Goal: Task Accomplishment & Management: Complete application form

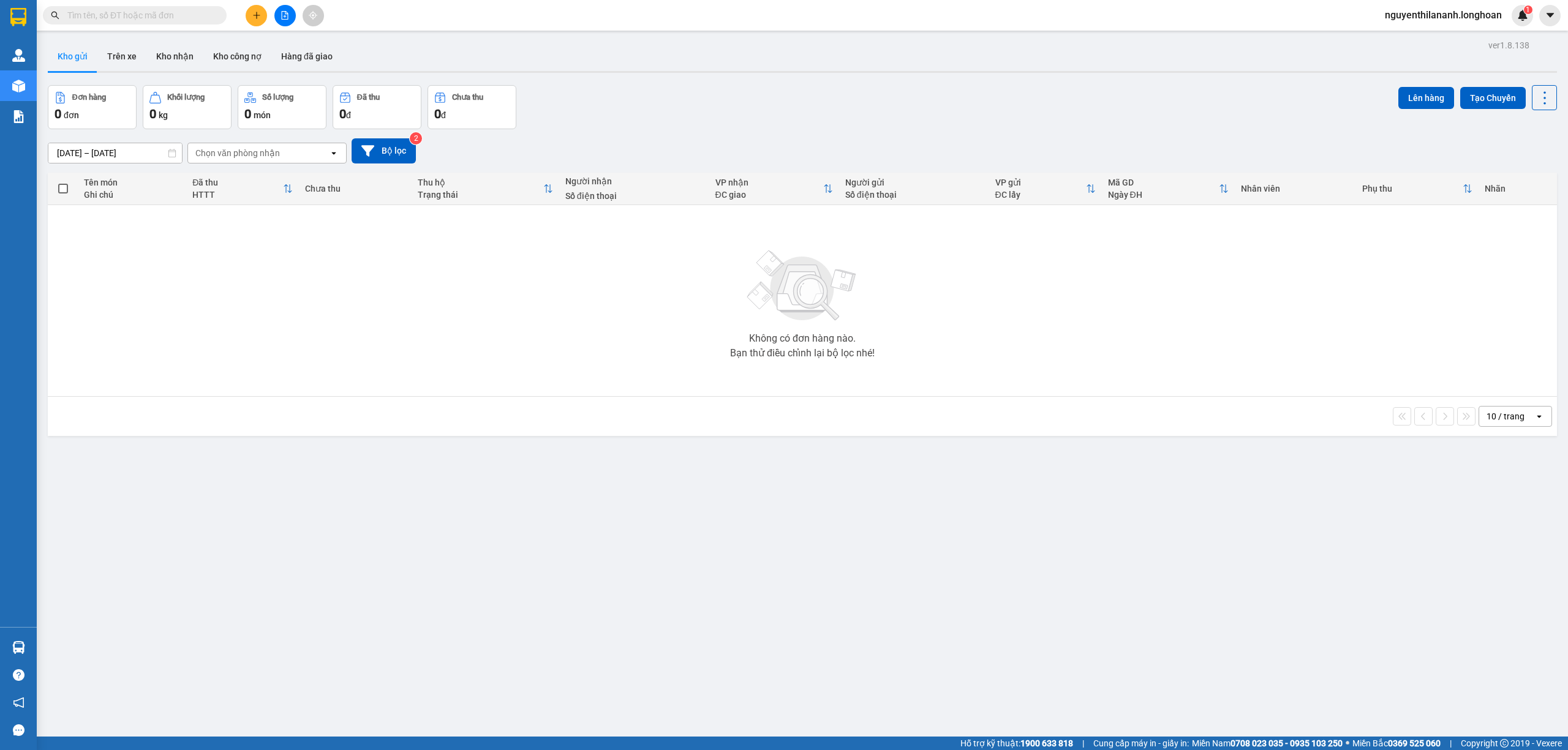
click at [164, 11] on input "text" at bounding box center [140, 15] width 145 height 14
paste input "0868315706"
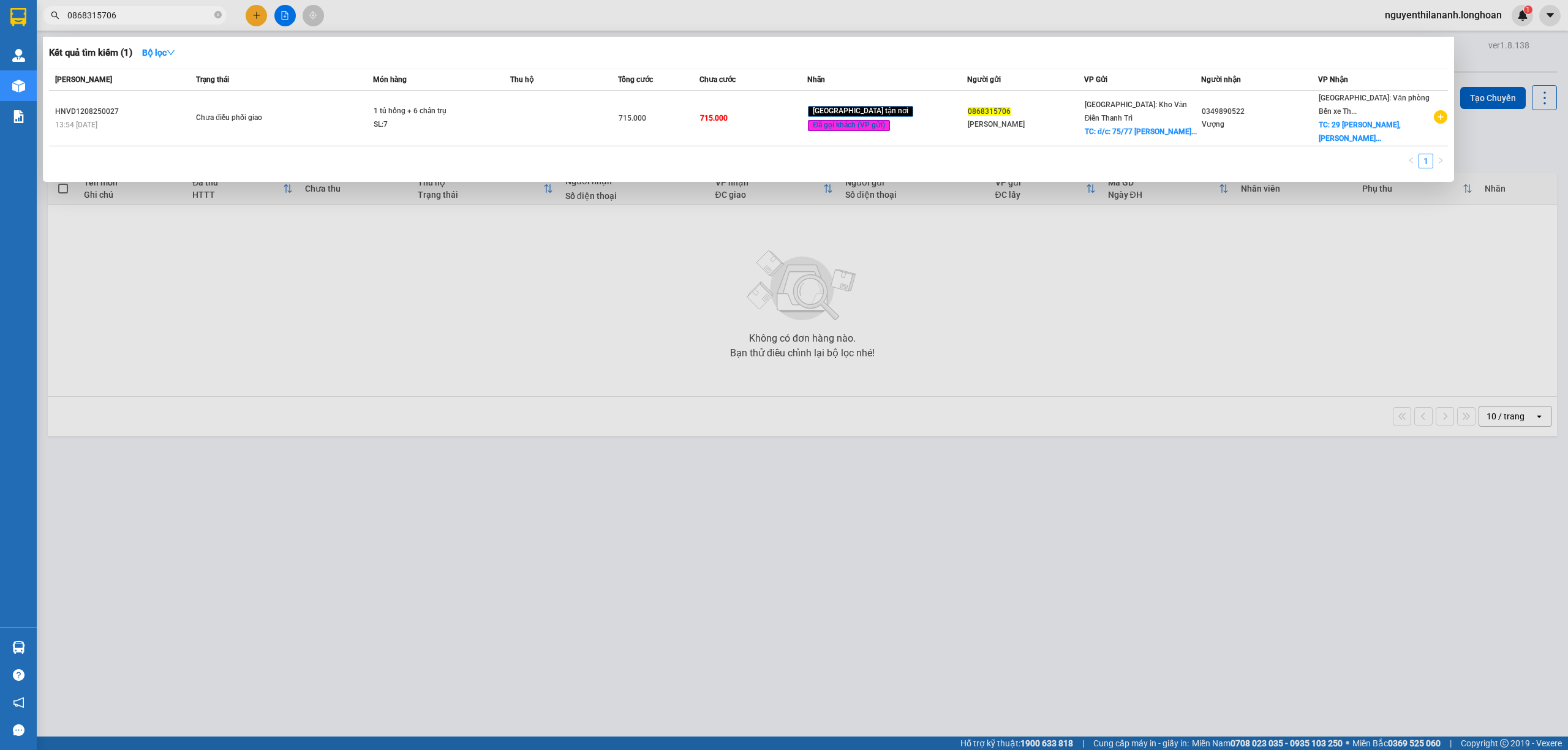
type input "0868315706"
click at [153, 17] on input "0868315706" at bounding box center [140, 15] width 145 height 14
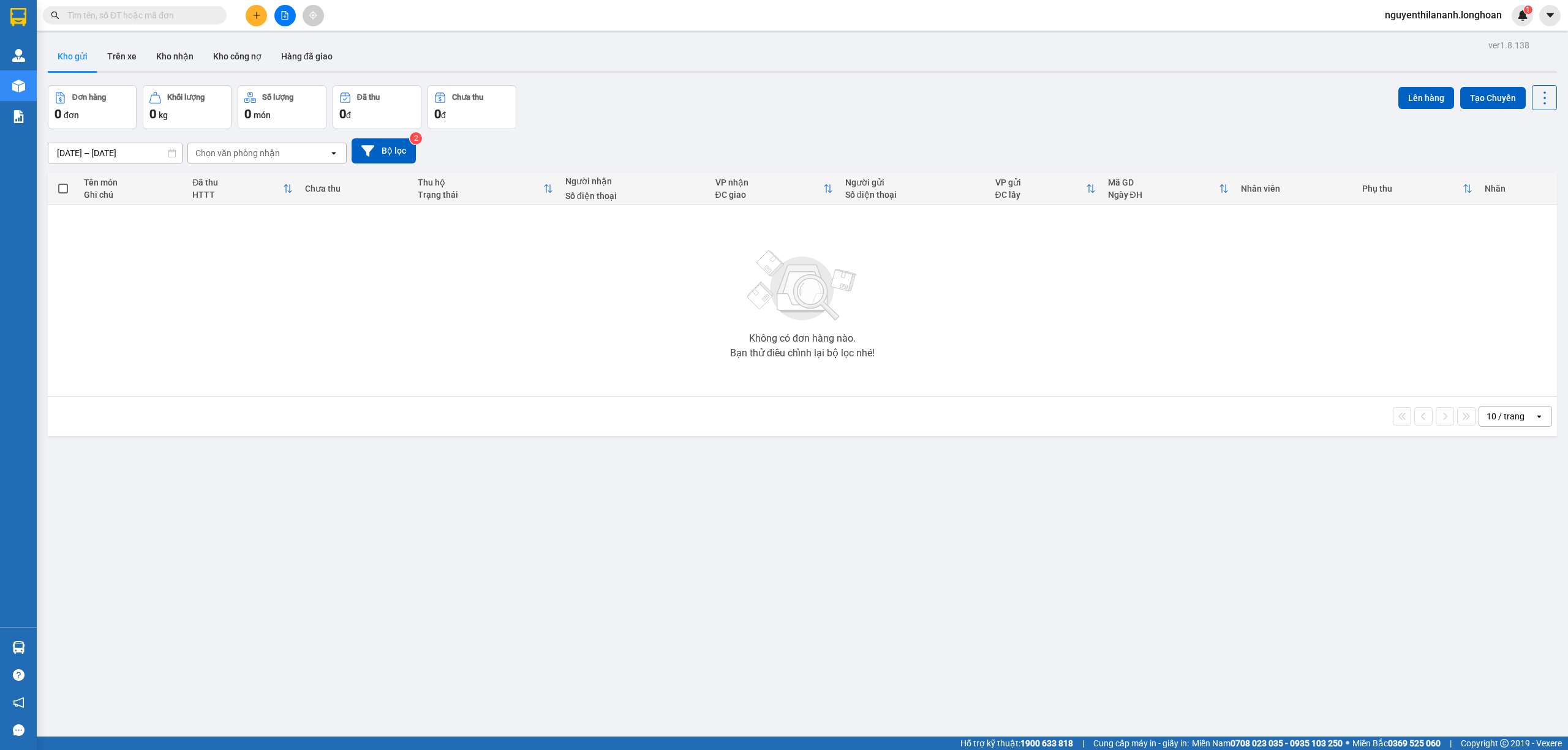
paste input "0888885193"
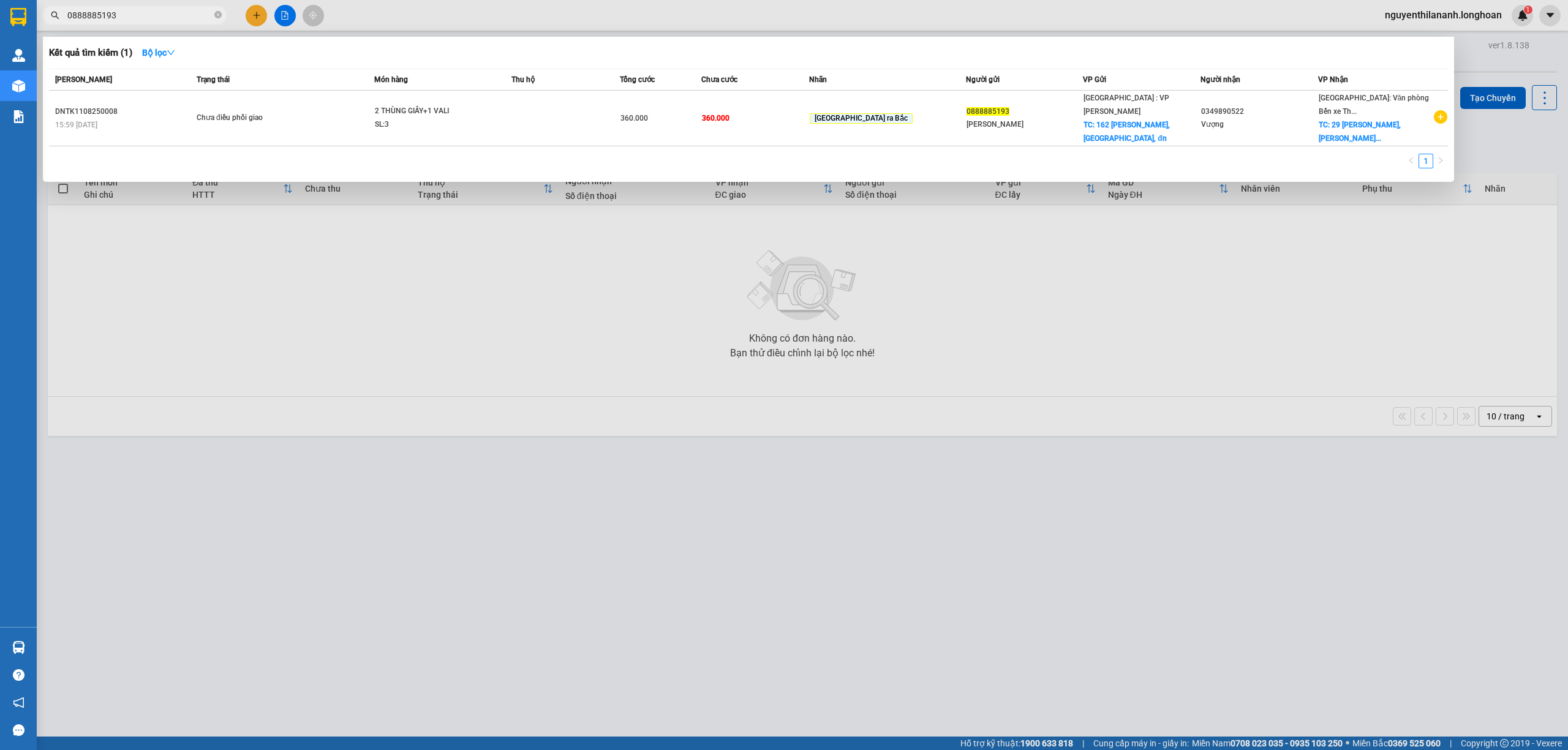
type input "0888885193"
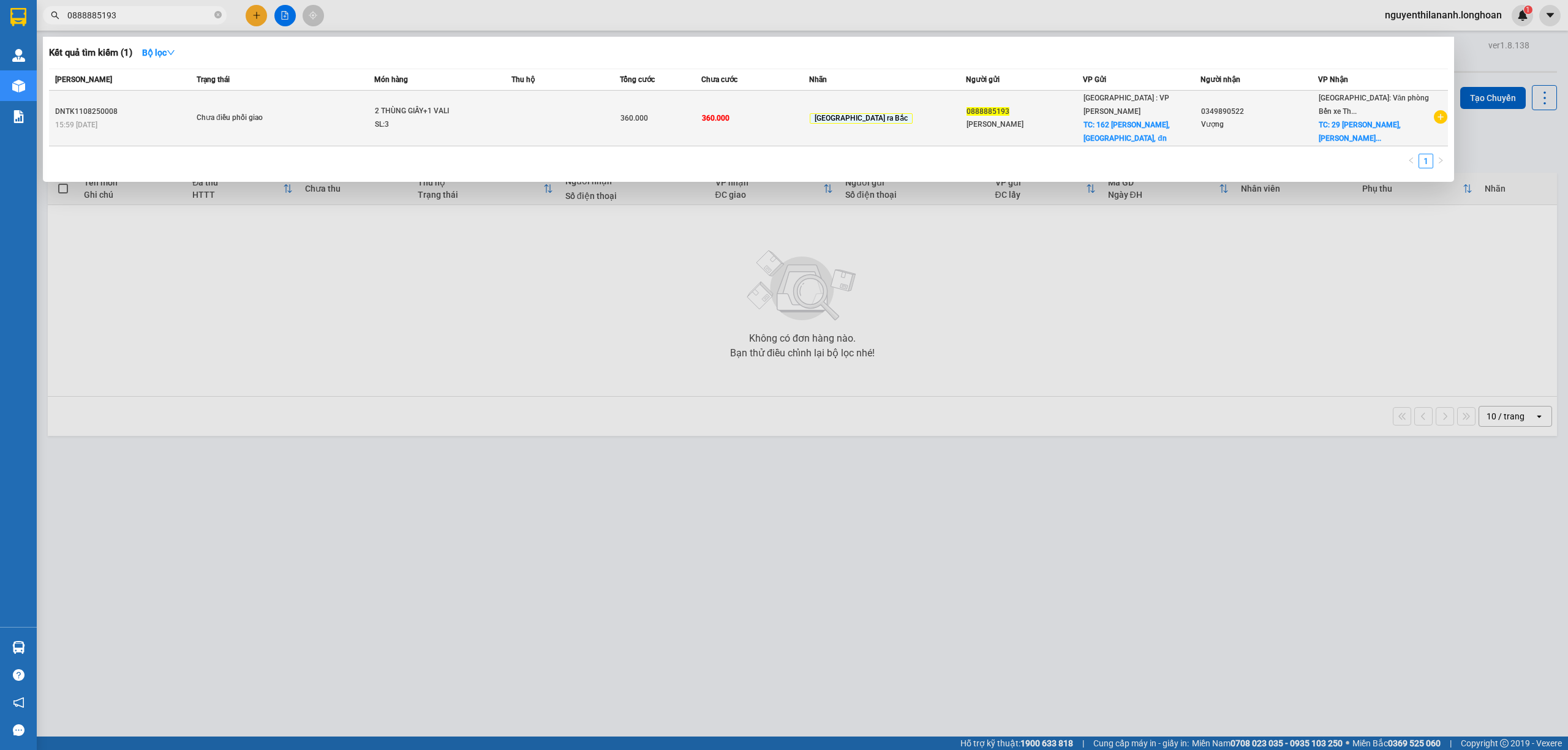
click at [155, 96] on td "DNTK1108250008 15:59 - 11/08" at bounding box center [122, 119] width 145 height 56
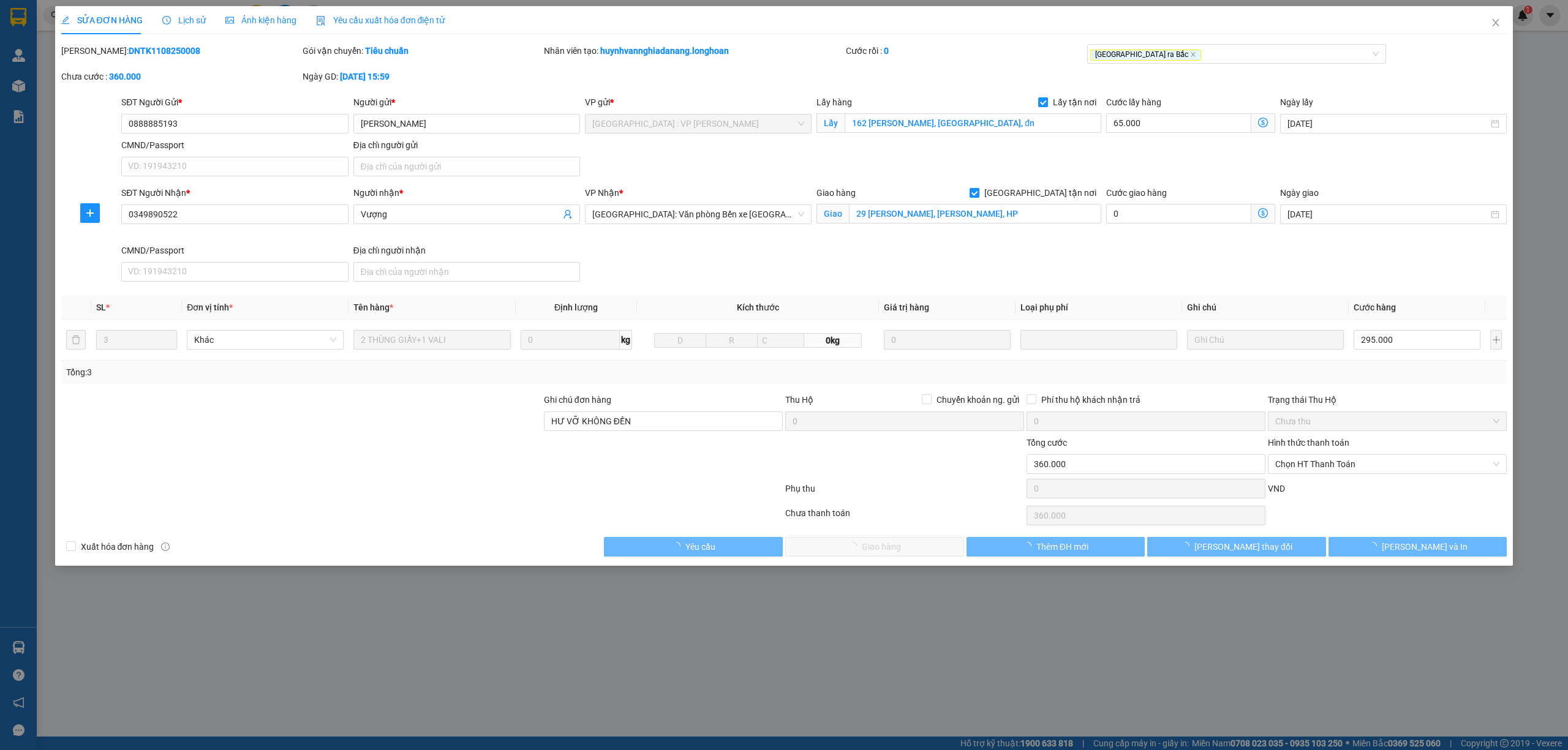
type input "0888885193"
type input "Ngô Phương"
checkbox input "true"
type input "162 Lê Duẩn, hải châu, đn"
type input "0349890522"
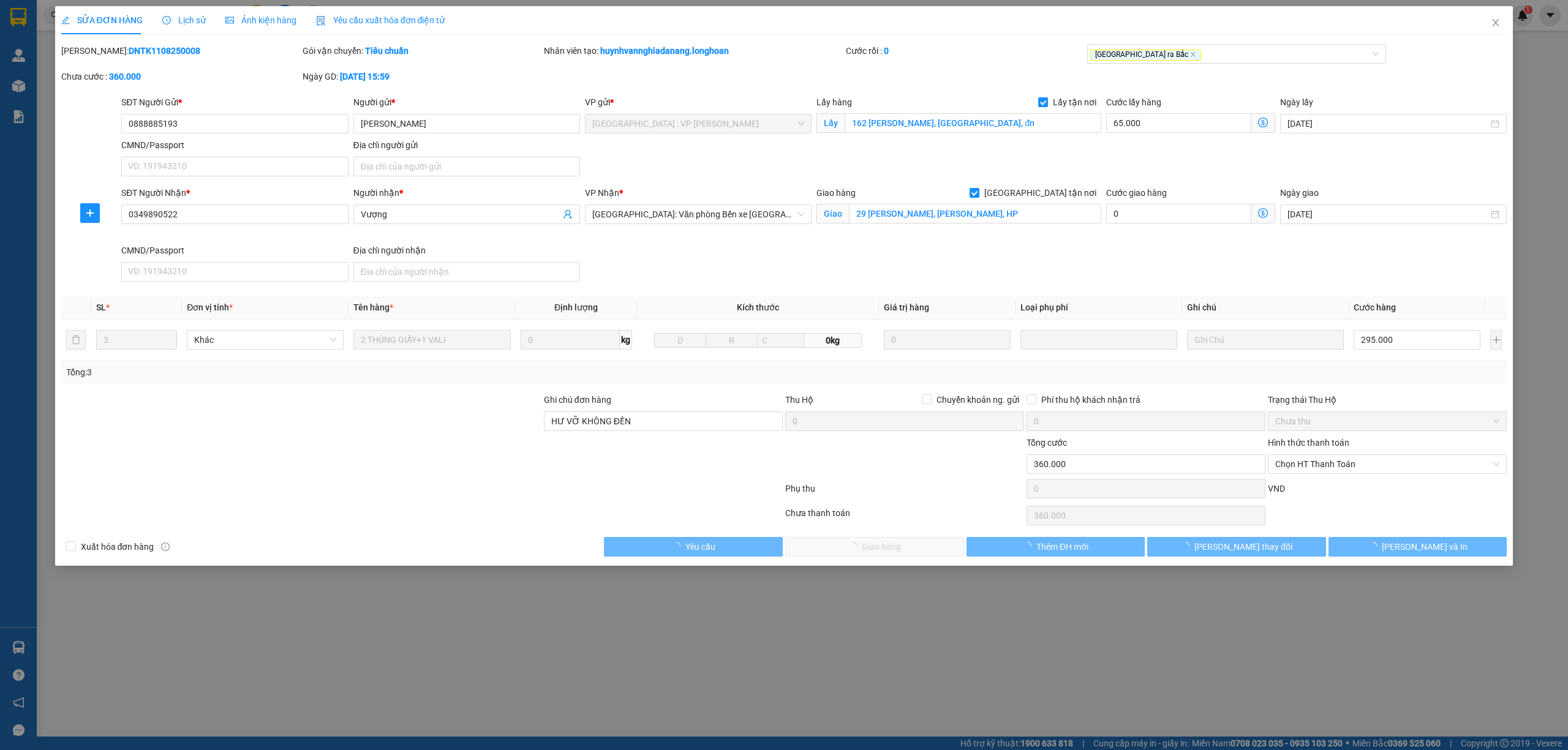
type input "Vượng"
checkbox input "true"
type input "29 Nguyễn Đức Cảnh, lê chân, HP"
type input "HƯ VỠ KHÔNG ĐỀN"
type input "360.000"
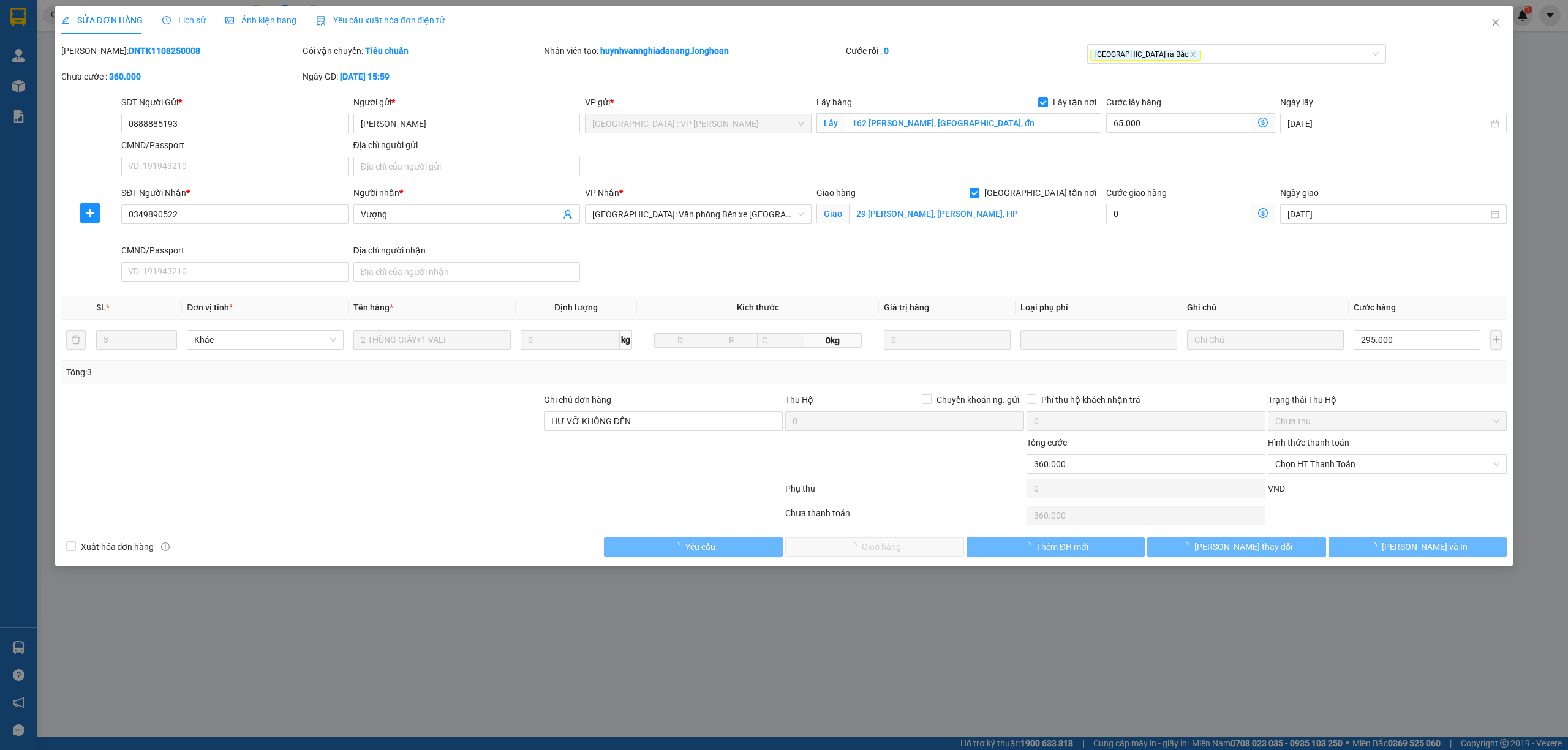
type input "360.000"
click at [189, 17] on span "Lịch sử" at bounding box center [183, 20] width 43 height 10
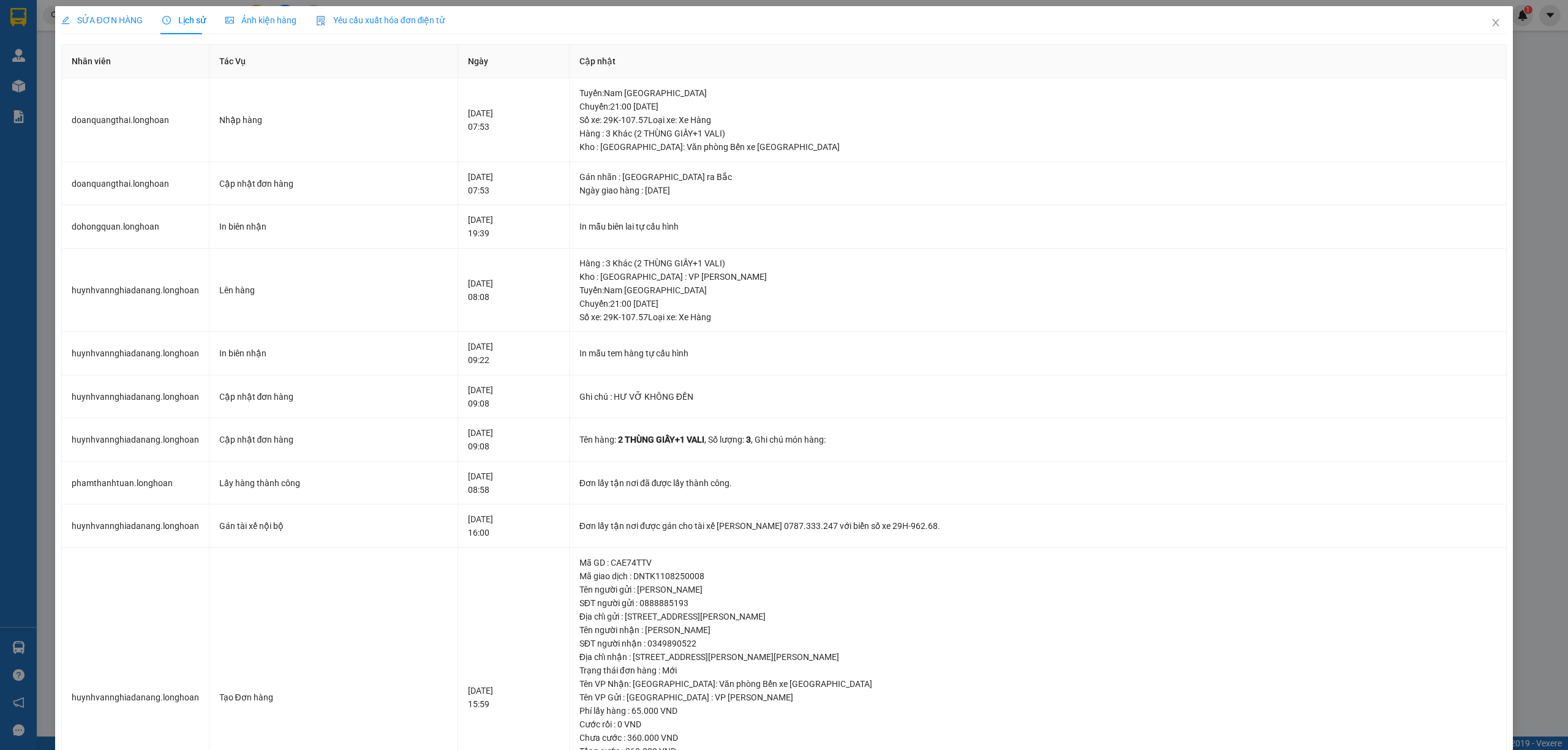
click at [115, 20] on span "SỬA ĐƠN HÀNG" at bounding box center [101, 20] width 81 height 10
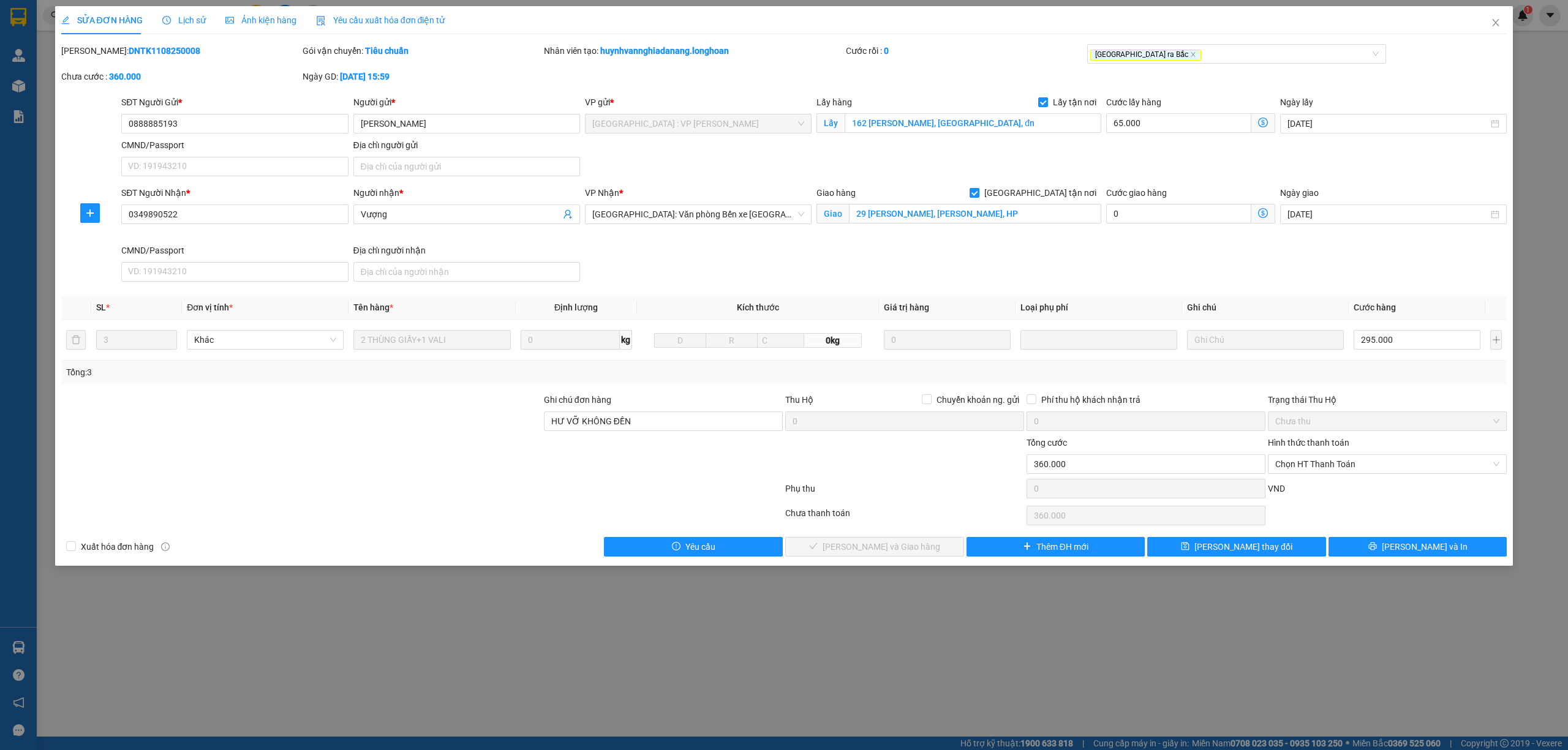
drag, startPoint x: 174, startPoint y: 49, endPoint x: 94, endPoint y: 55, distance: 80.2
click at [94, 55] on div "Mã ĐH: DNTK1108250008" at bounding box center [180, 51] width 239 height 14
copy b "DNTK1108250008"
click at [1499, 20] on icon "close" at bounding box center [1496, 22] width 10 height 10
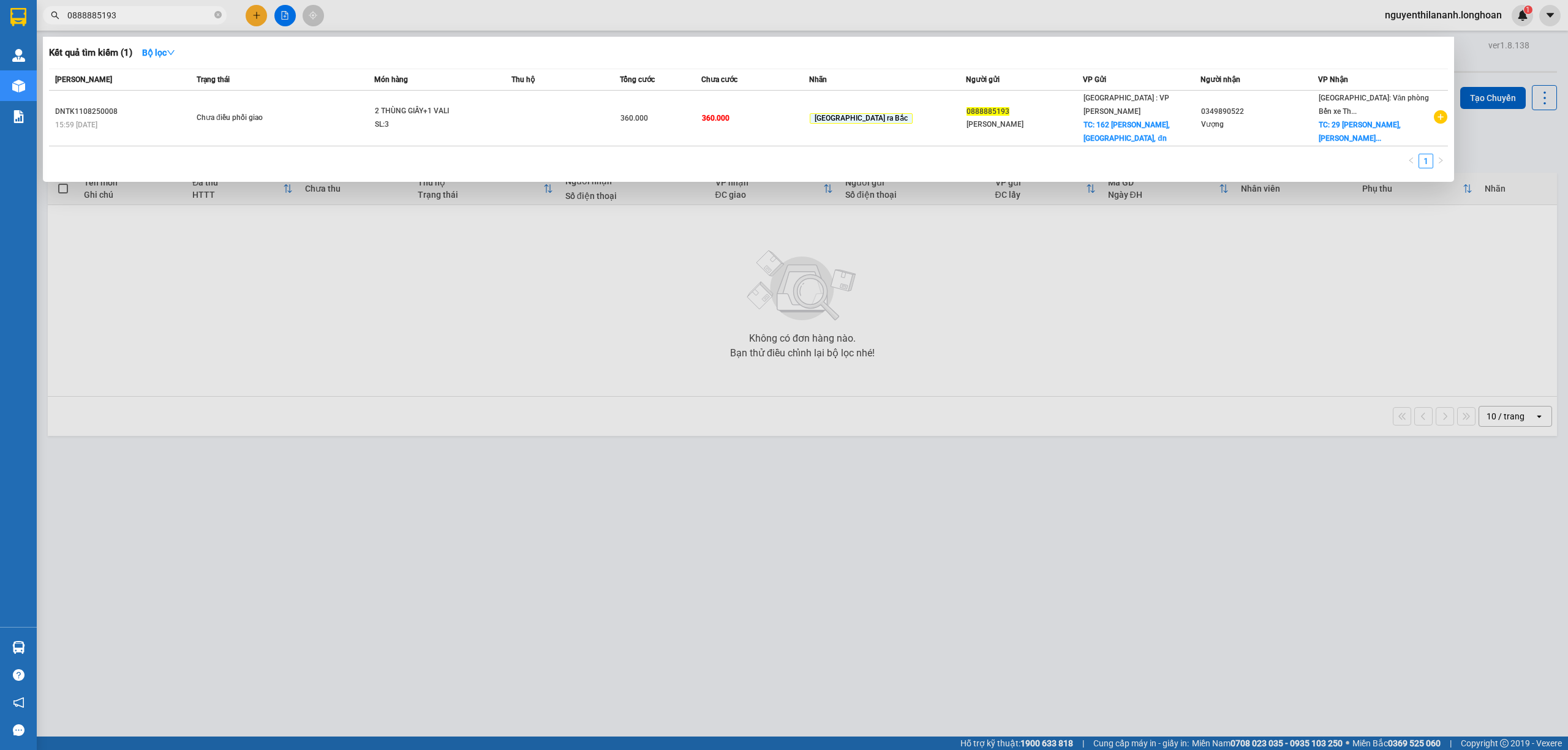
click at [165, 14] on input "0888885193" at bounding box center [140, 15] width 145 height 14
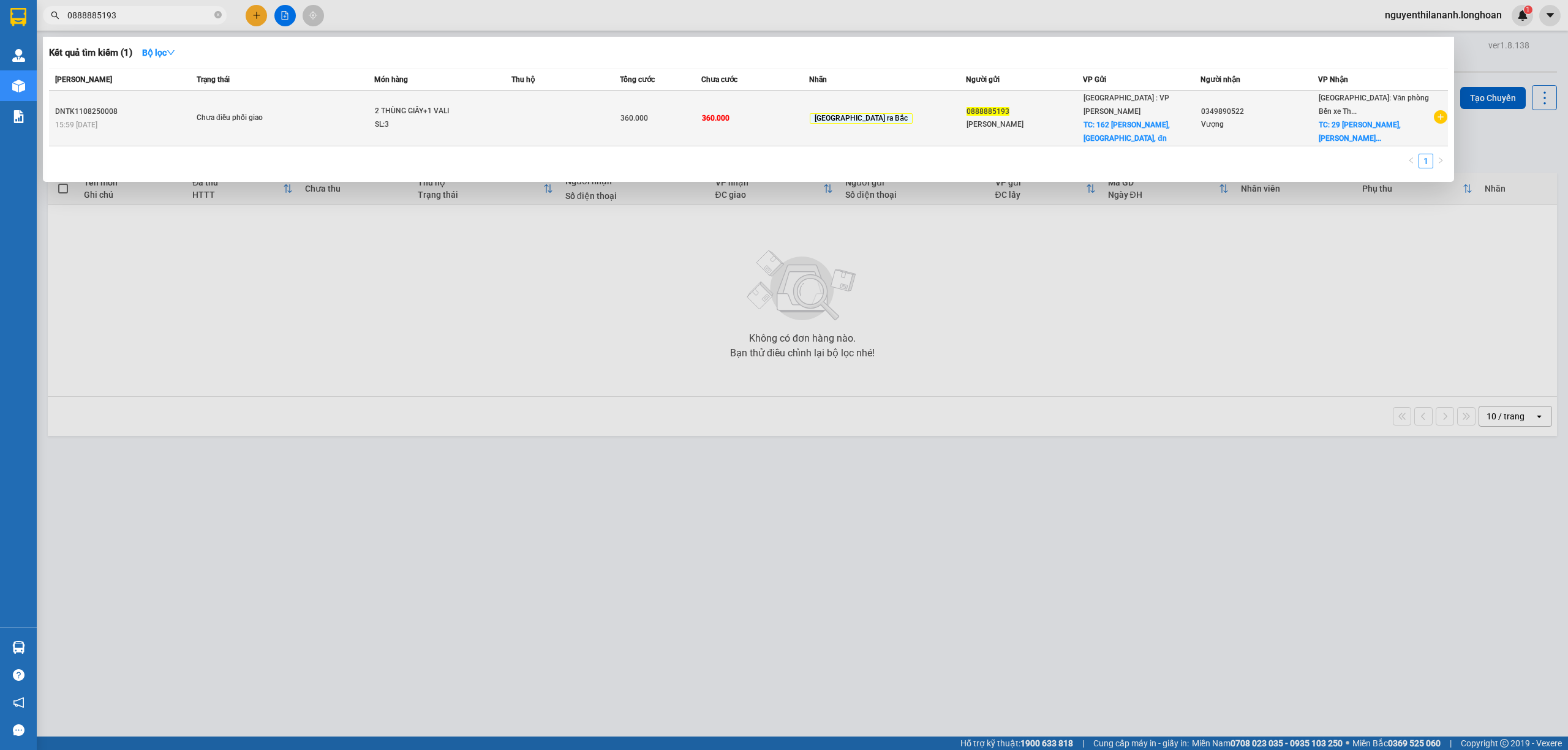
click at [124, 105] on div "DNTK1108250008" at bounding box center [124, 111] width 138 height 13
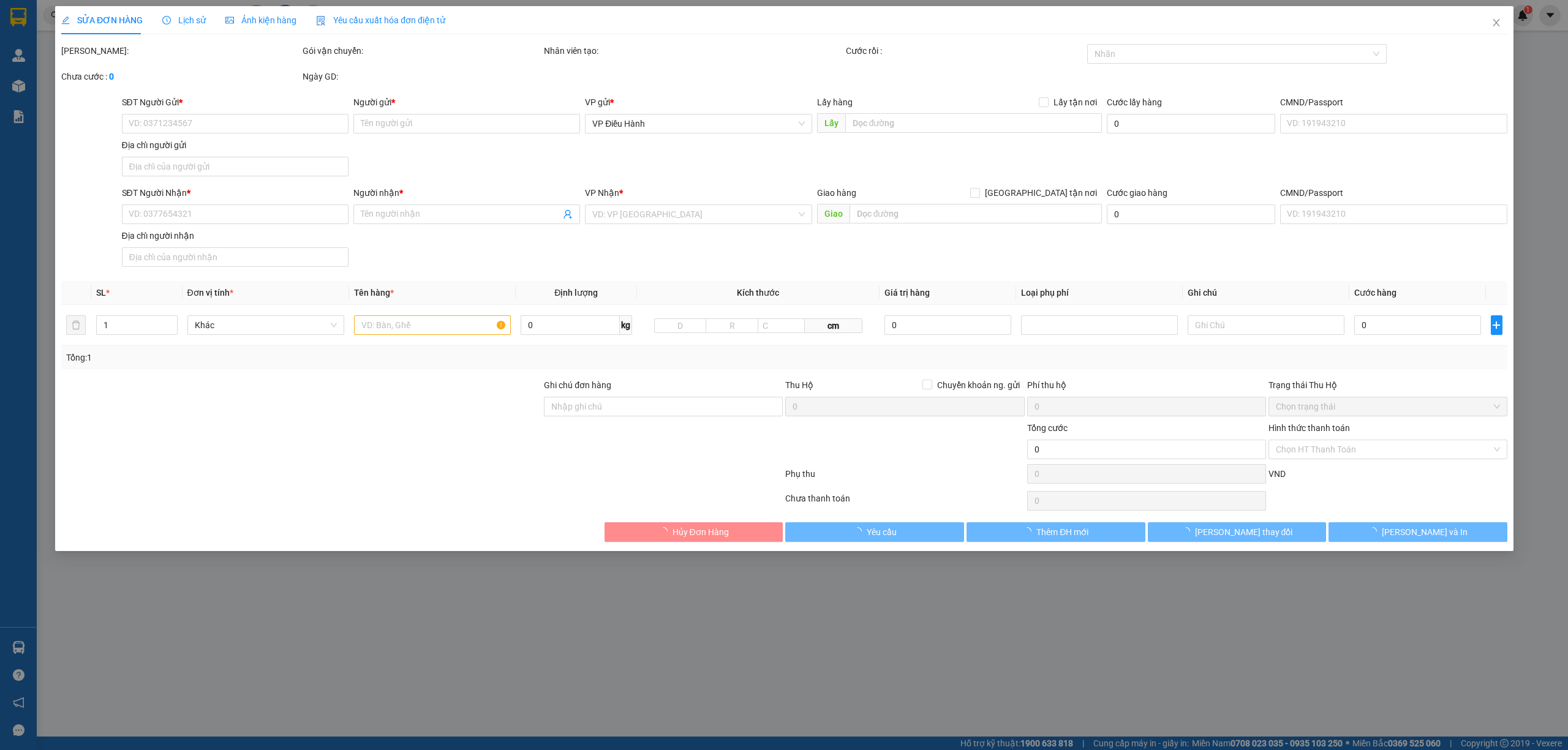
type input "0888885193"
type input "Ngô Phương"
checkbox input "true"
type input "162 Lê Duẩn, hải châu, đn"
type input "0349890522"
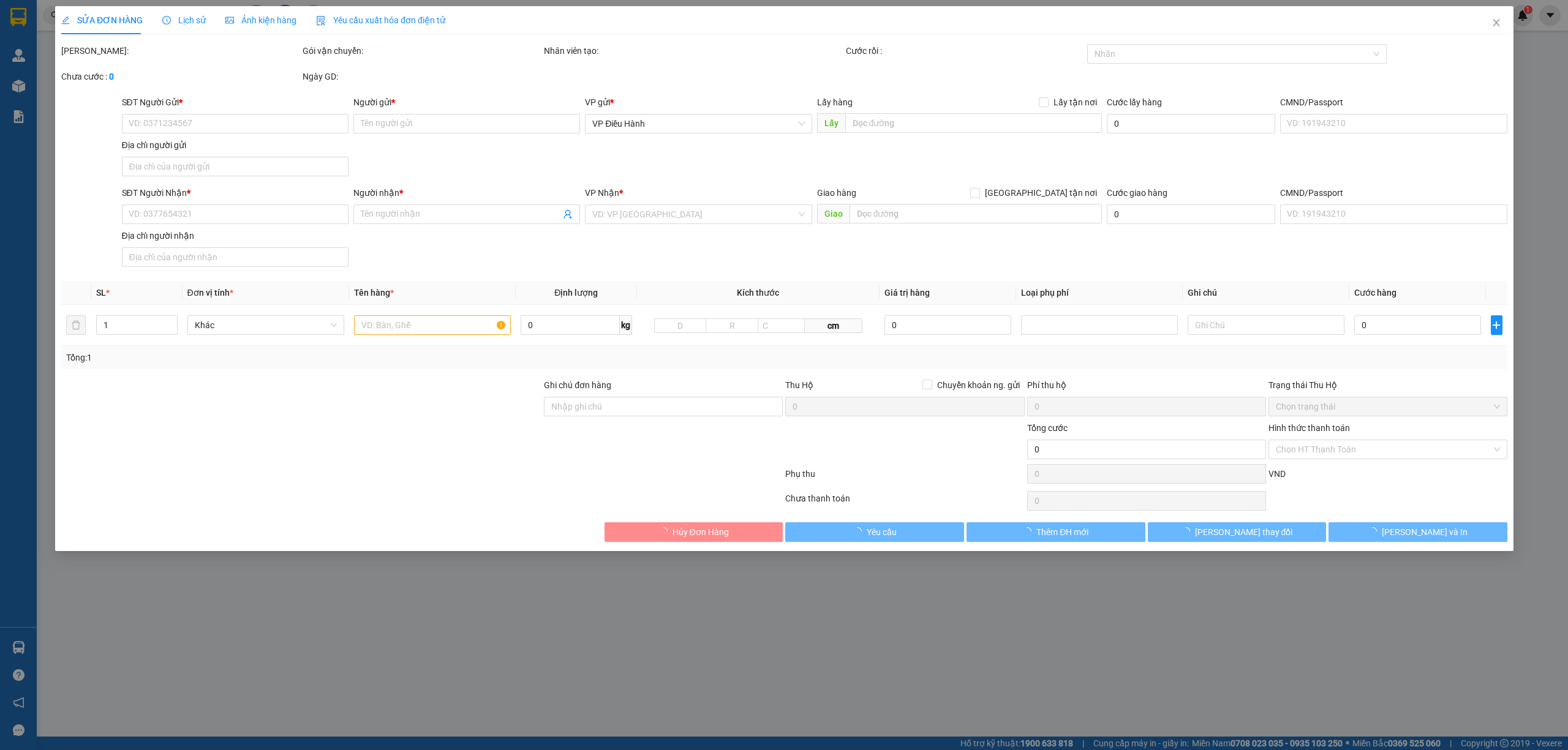
type input "Vượng"
checkbox input "true"
type input "29 Nguyễn Đức Cảnh, lê chân, HP"
type input "HƯ VỠ KHÔNG ĐỀN"
type input "360.000"
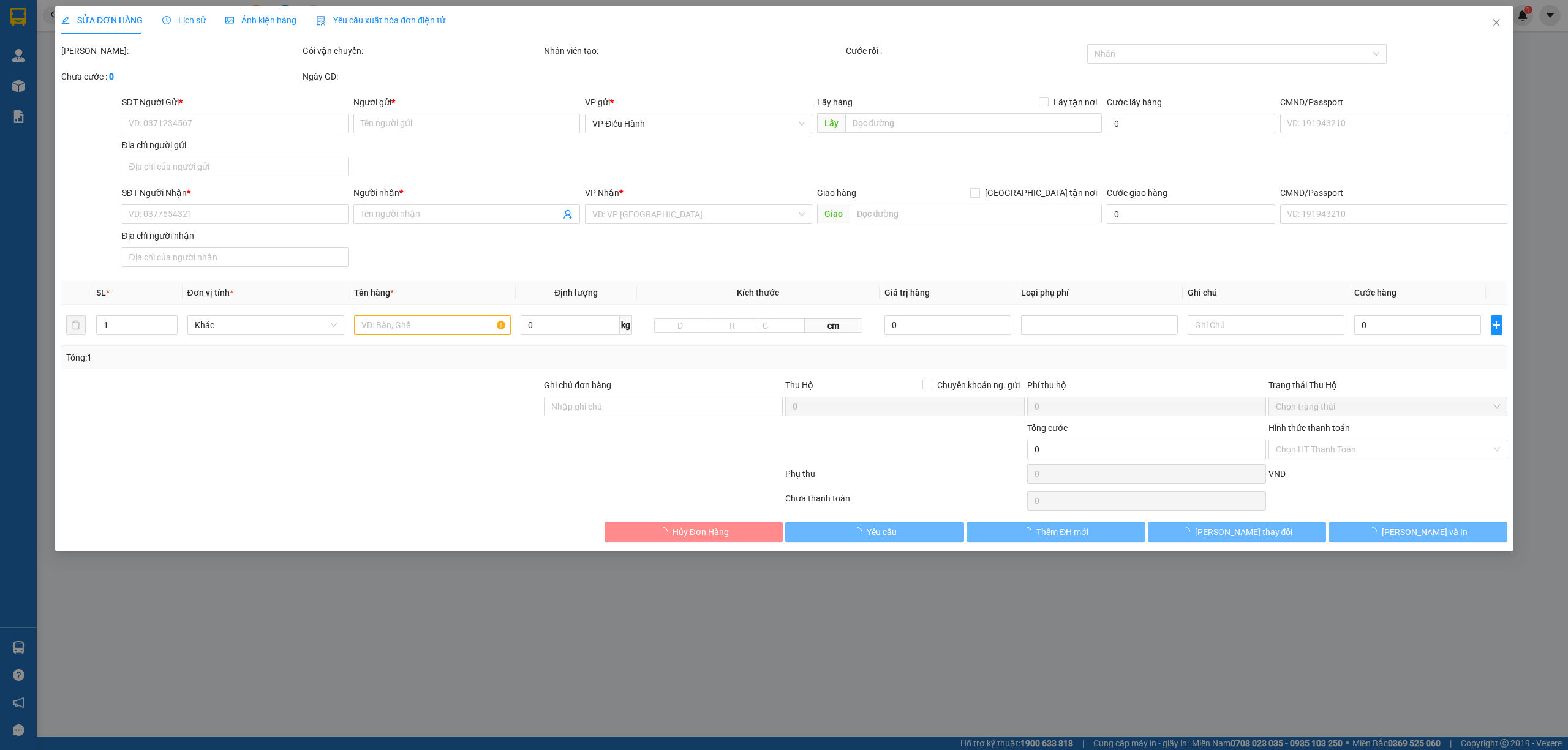
type input "360.000"
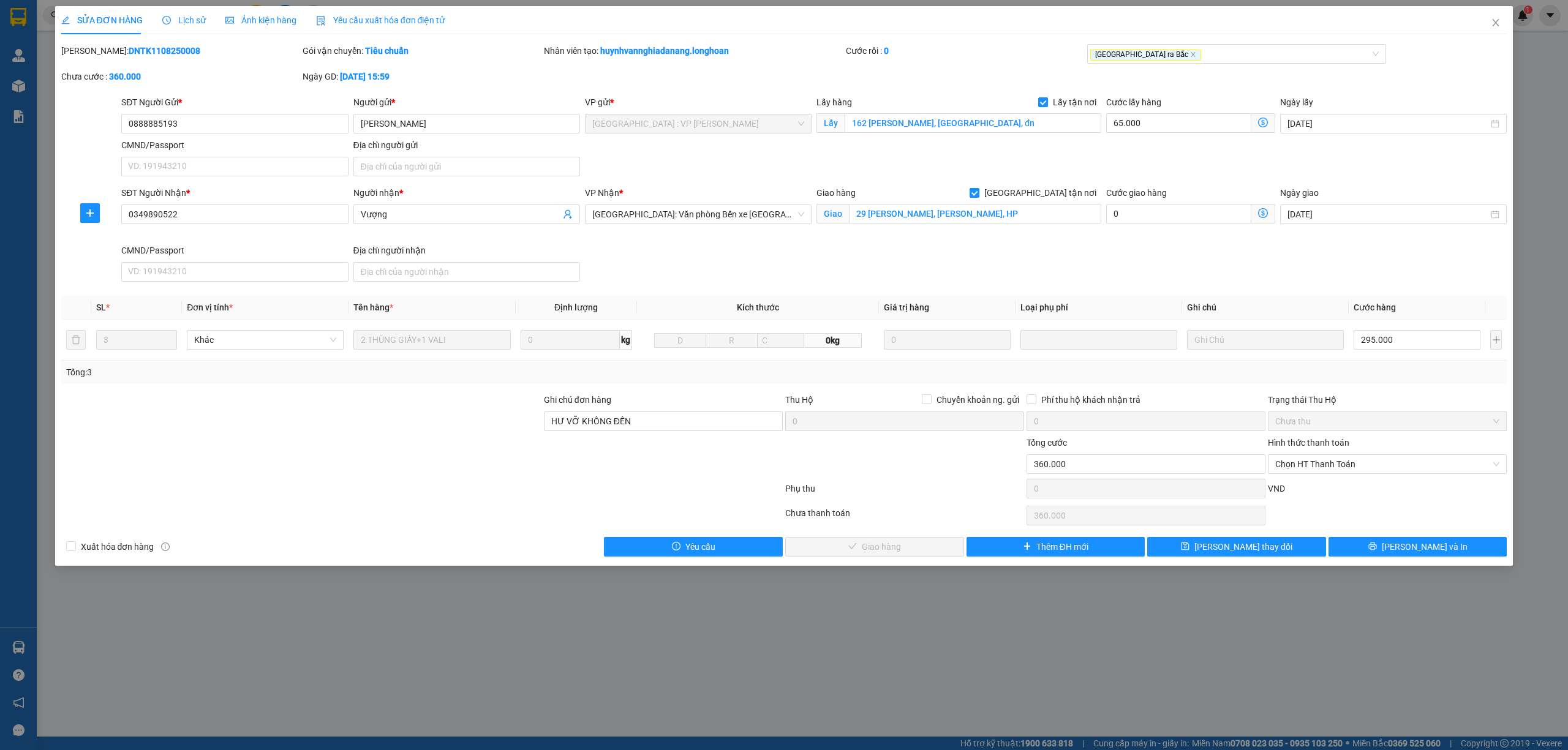
drag, startPoint x: 173, startPoint y: 53, endPoint x: 92, endPoint y: 59, distance: 81.2
click at [92, 59] on div "Mã ĐH: DNTK1108250008" at bounding box center [180, 57] width 241 height 26
copy b "DNTK1108250008"
click at [185, 22] on span "Lịch sử" at bounding box center [183, 20] width 43 height 10
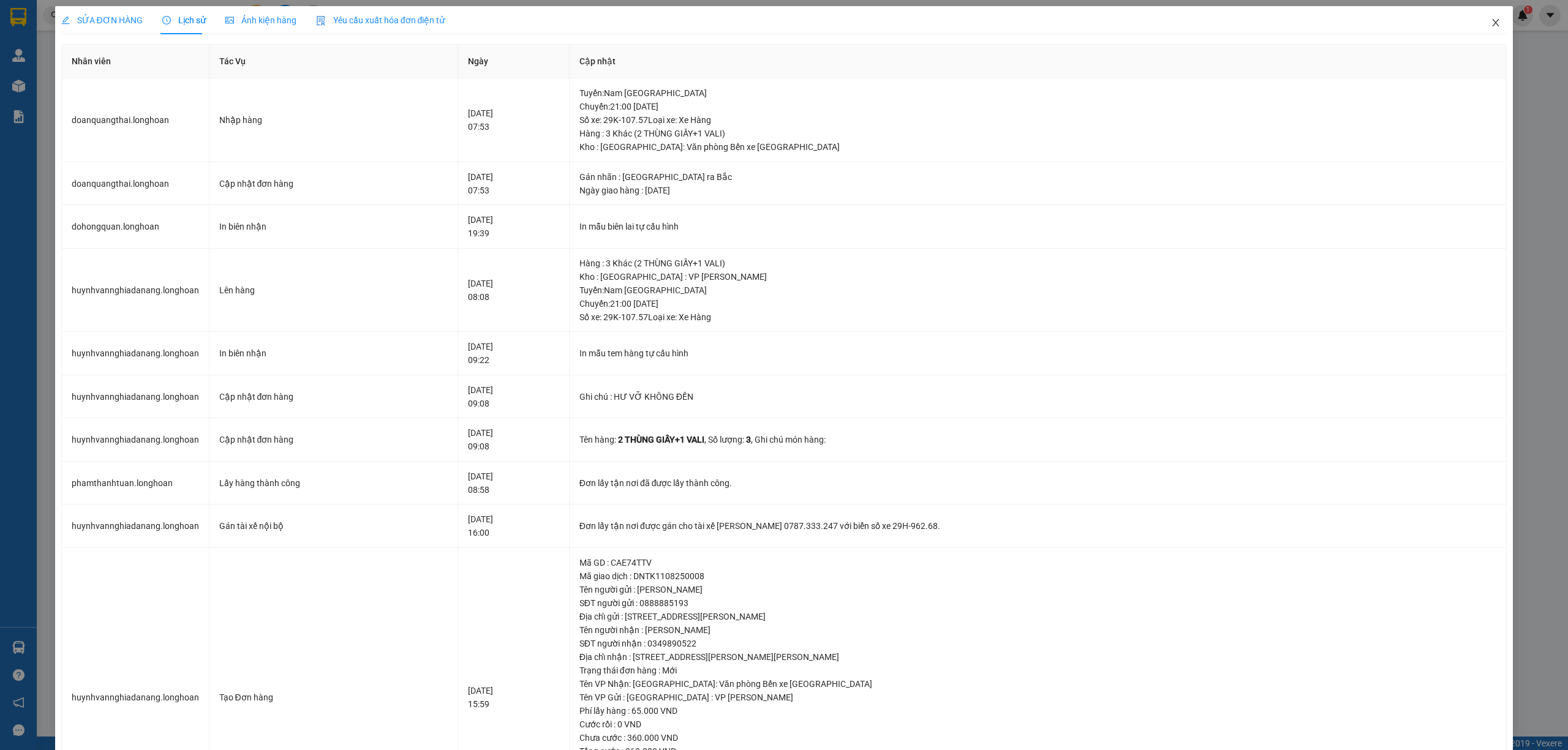
click at [1491, 26] on icon "close" at bounding box center [1496, 22] width 10 height 10
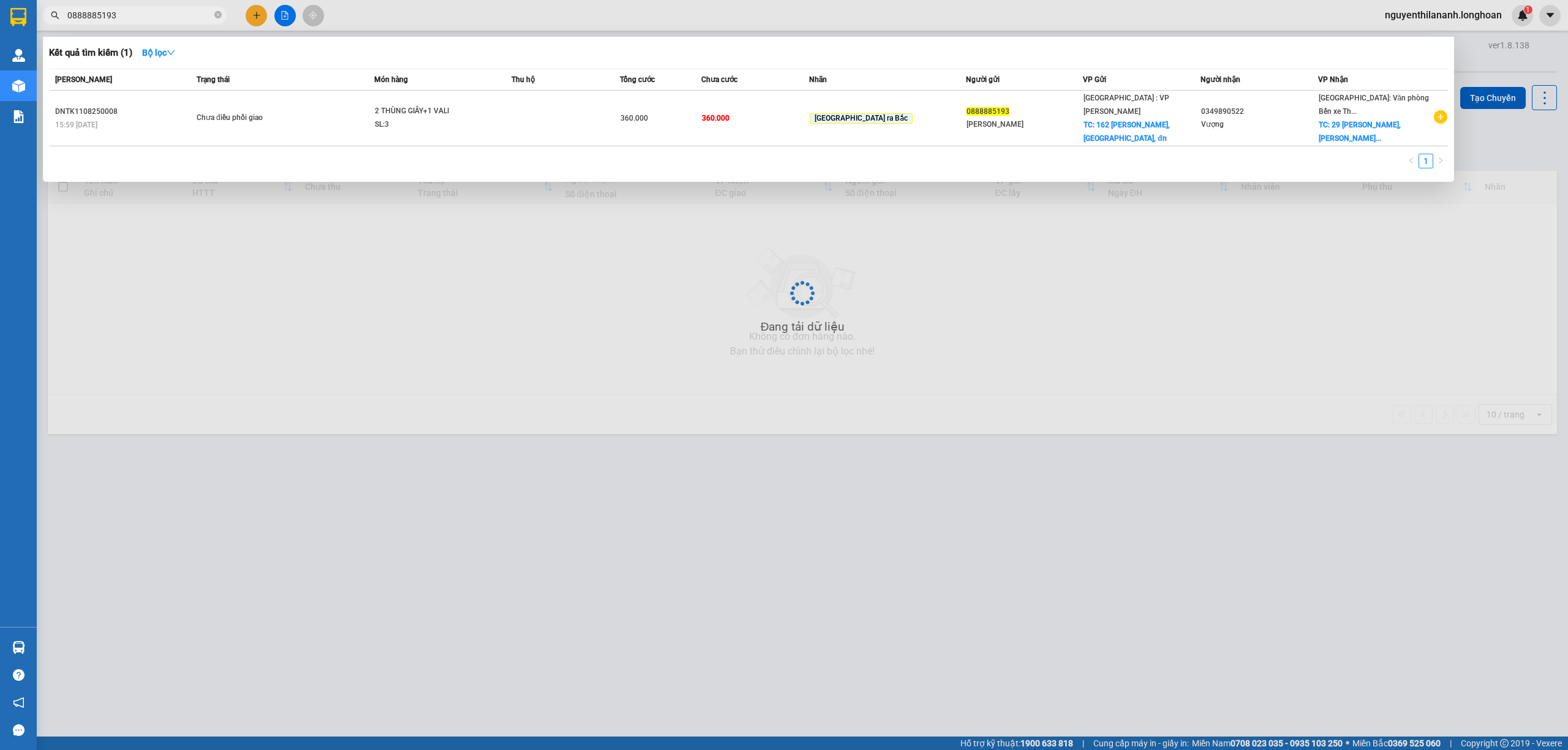
click at [123, 16] on input "0888885193" at bounding box center [140, 15] width 145 height 14
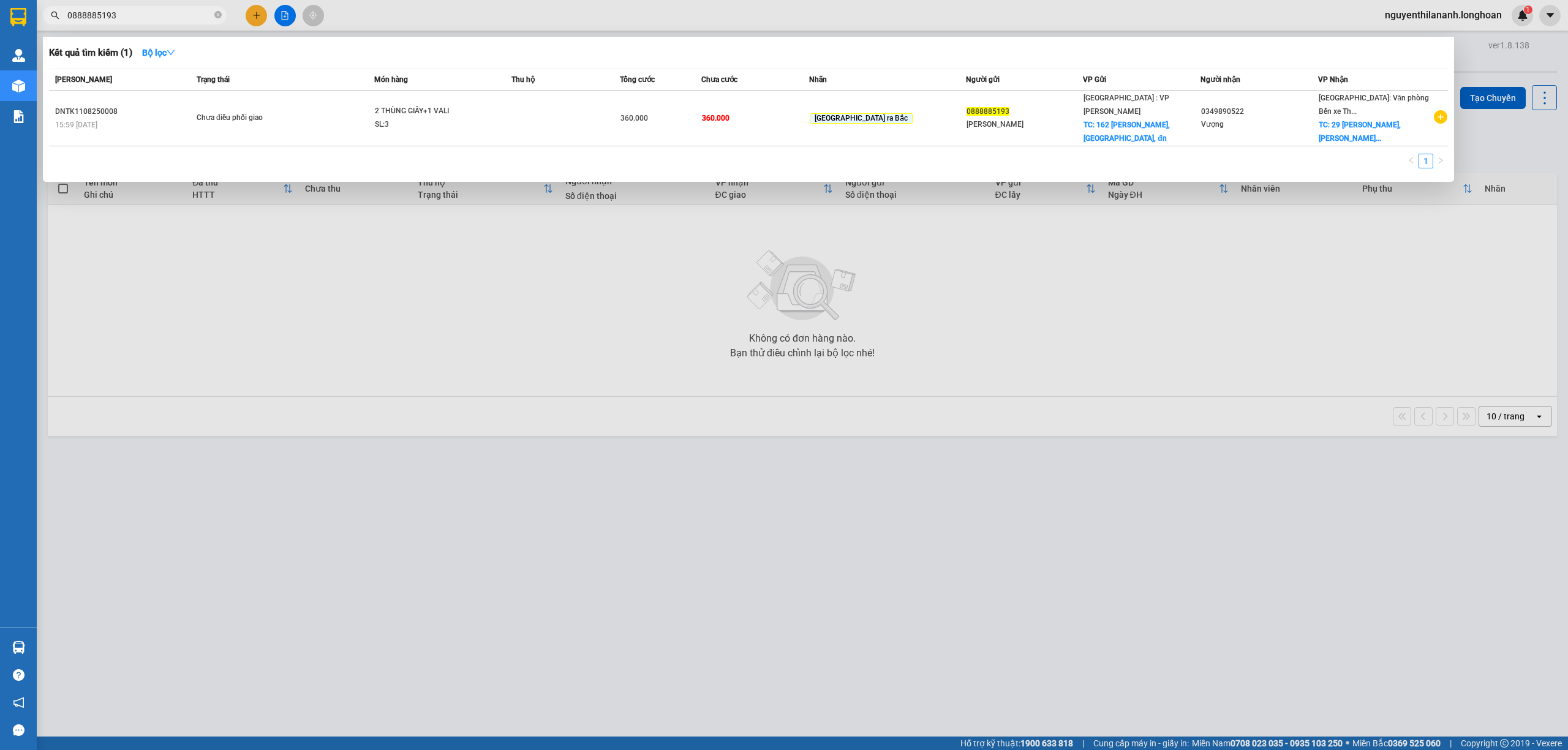
click at [123, 16] on input "0888885193" at bounding box center [140, 15] width 145 height 14
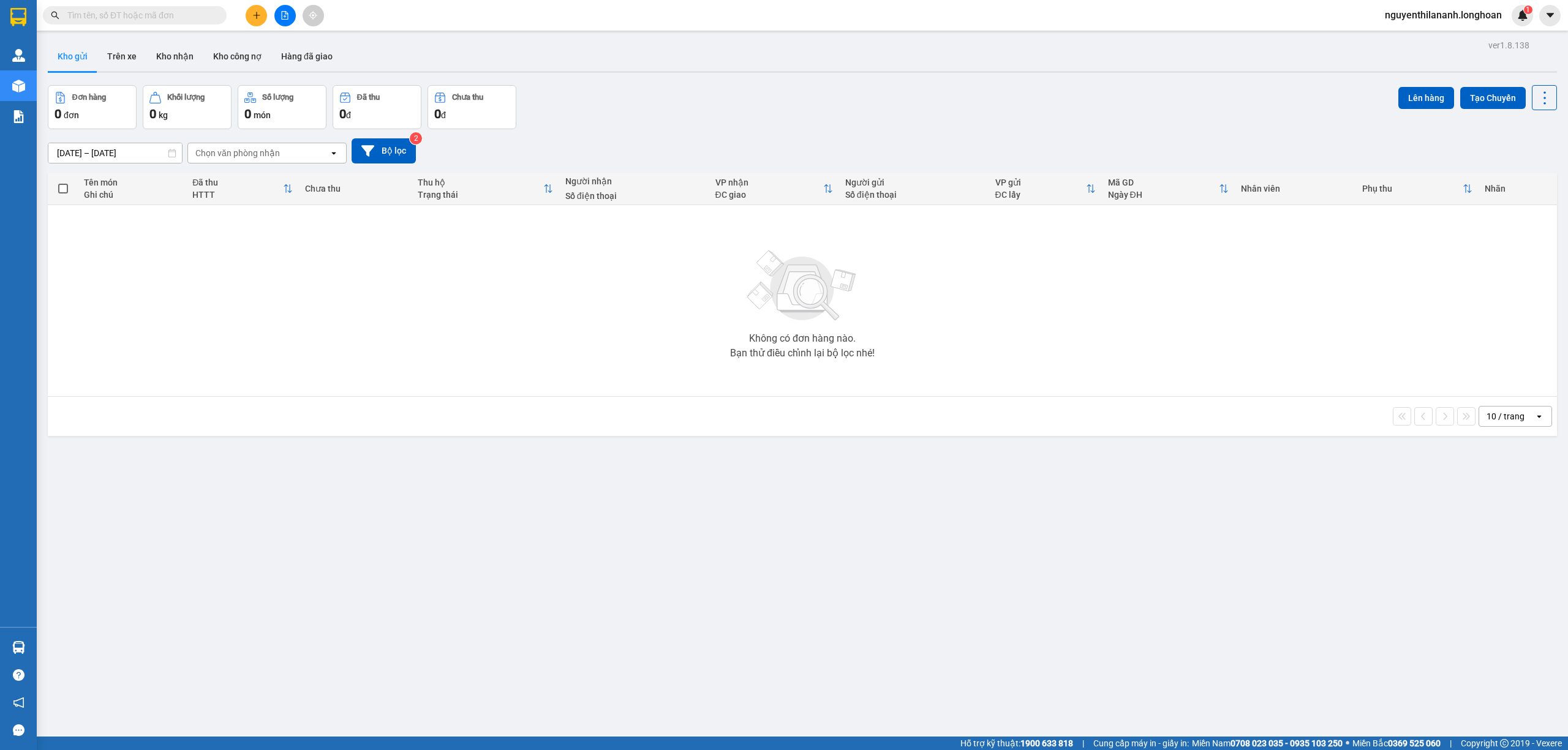
paste input "0868315706"
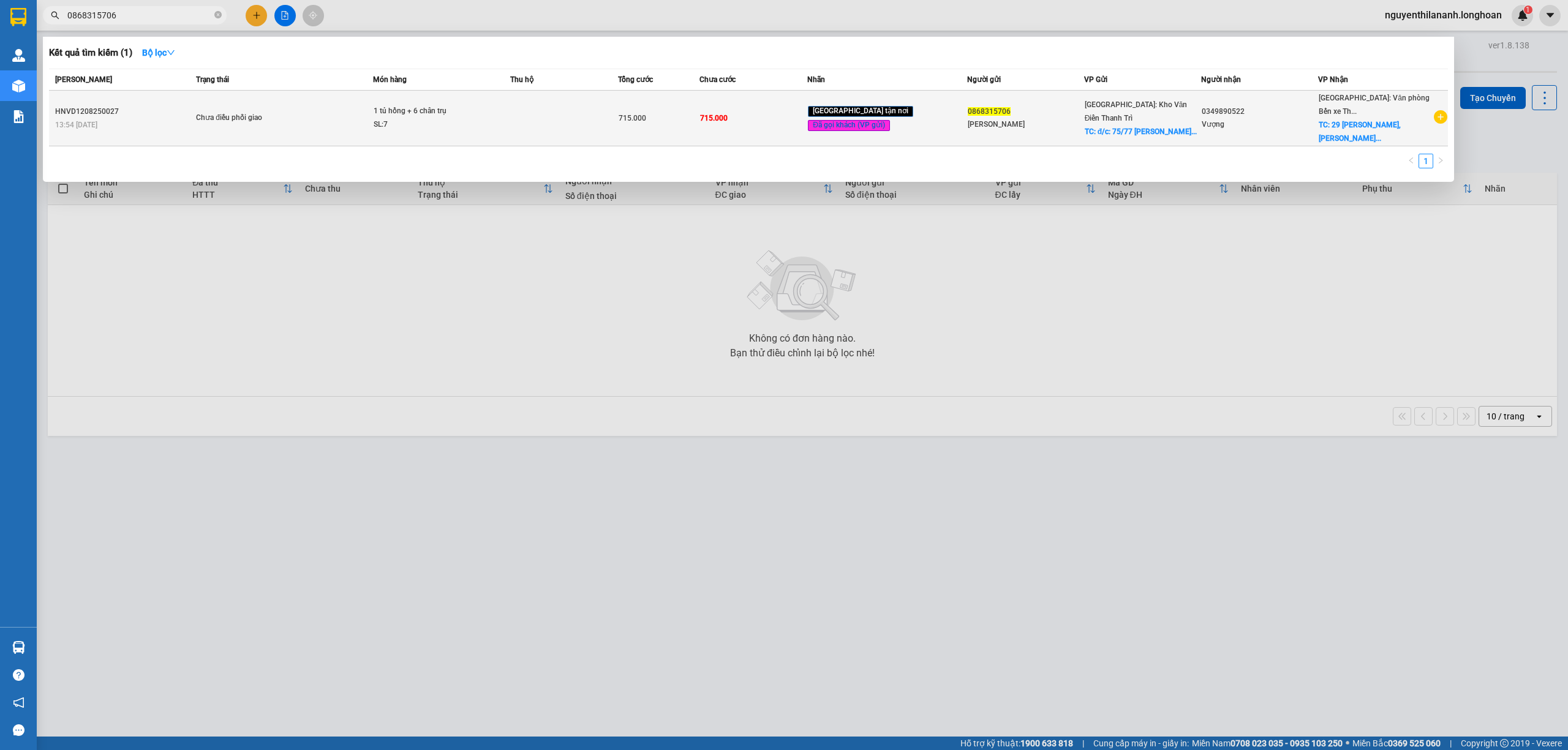
type input "0868315706"
click at [150, 111] on div "HNVD1208250027" at bounding box center [124, 111] width 137 height 13
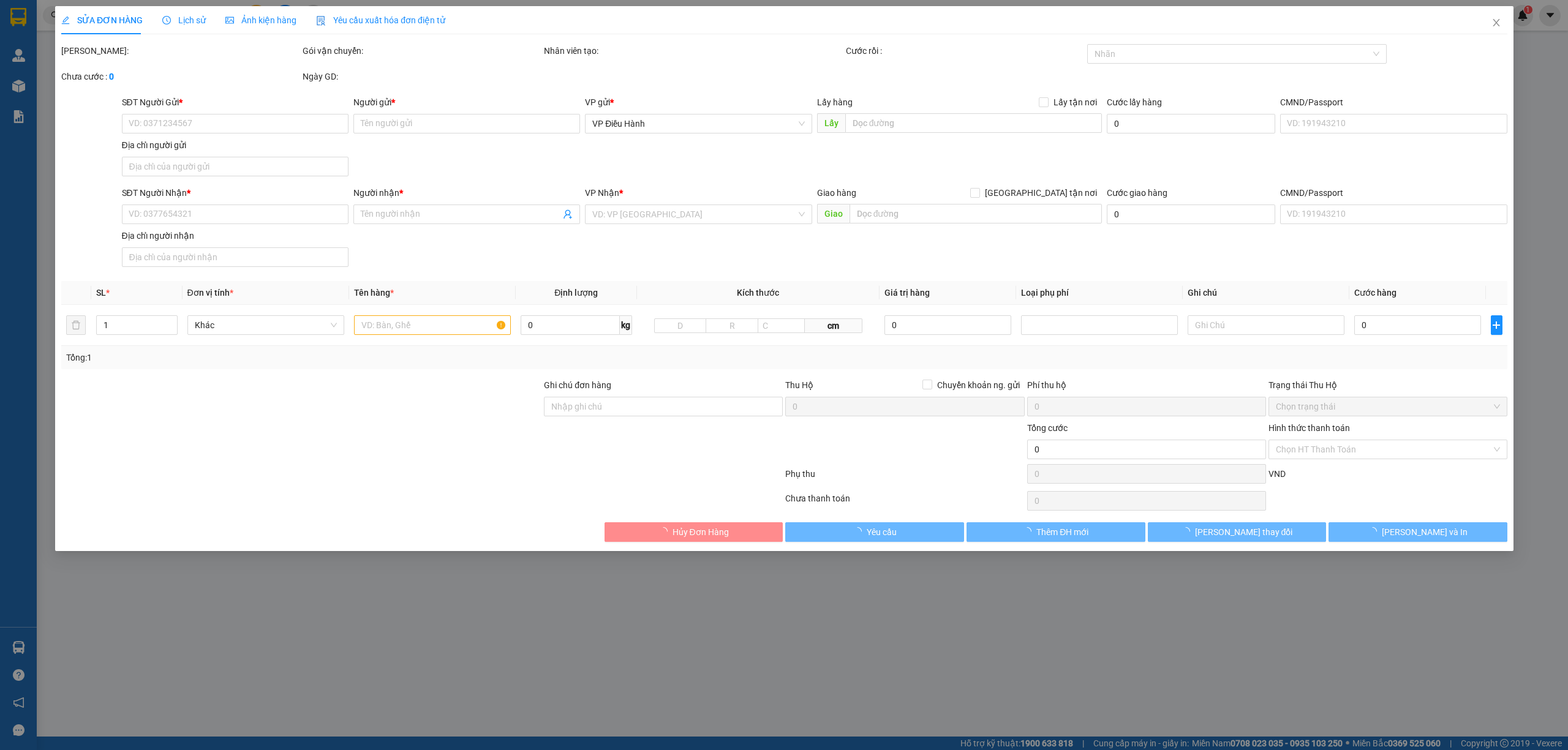
type input "0868315706"
type input "hương giang"
checkbox input "true"
type input "đ/c: 75/77 Cao Lỗ Đông Anh, hn"
type input "0349890522"
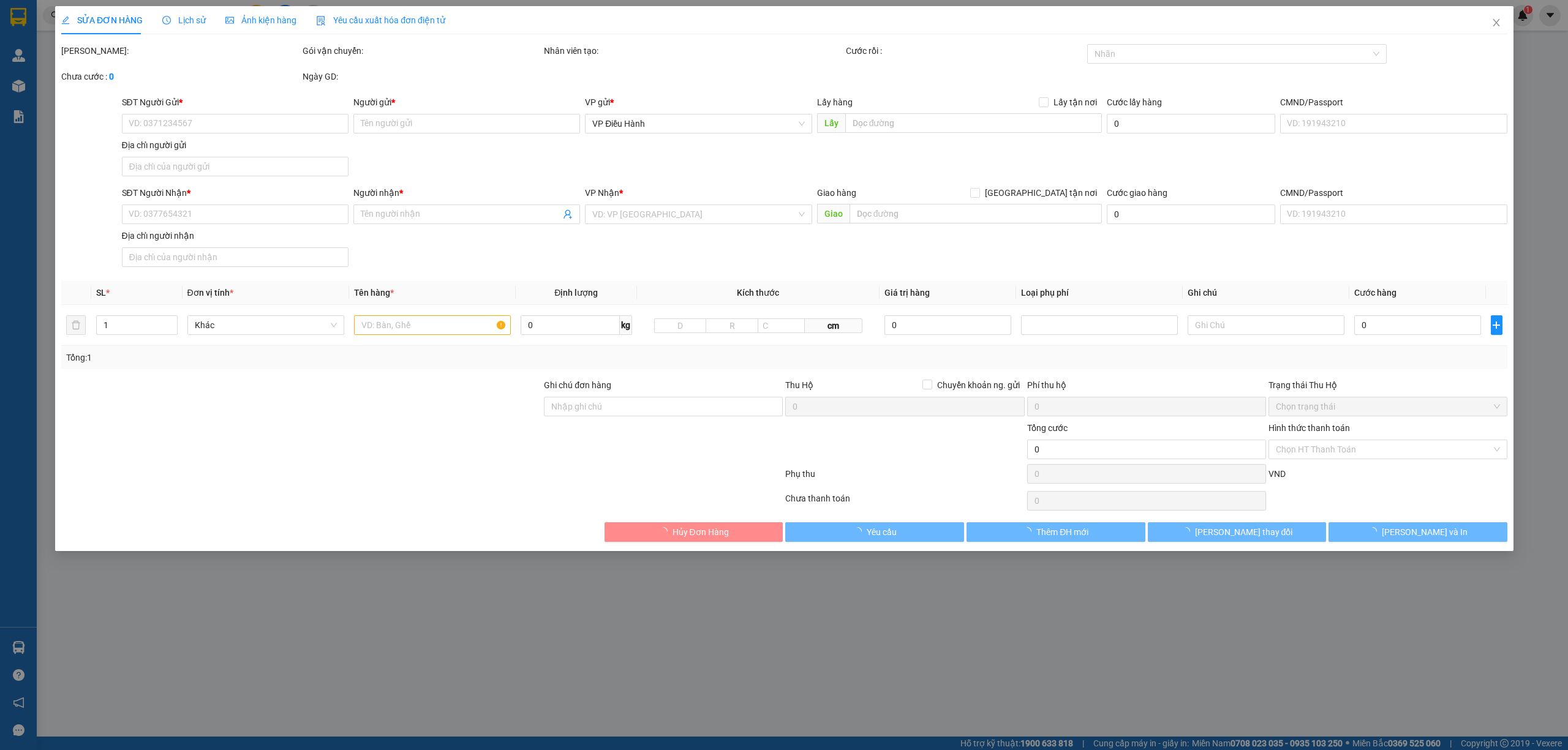
type input "Vượng"
checkbox input "true"
type input "29 Nguyễn Đức Cảnh, lê chân, HP"
type input "715.000"
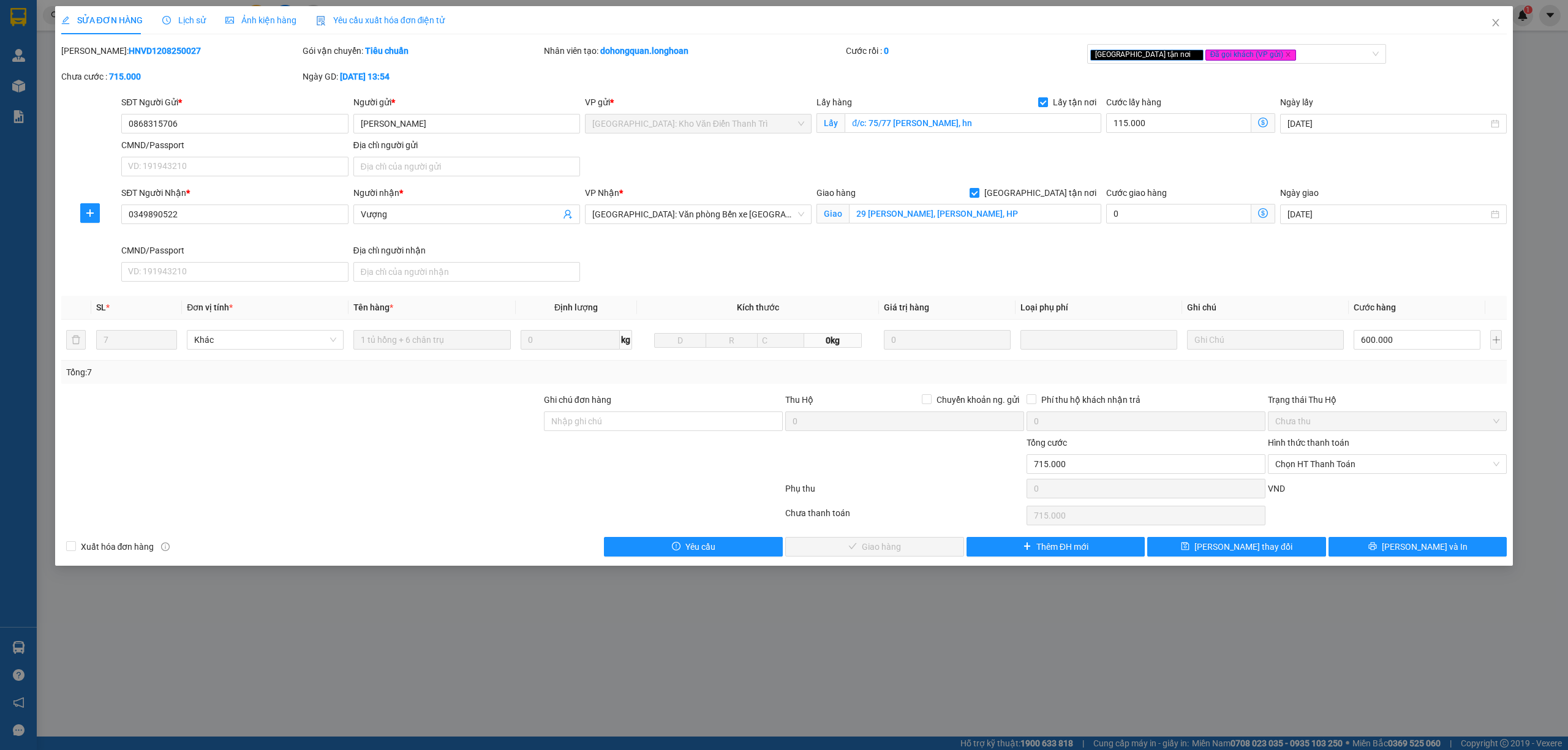
click at [181, 17] on span "Lịch sử" at bounding box center [183, 20] width 43 height 10
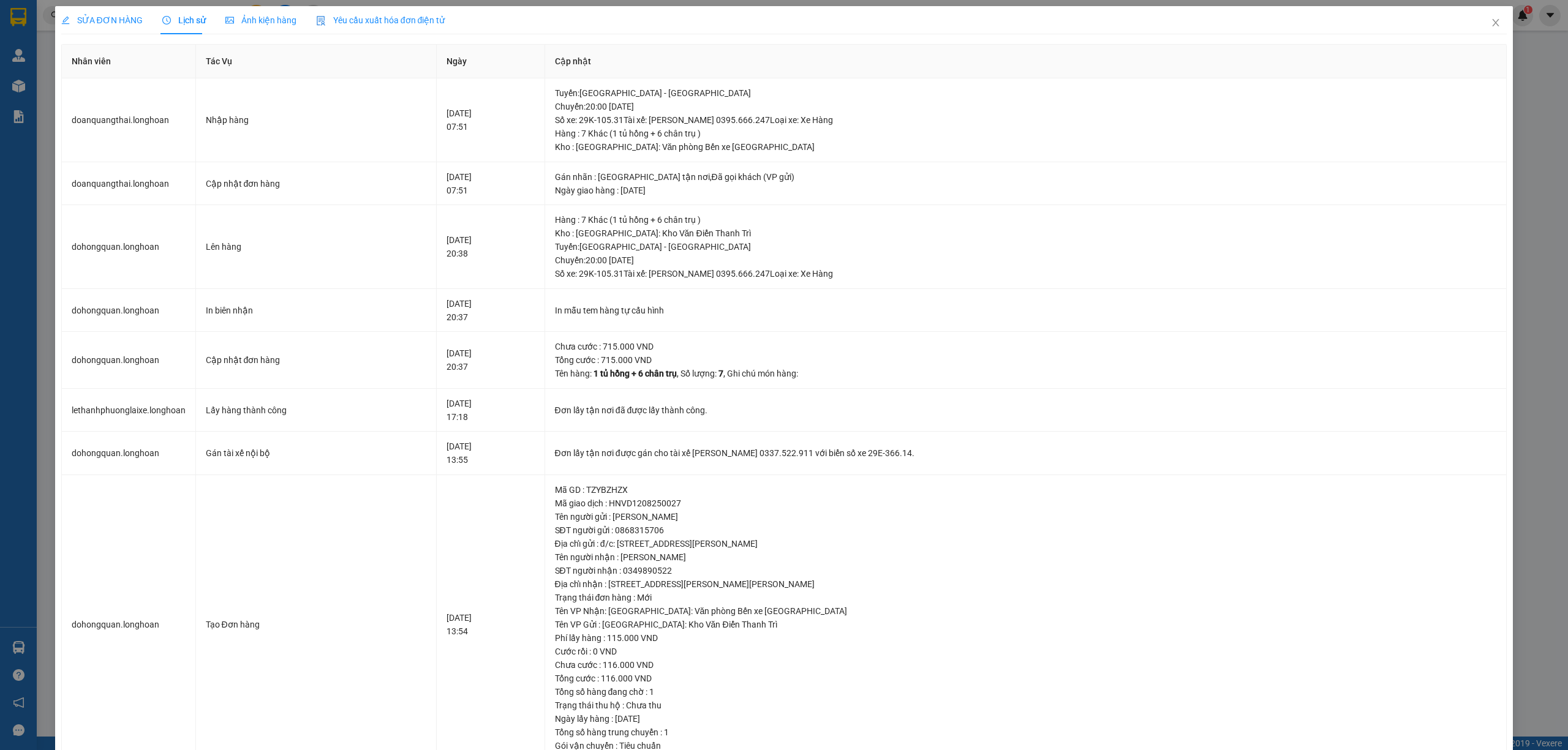
click at [110, 24] on span "SỬA ĐƠN HÀNG" at bounding box center [101, 20] width 81 height 10
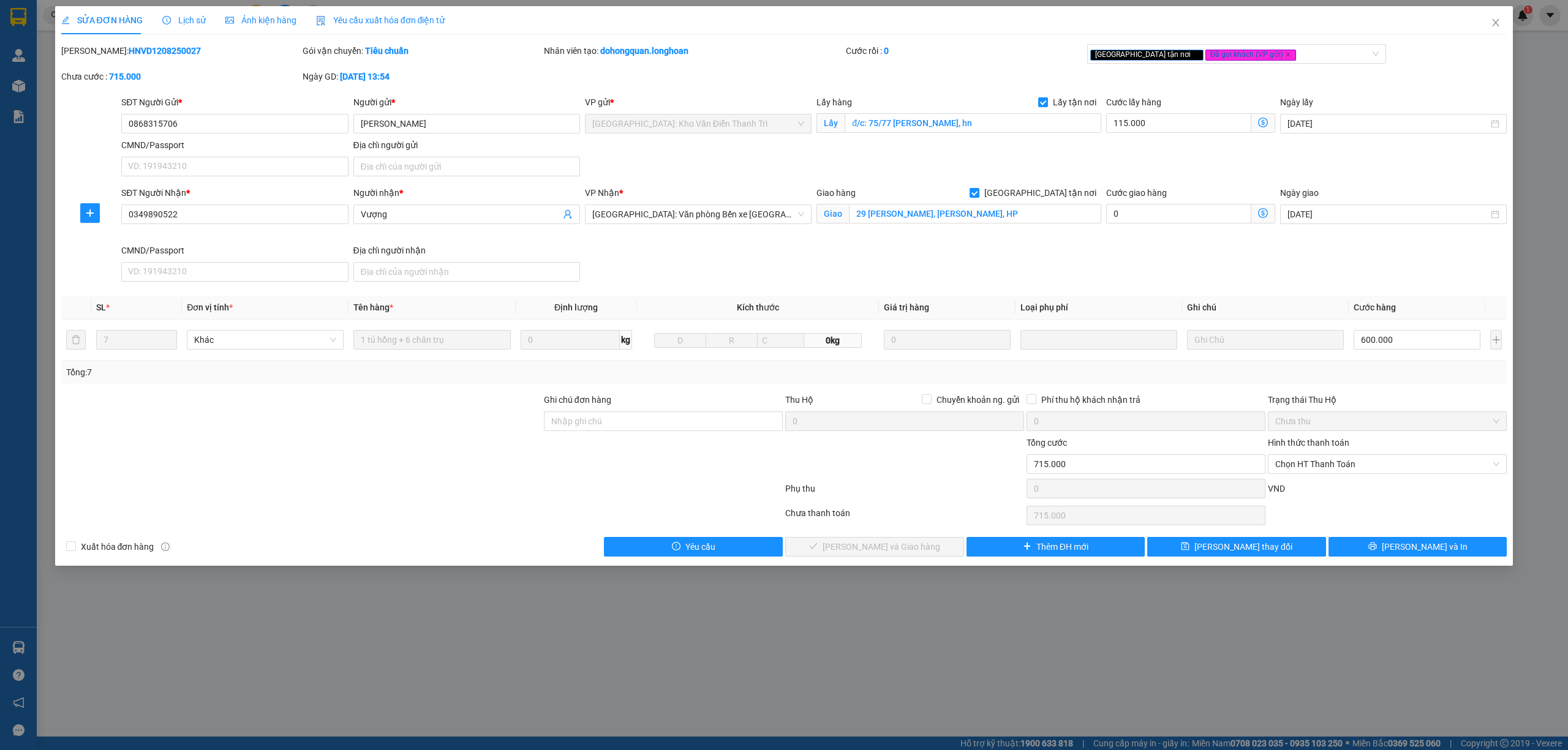
drag, startPoint x: 180, startPoint y: 50, endPoint x: 94, endPoint y: 51, distance: 86.0
click at [94, 51] on div "Mã ĐH: HNVD1208250027" at bounding box center [180, 51] width 239 height 14
copy b "HNVD1208250027"
click at [1492, 28] on span "Close" at bounding box center [1496, 23] width 35 height 35
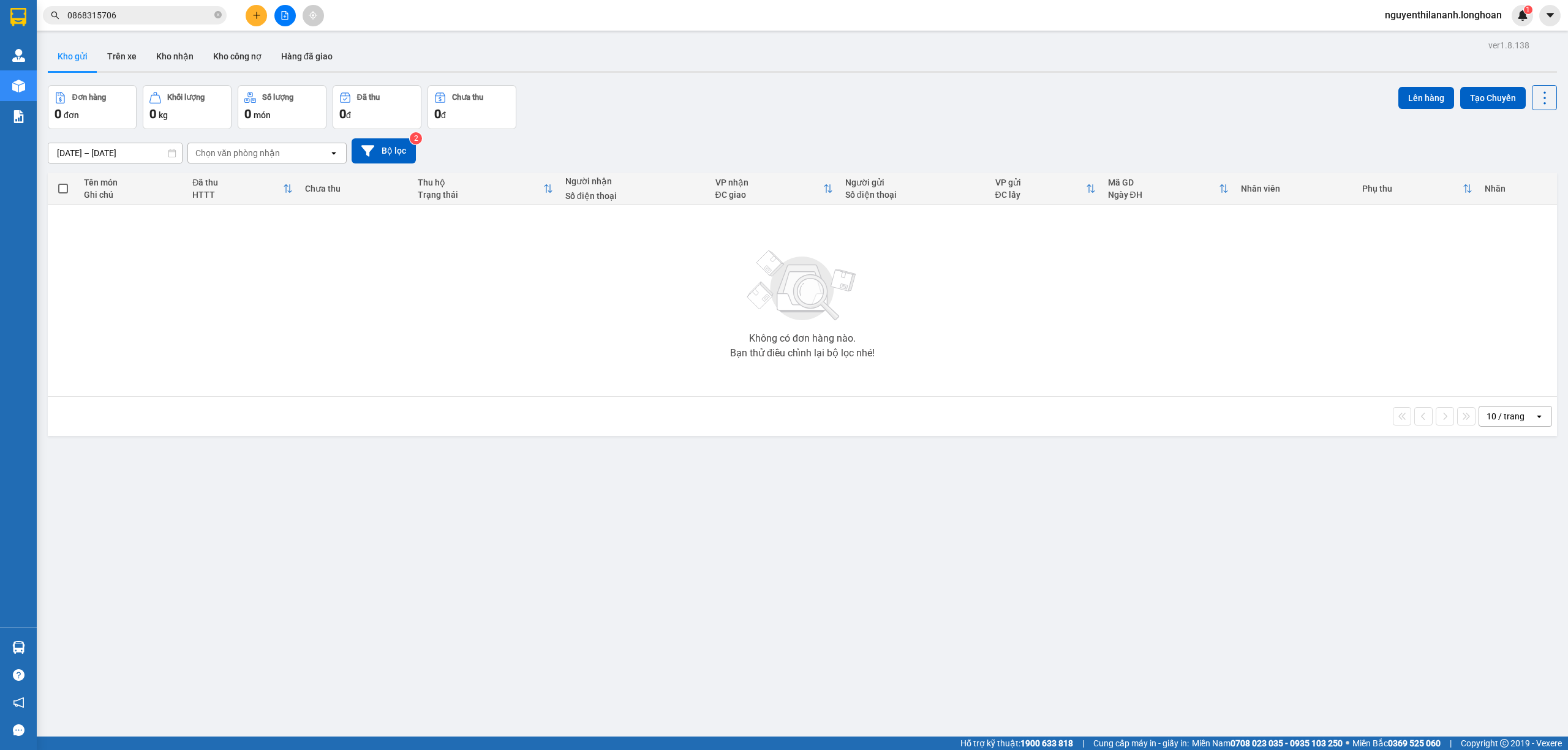
click at [165, 13] on input "0868315706" at bounding box center [140, 15] width 145 height 14
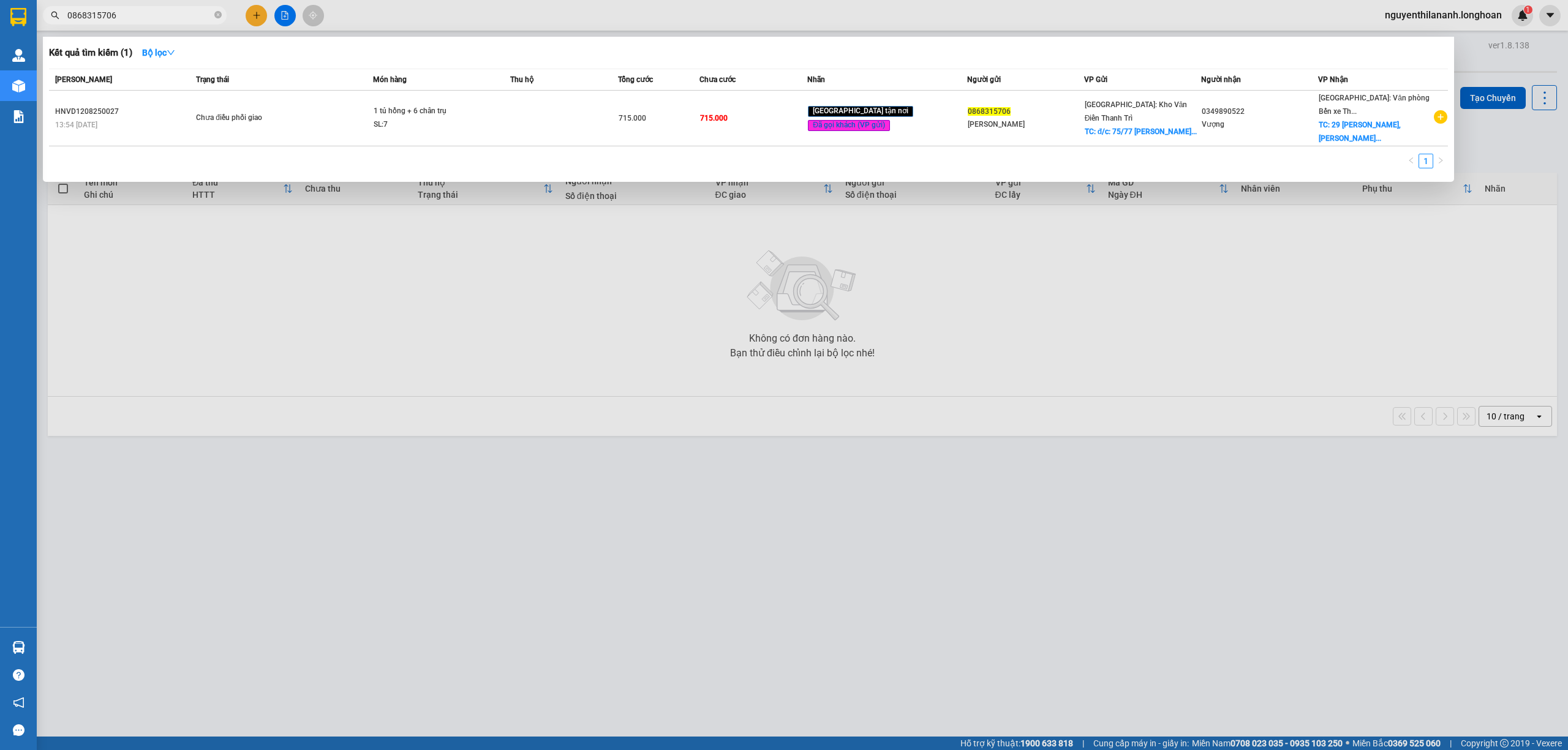
click at [165, 13] on input "0868315706" at bounding box center [140, 15] width 145 height 14
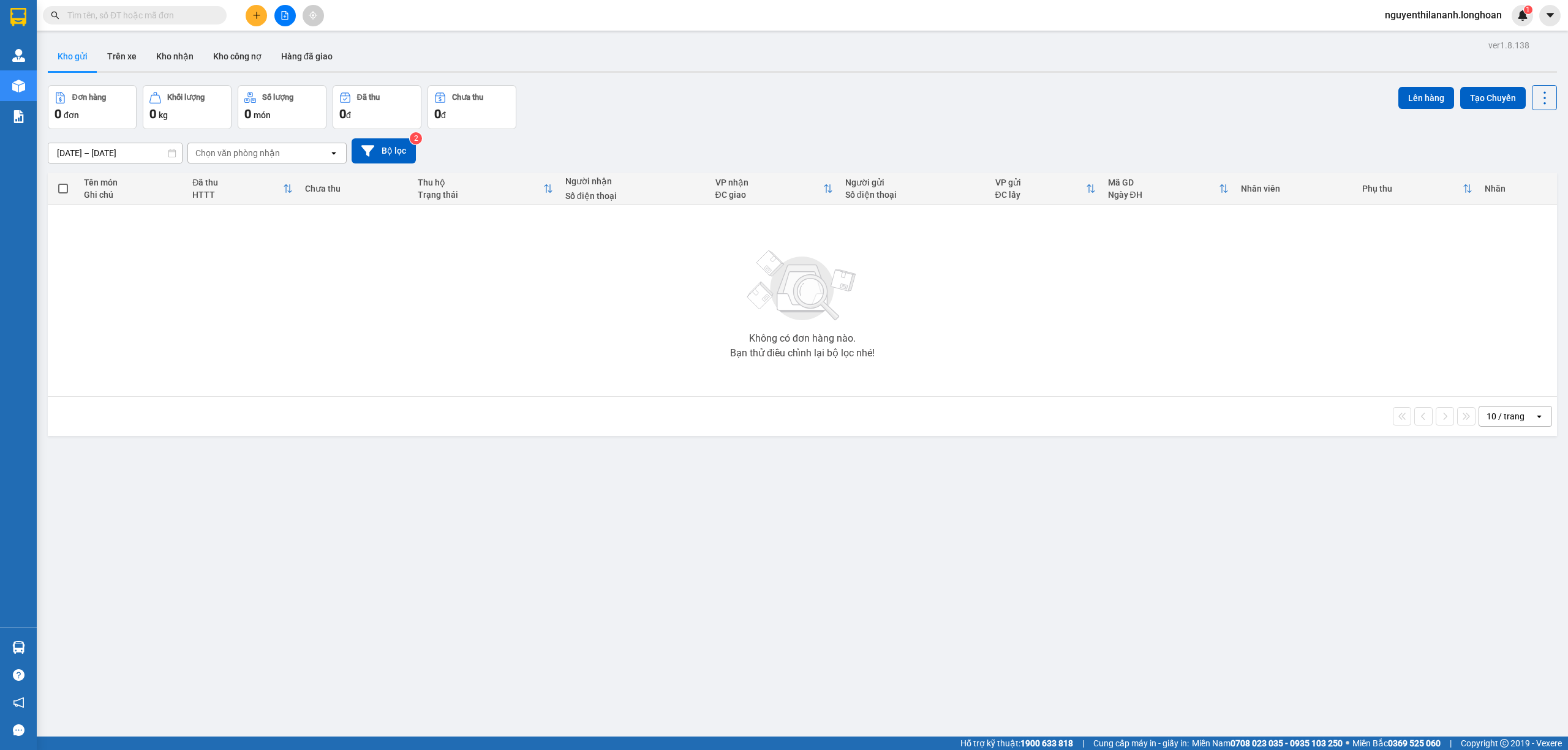
paste input "0909924831"
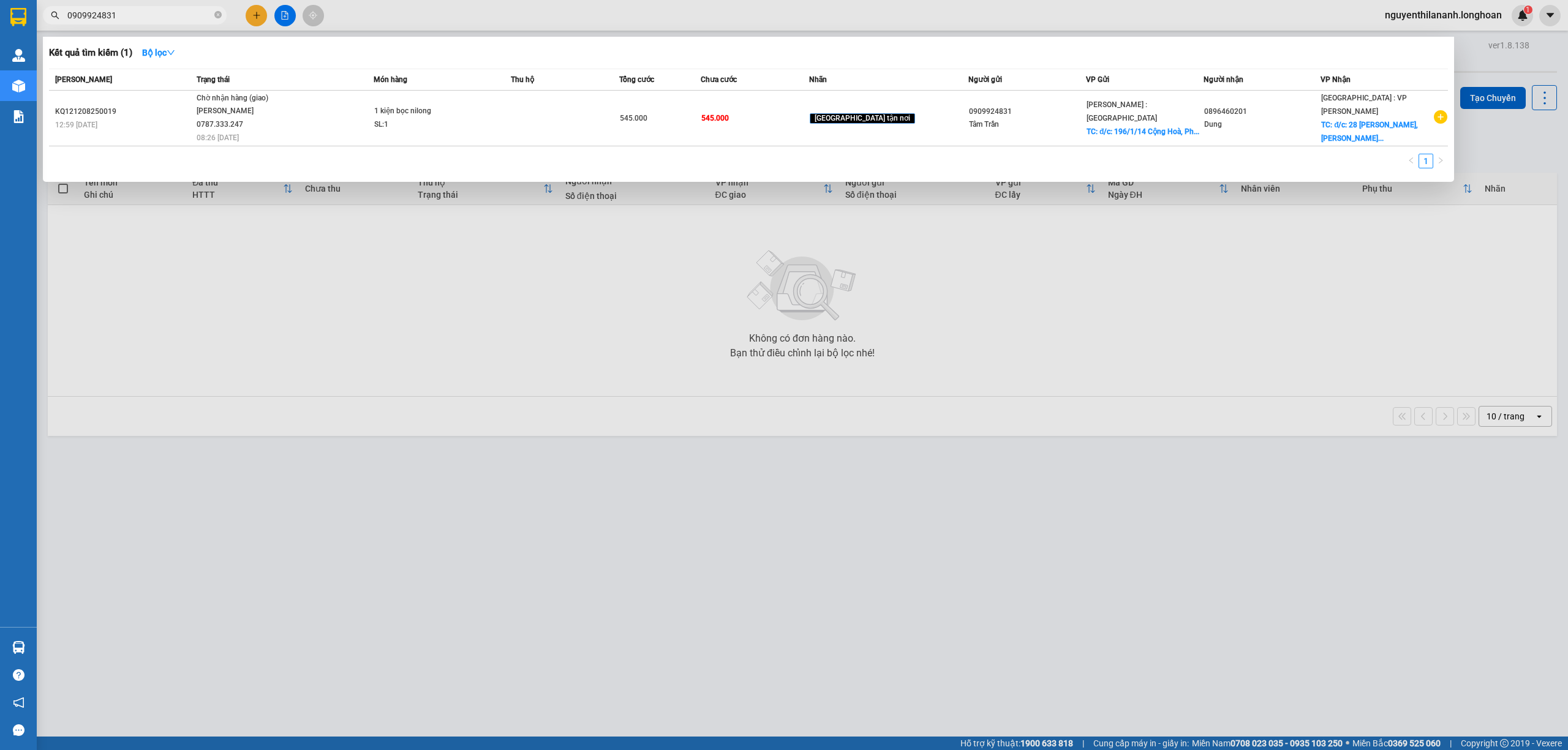
type input "0909924831"
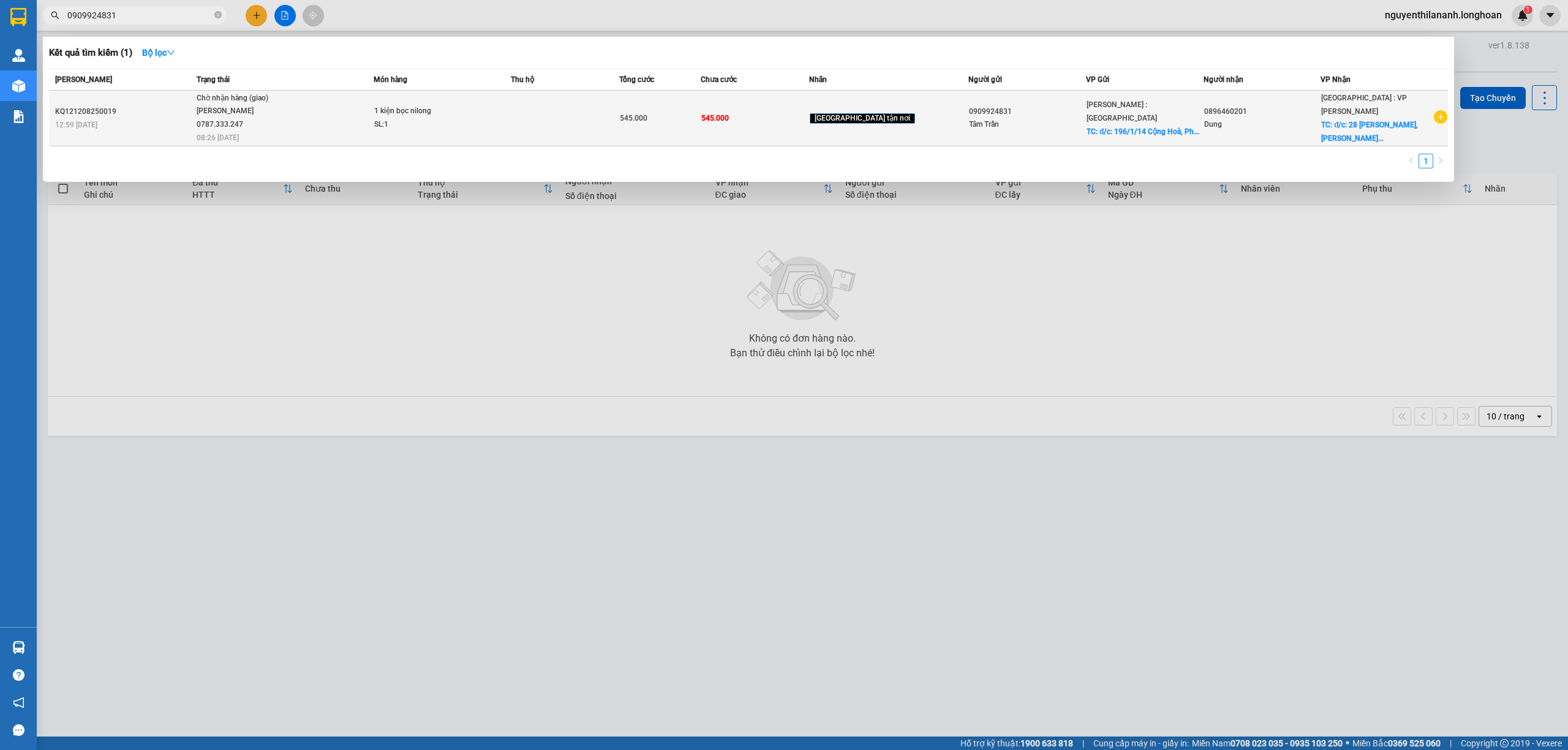
click at [159, 98] on td "KQ121208250019 12:59 - 12/08" at bounding box center [122, 119] width 145 height 56
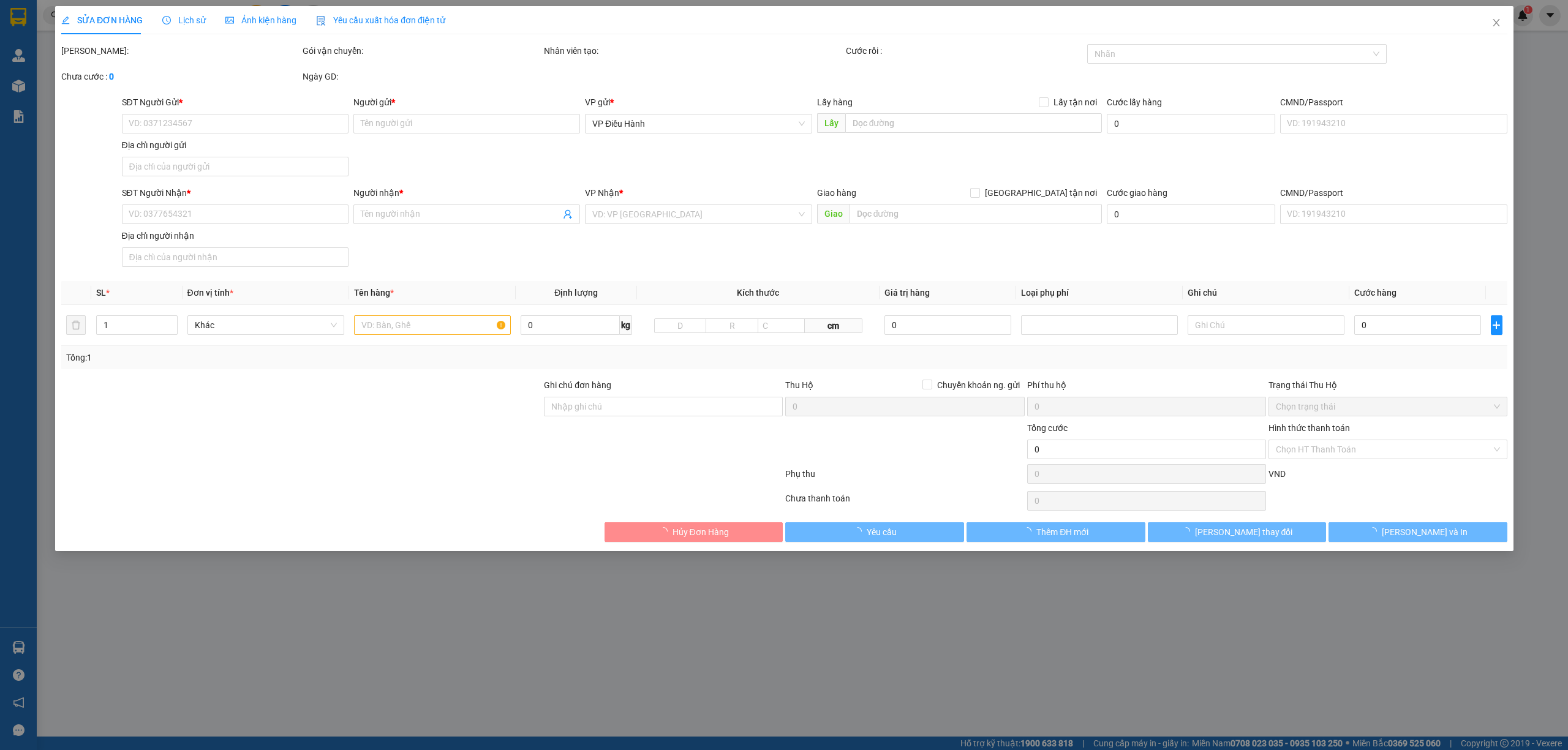
type input "0909924831"
type input "Tâm Trần"
checkbox input "true"
type input "đ/c: 196/1/14 Cộng Hoà, Phường Bảy Hiền, Tp. HCM"
type input "0896460201"
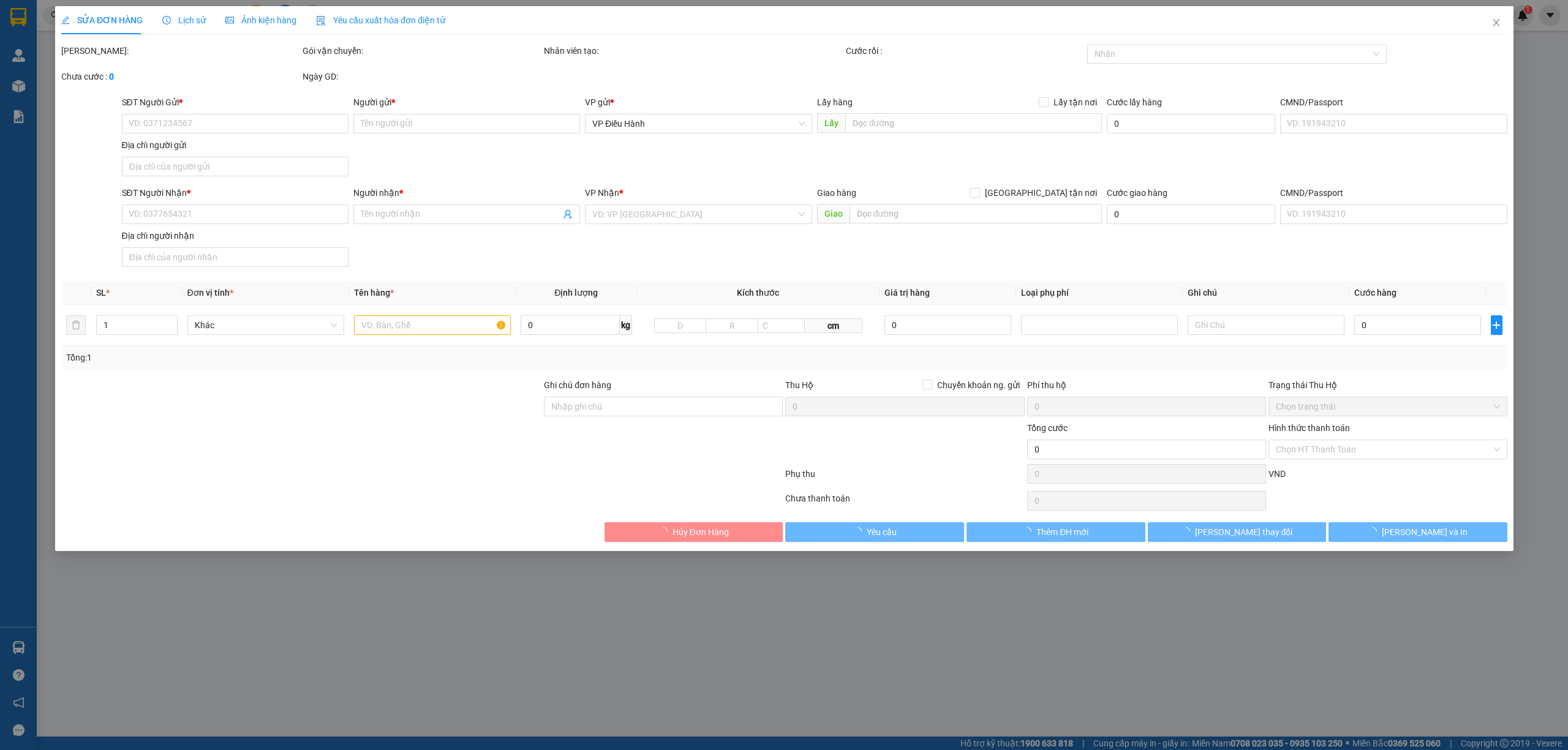
type input "Dung"
checkbox input "true"
type input "đ/c: 28 Trần Tống, Thạc Gián, Thanh Khê, Đà Nẵng"
type input "545.000"
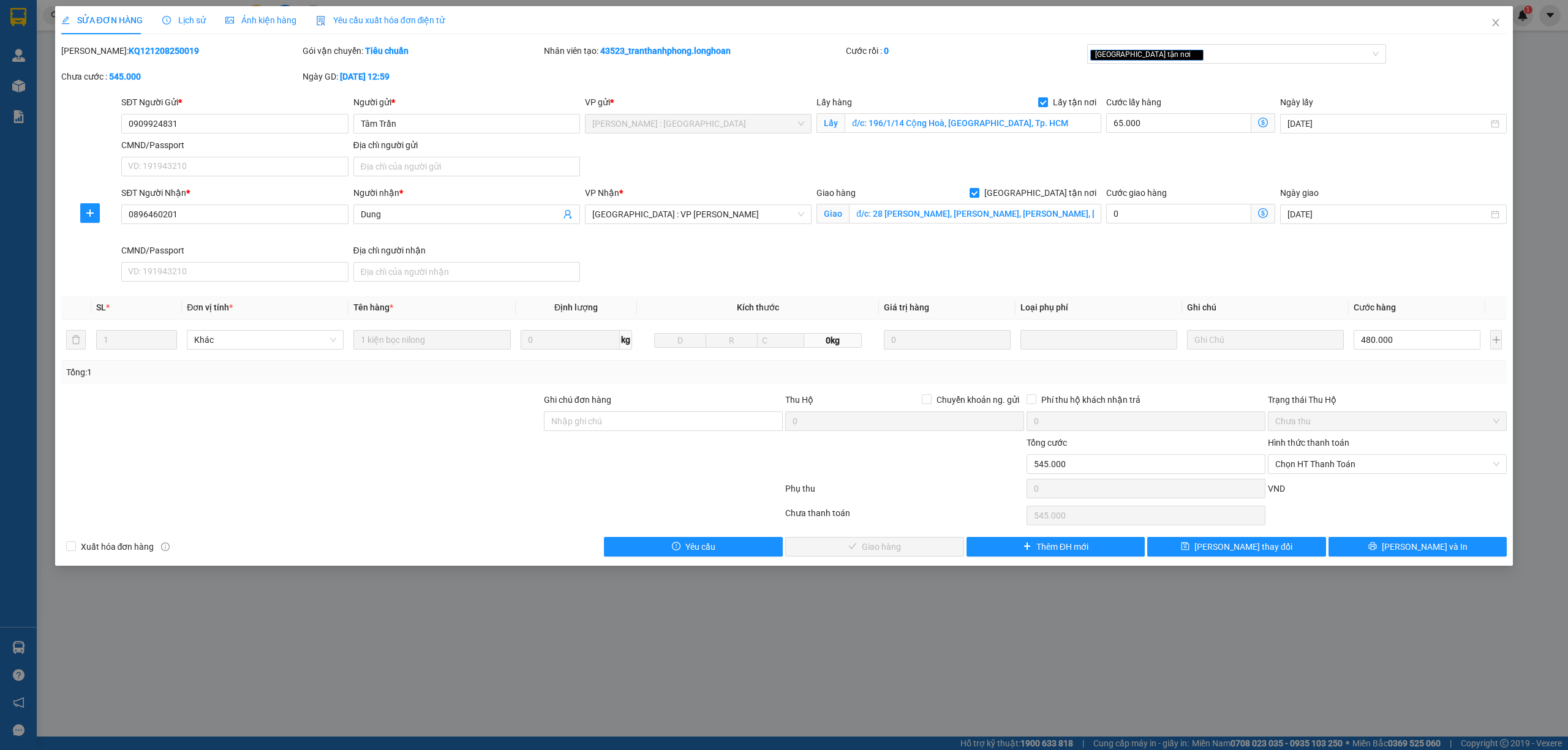
click at [194, 21] on span "Lịch sử" at bounding box center [183, 20] width 43 height 10
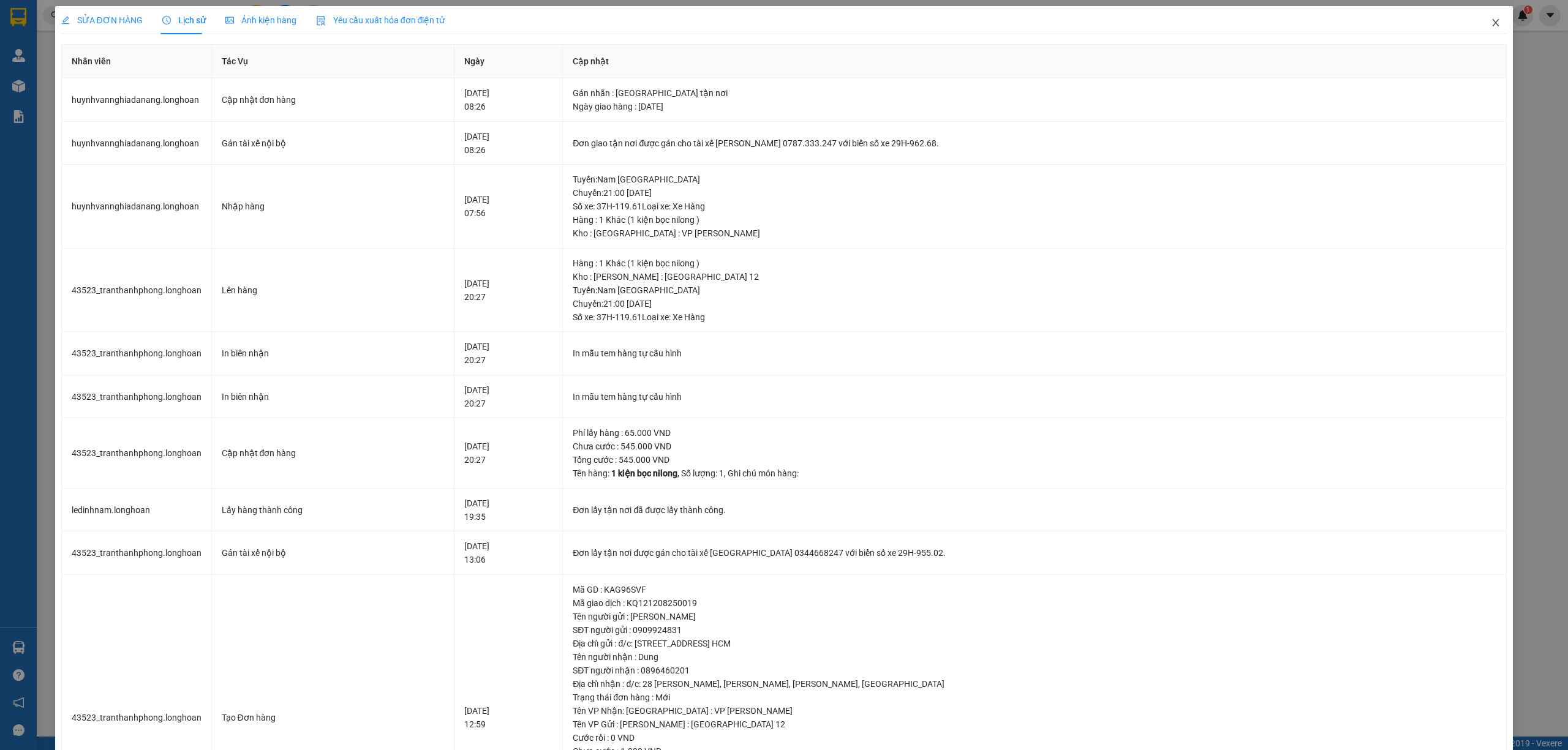
click at [1491, 23] on icon "close" at bounding box center [1496, 22] width 10 height 10
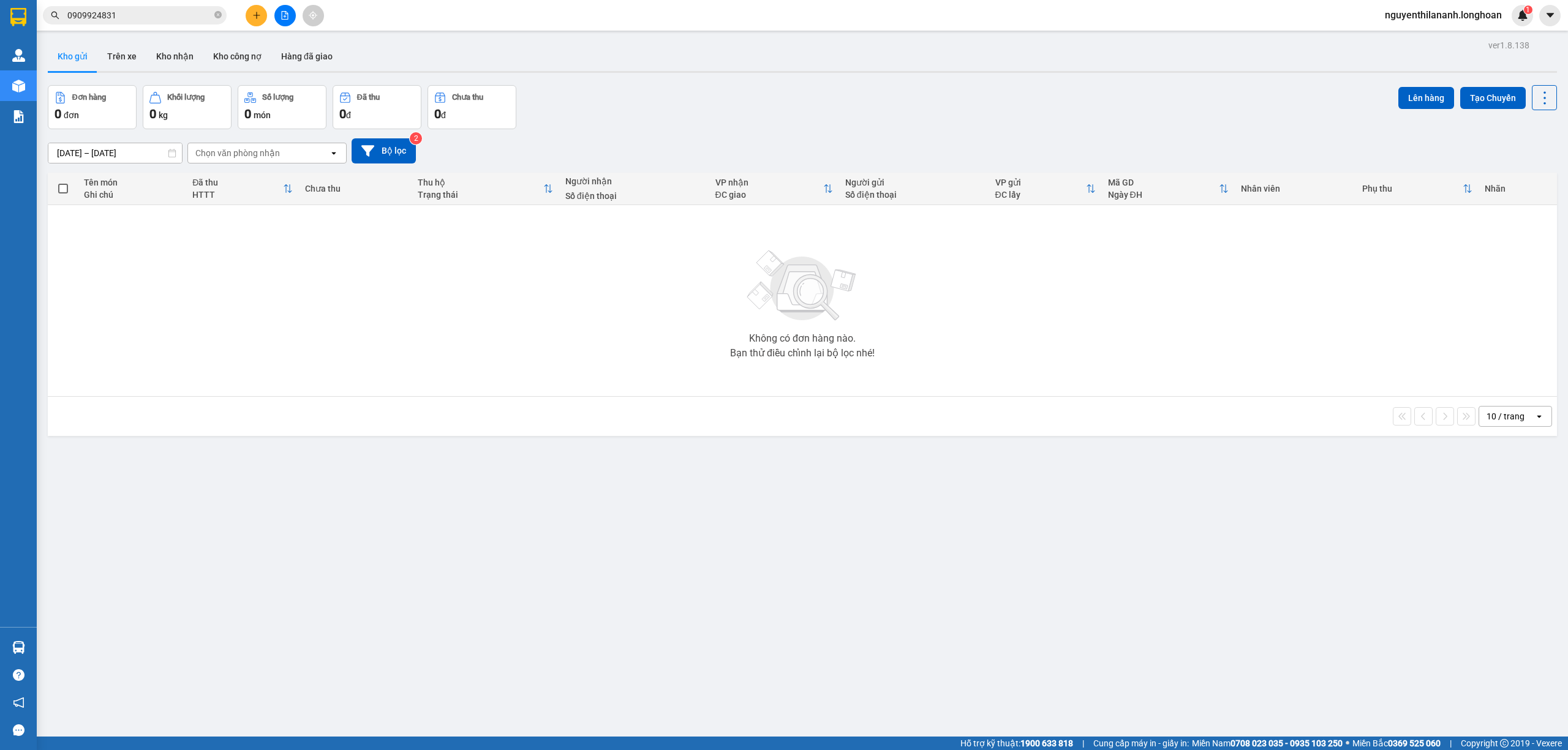
click at [165, 18] on input "0909924831" at bounding box center [140, 15] width 145 height 14
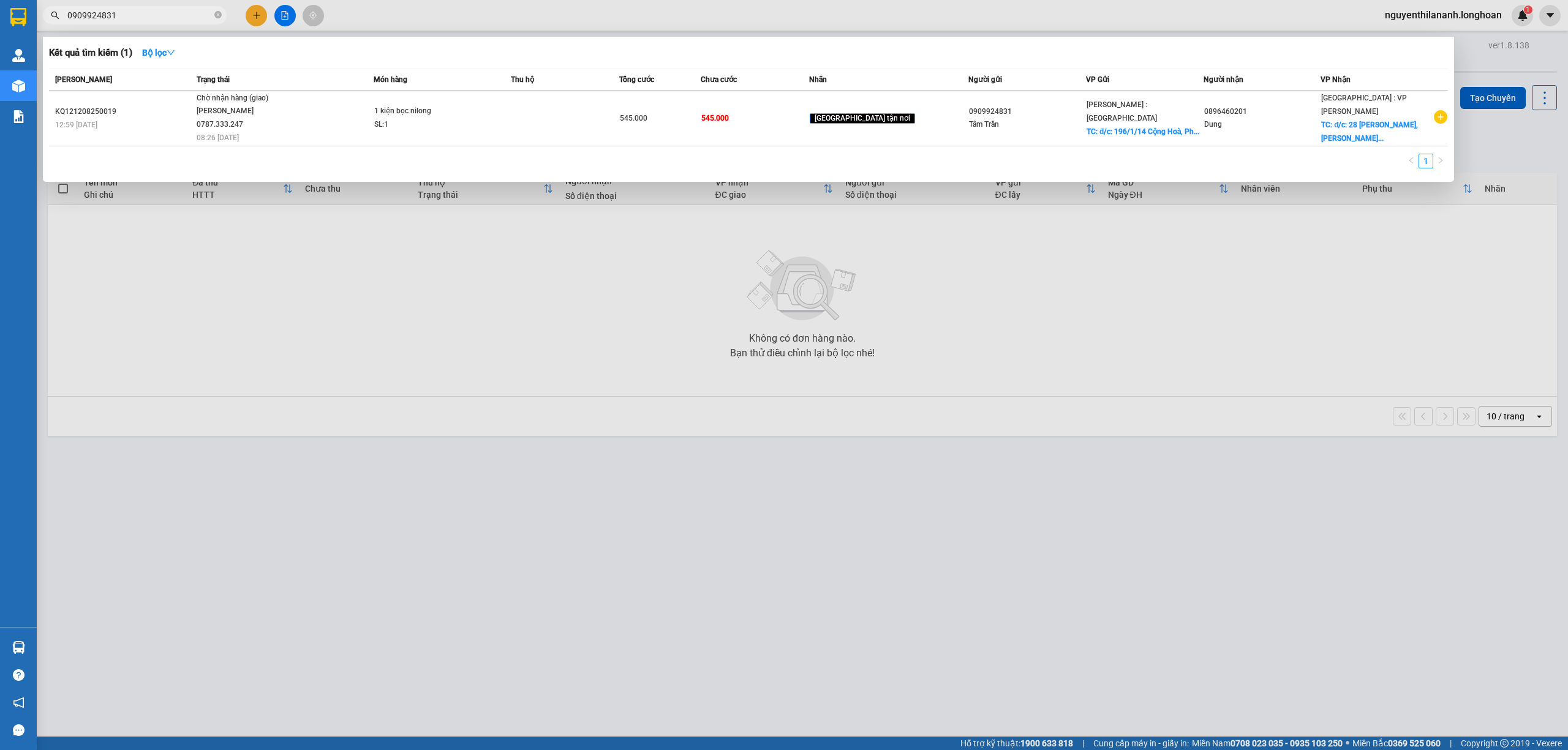
click at [165, 18] on input "0909924831" at bounding box center [140, 15] width 145 height 14
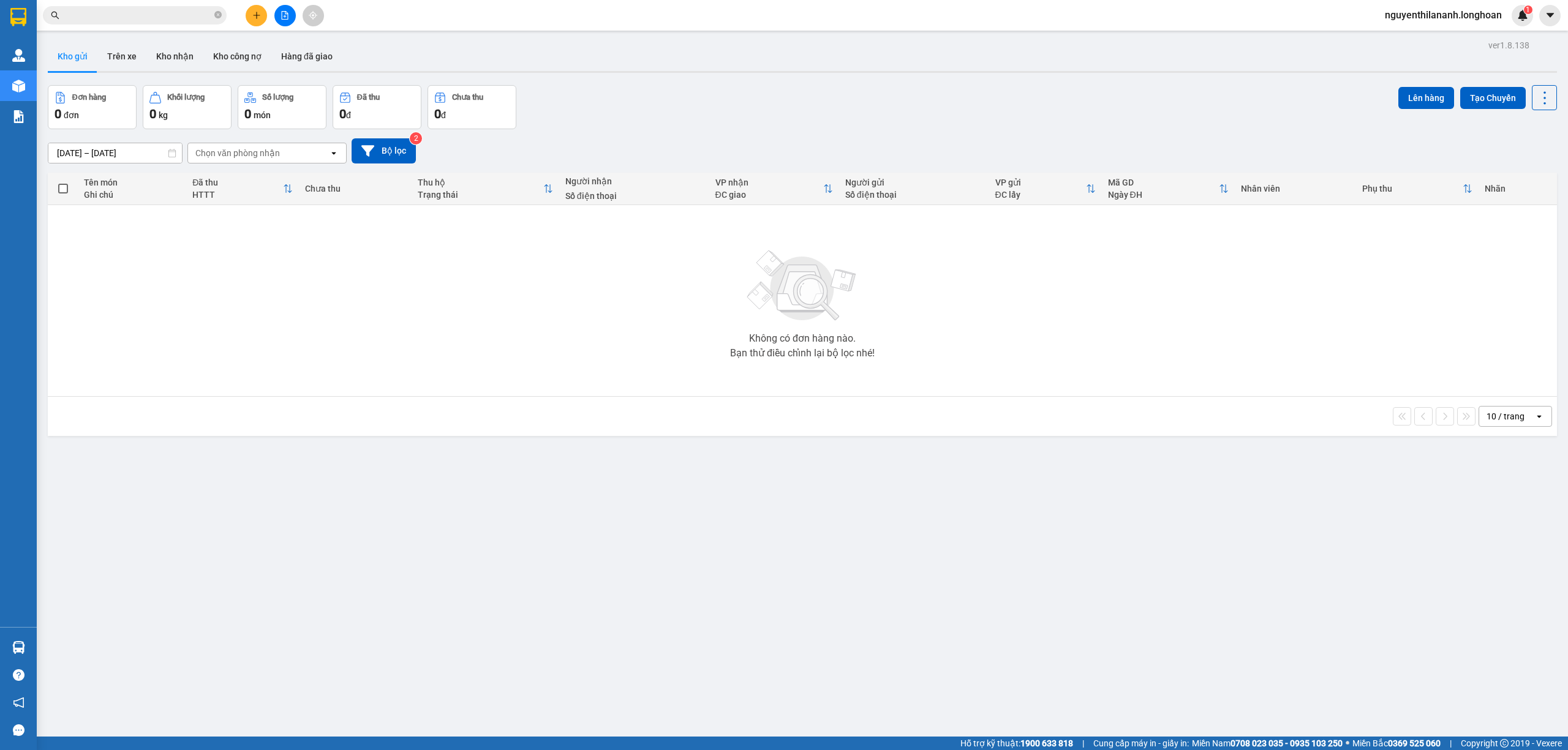
paste input "0866909470"
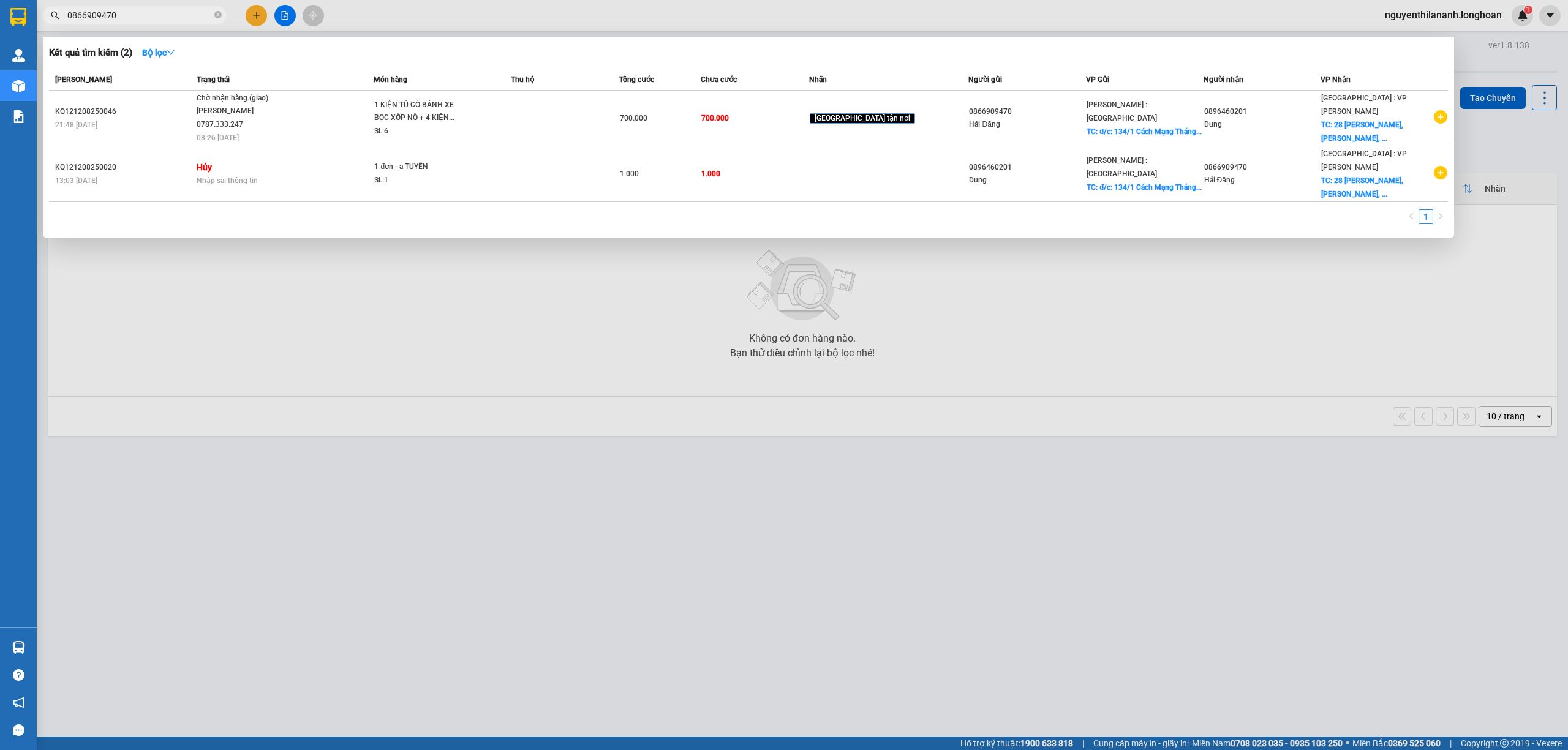
type input "0866909470"
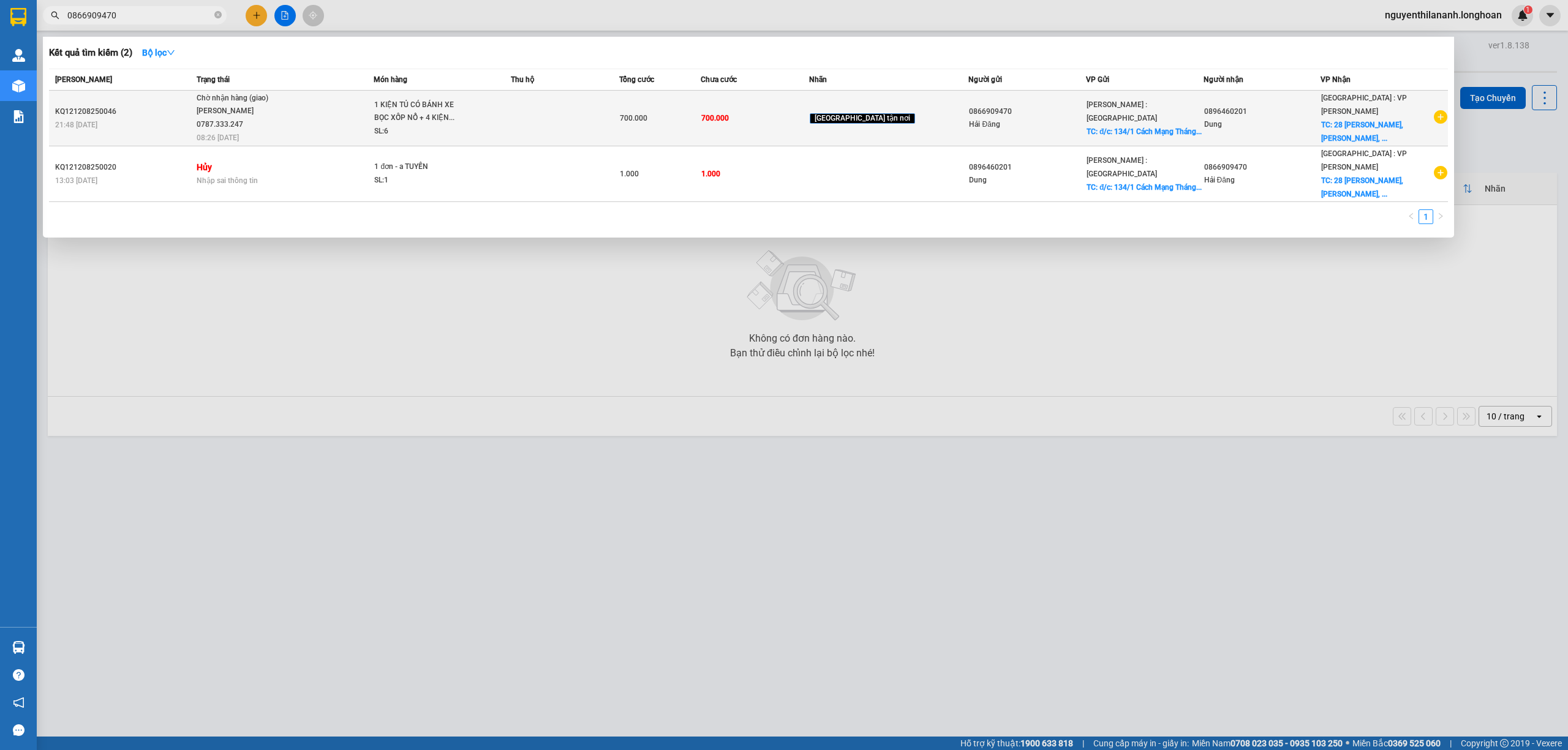
click at [165, 124] on div "21:48 - 12/08" at bounding box center [124, 125] width 138 height 14
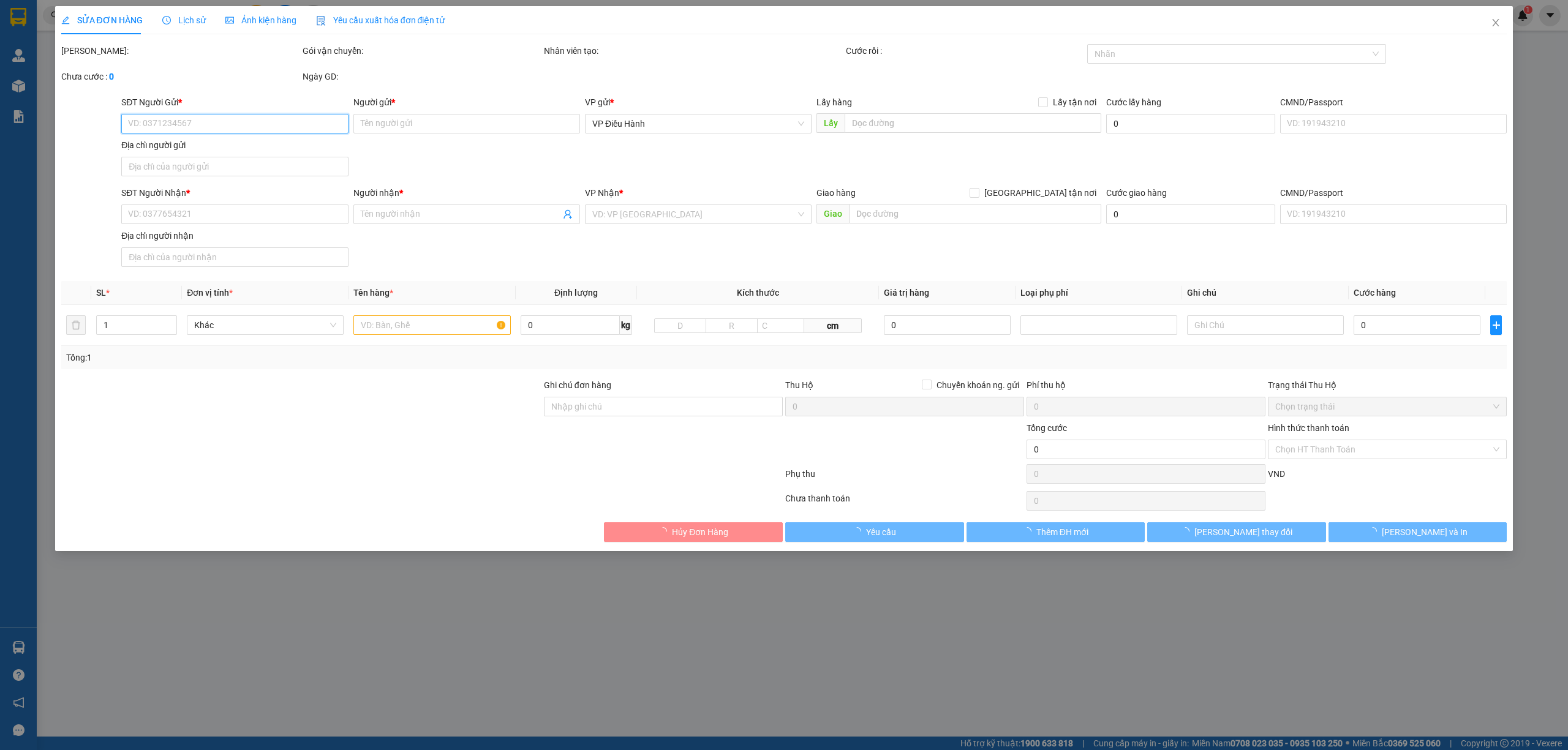
type input "0866909470"
type input "Hải Đăng"
checkbox input "true"
type input "đ/c: 134/1 Cách Mạng Tháng 8, Phường 10, Quận 3"
type input "0896460201"
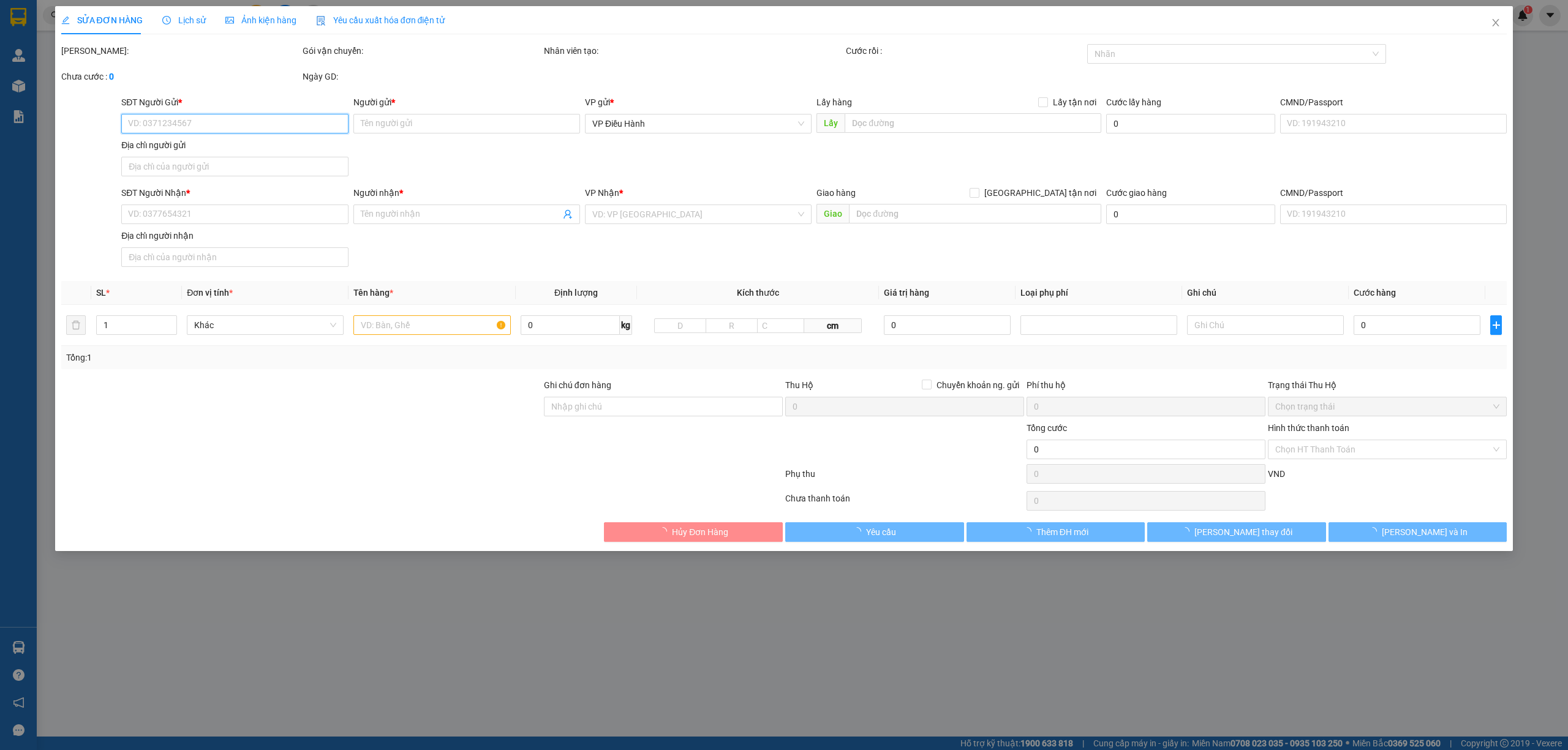
type input "Dung"
checkbox input "true"
type input "28 Trần Tống, Thạc Gián, Thanh Khê, Đà Nẵng"
type input "700.000"
type input "50.000"
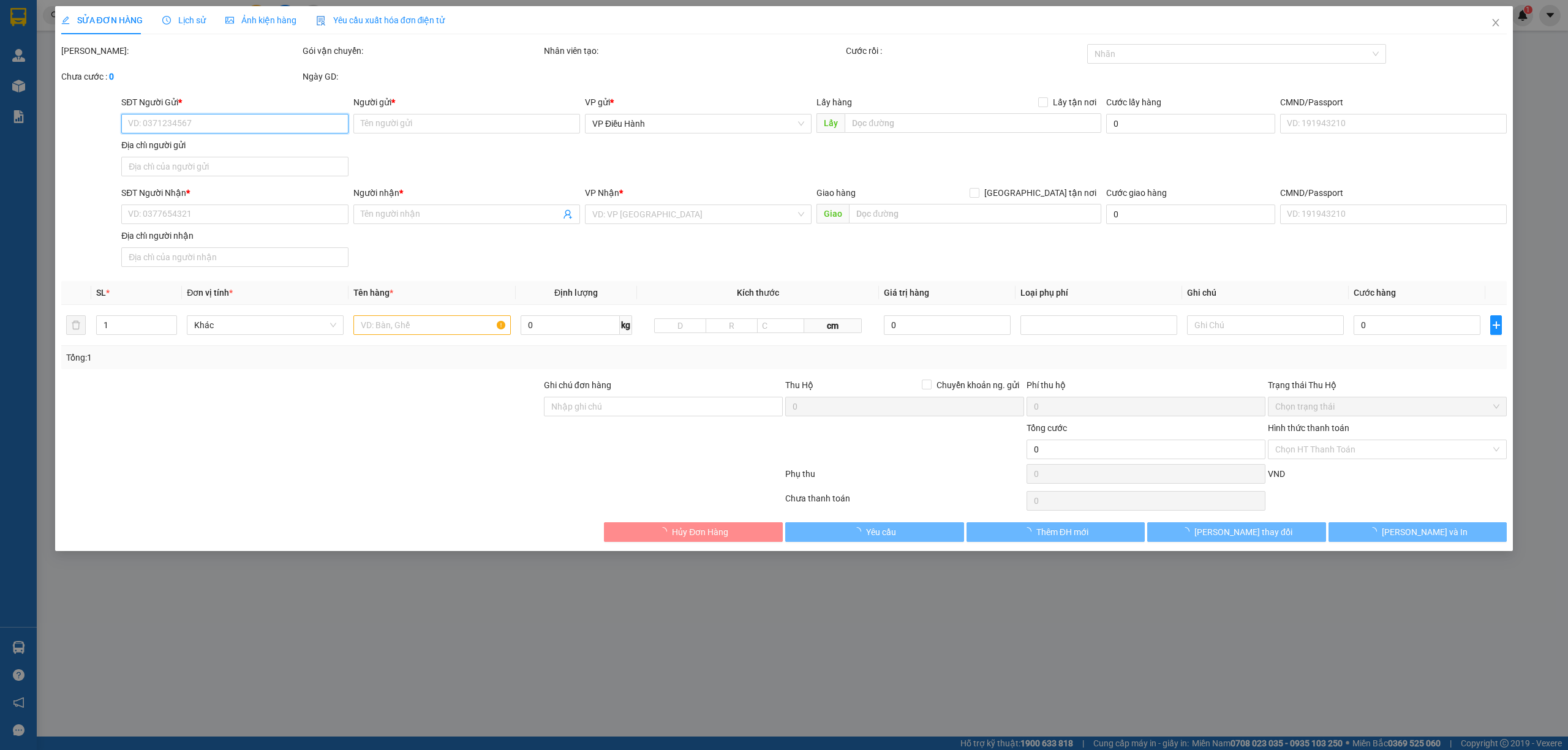
type input "700.000"
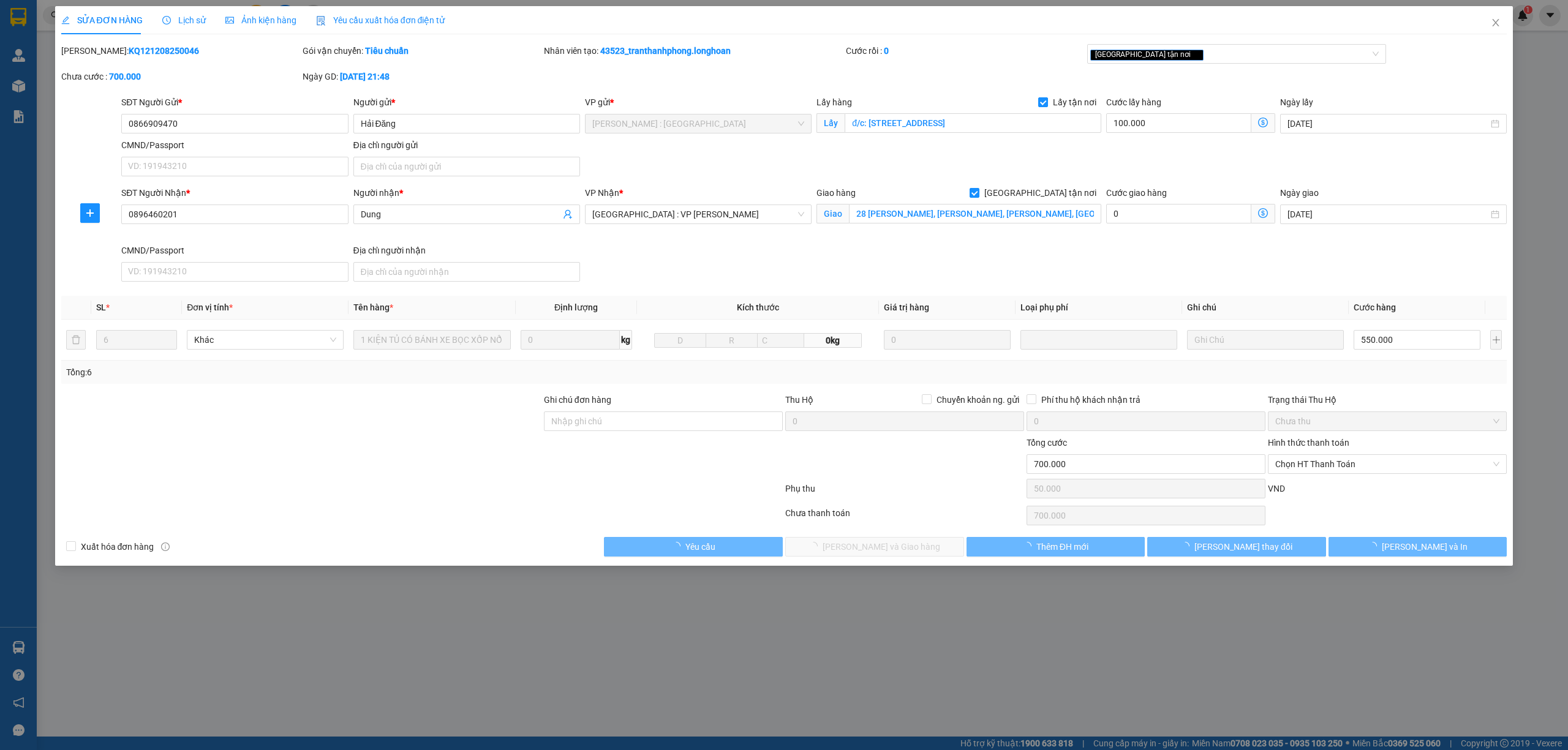
click at [177, 21] on span "Lịch sử" at bounding box center [183, 20] width 43 height 10
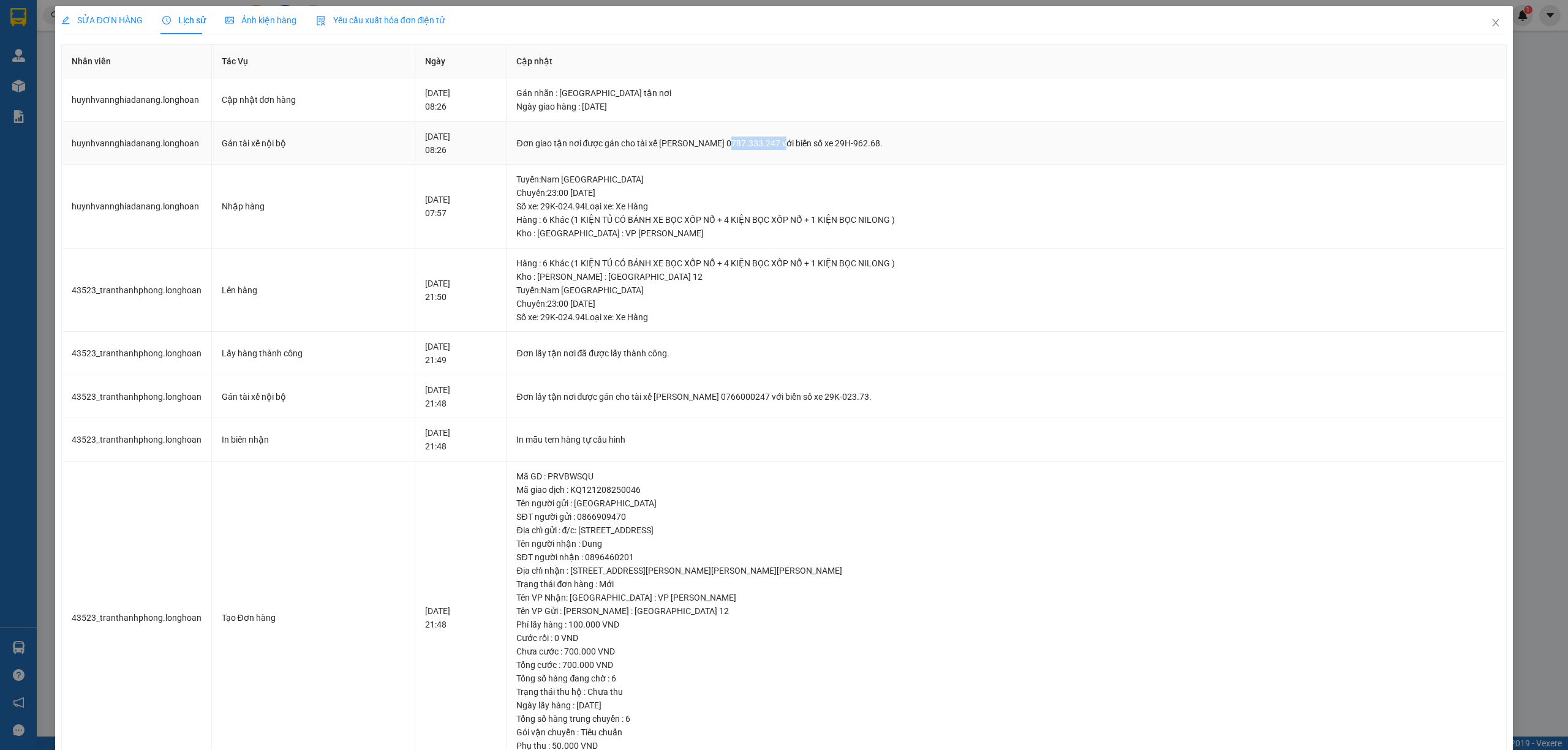
drag, startPoint x: 745, startPoint y: 140, endPoint x: 799, endPoint y: 138, distance: 54.0
click at [799, 138] on div "Đơn giao tận nơi được gán cho tài xế Phạm Thanh Tuấn 0787.333.247 với biển số x…" at bounding box center [1006, 144] width 980 height 14
copy div "0787.333.247"
click at [724, 126] on td "Đơn giao tận nơi được gán cho tài xế Phạm Thanh Tuấn 0787.333.247 với biển số x…" at bounding box center [1006, 143] width 1000 height 43
drag, startPoint x: 652, startPoint y: 144, endPoint x: 931, endPoint y: 131, distance: 279.3
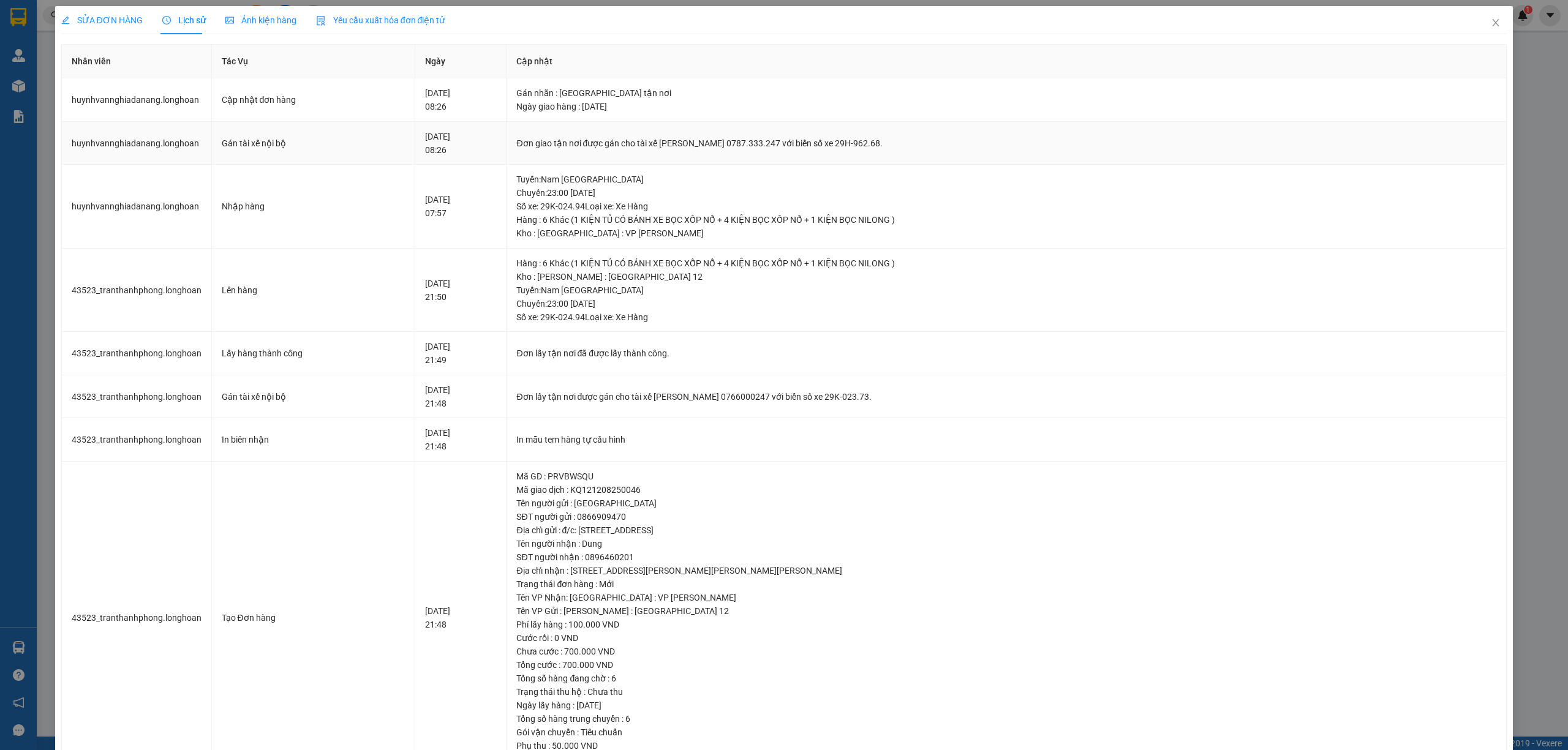
click at [931, 131] on td "Đơn giao tận nơi được gán cho tài xế Phạm Thanh Tuấn 0787.333.247 với biển số x…" at bounding box center [1006, 143] width 1000 height 43
copy div "tài xế Phạm Thanh Tuấn 0787.333.247 với biển số xe 29H-962.68."
click at [1485, 28] on span "Close" at bounding box center [1496, 23] width 35 height 35
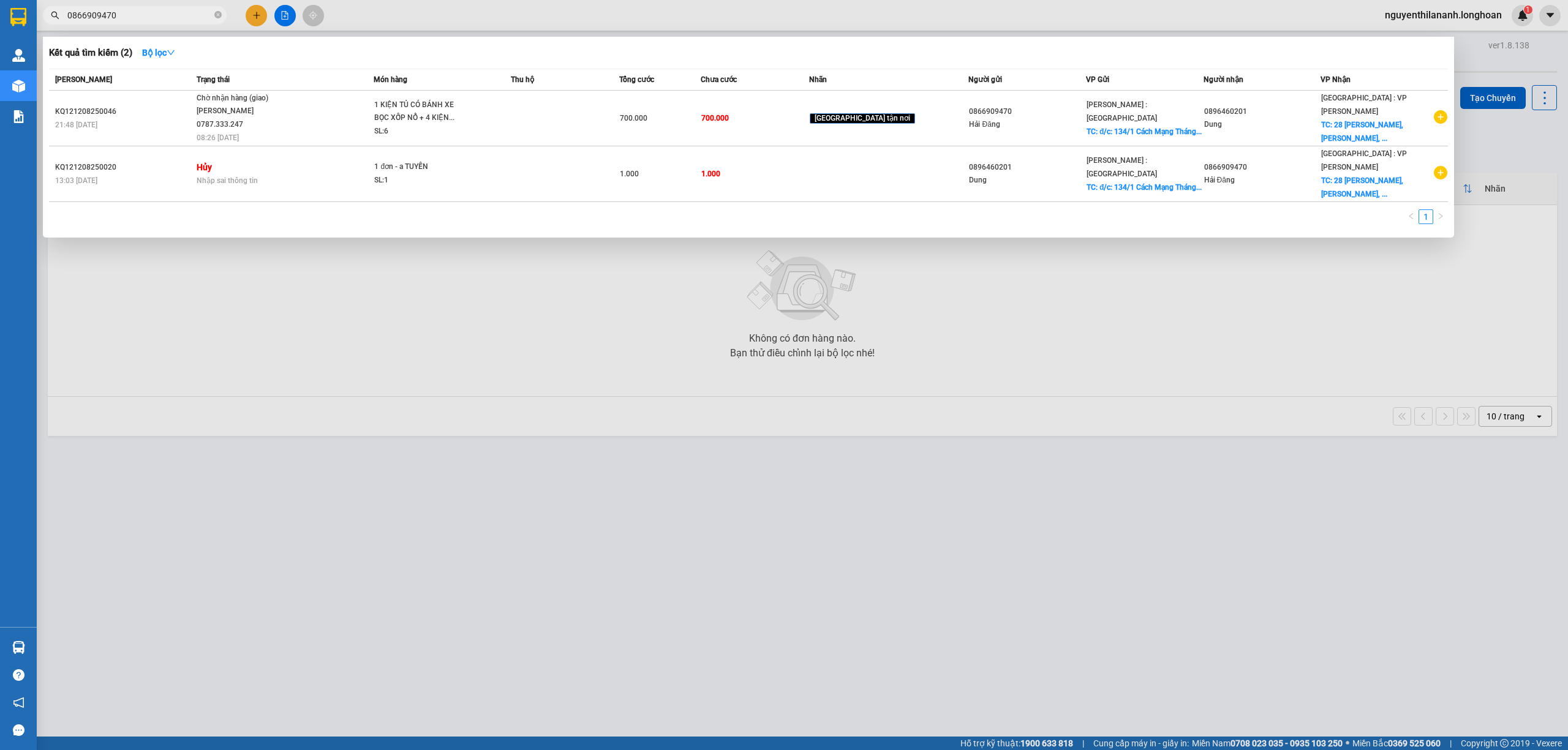
click at [194, 20] on input "0866909470" at bounding box center [140, 15] width 145 height 14
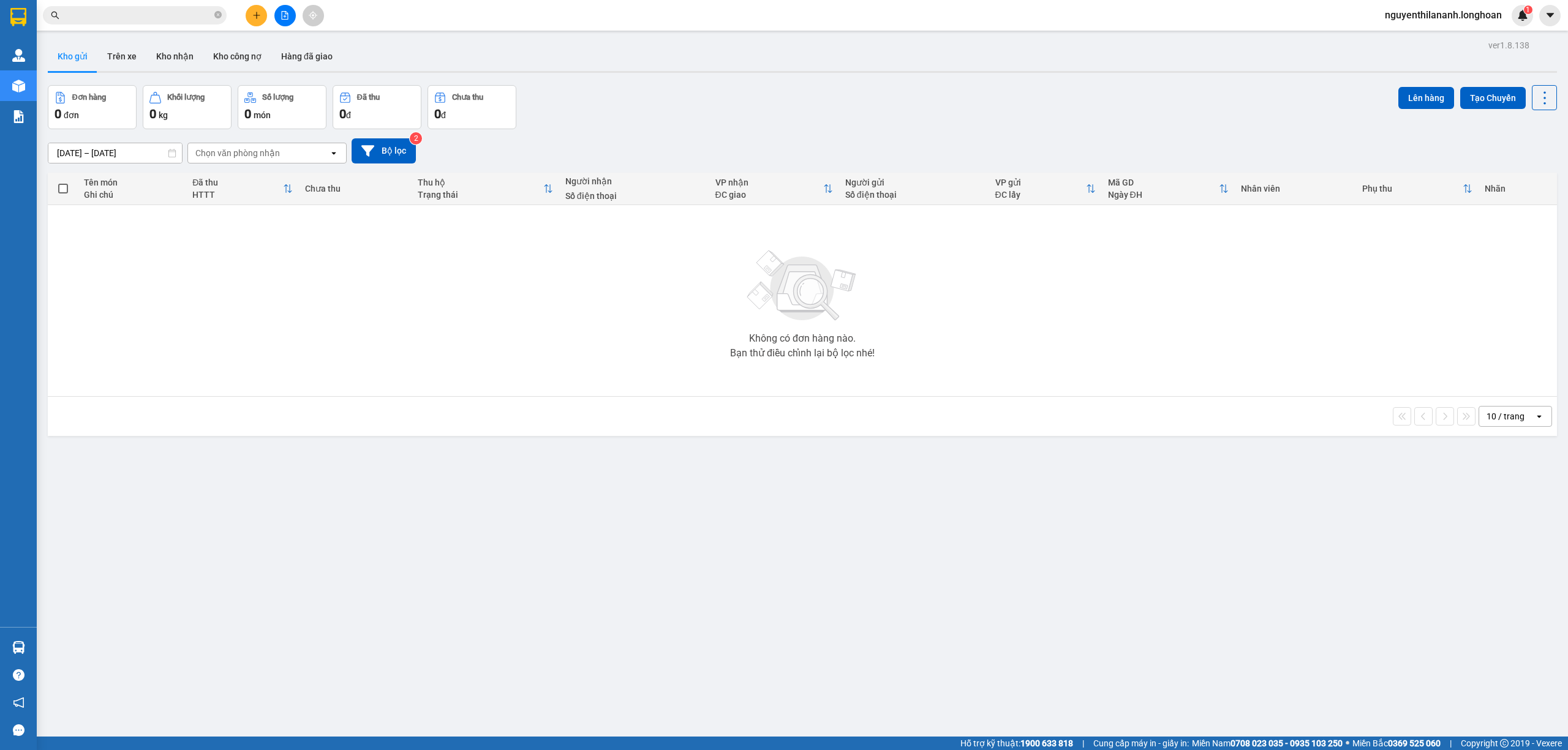
paste input "0868315706"
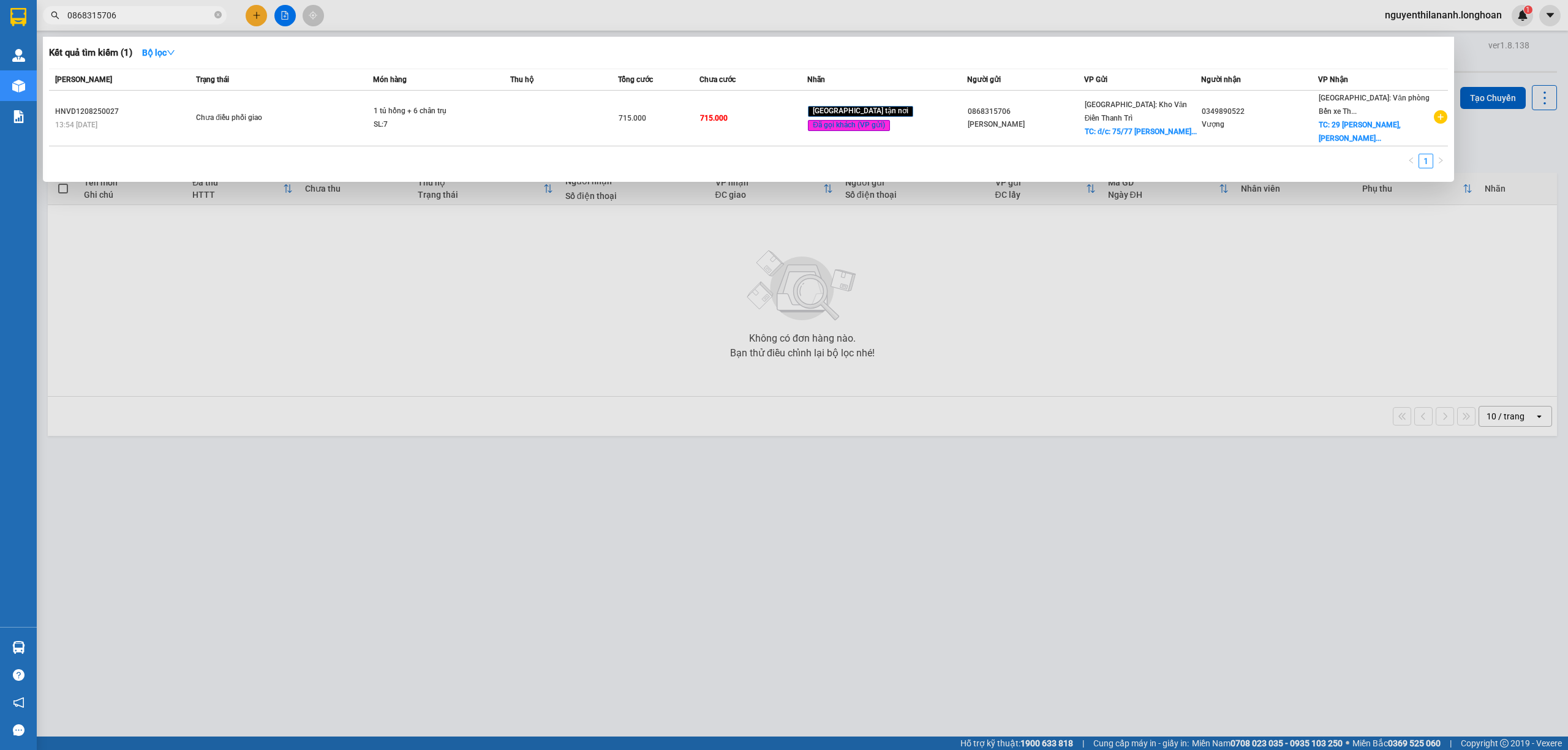
type input "0868315706"
click at [150, 15] on input "0868315706" at bounding box center [140, 15] width 145 height 14
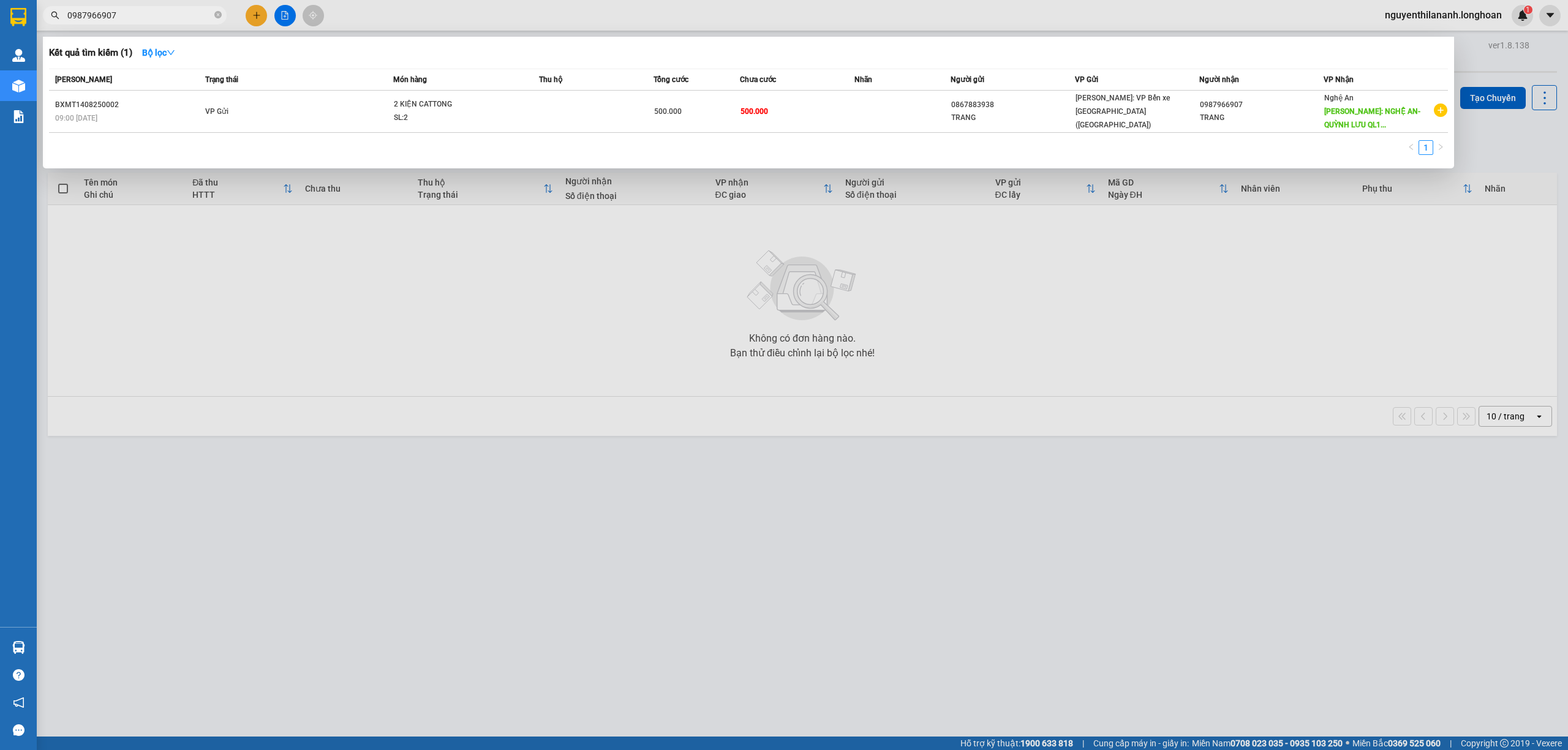
type input "0987966907"
click at [143, 13] on input "0987966907" at bounding box center [140, 15] width 145 height 14
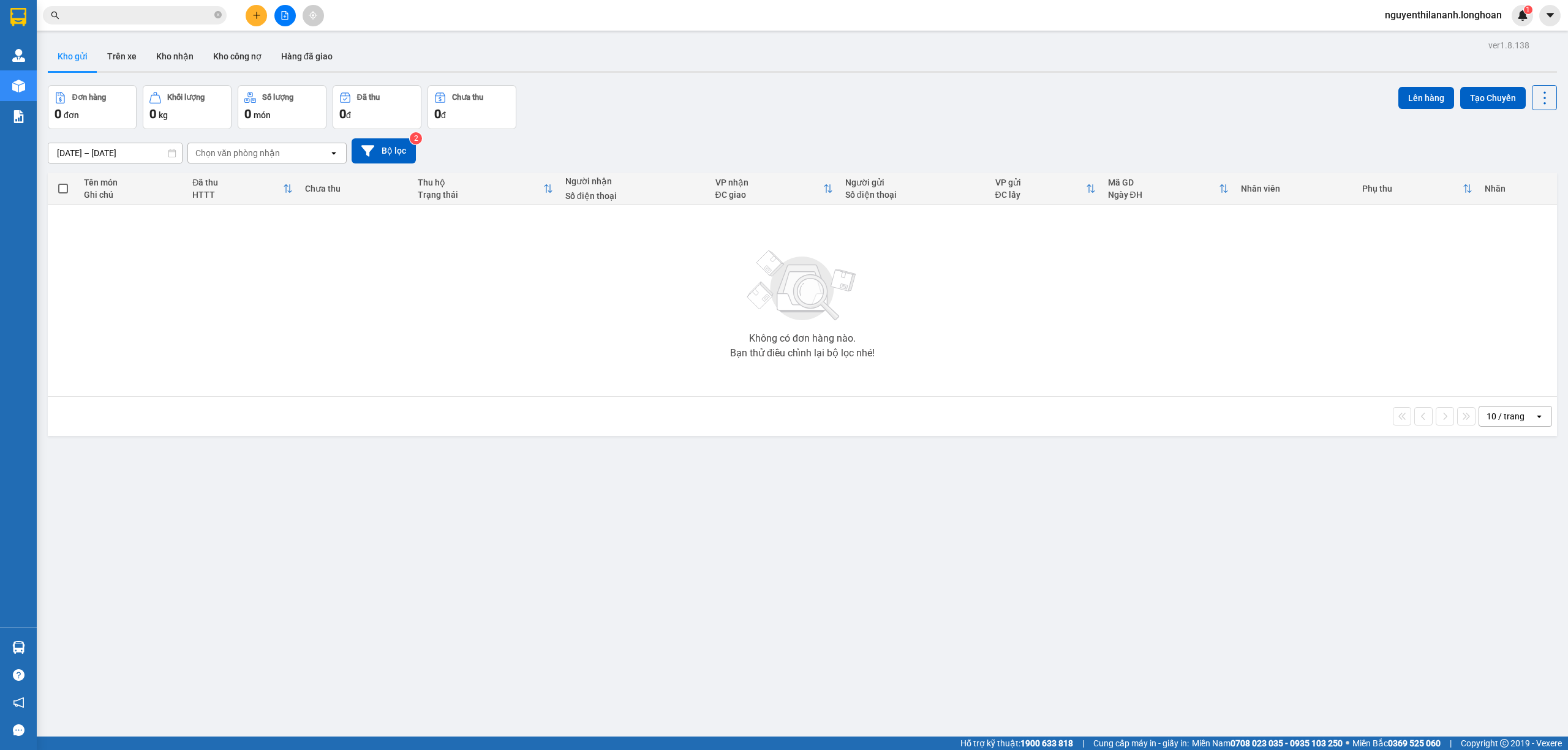
paste input "0347426542"
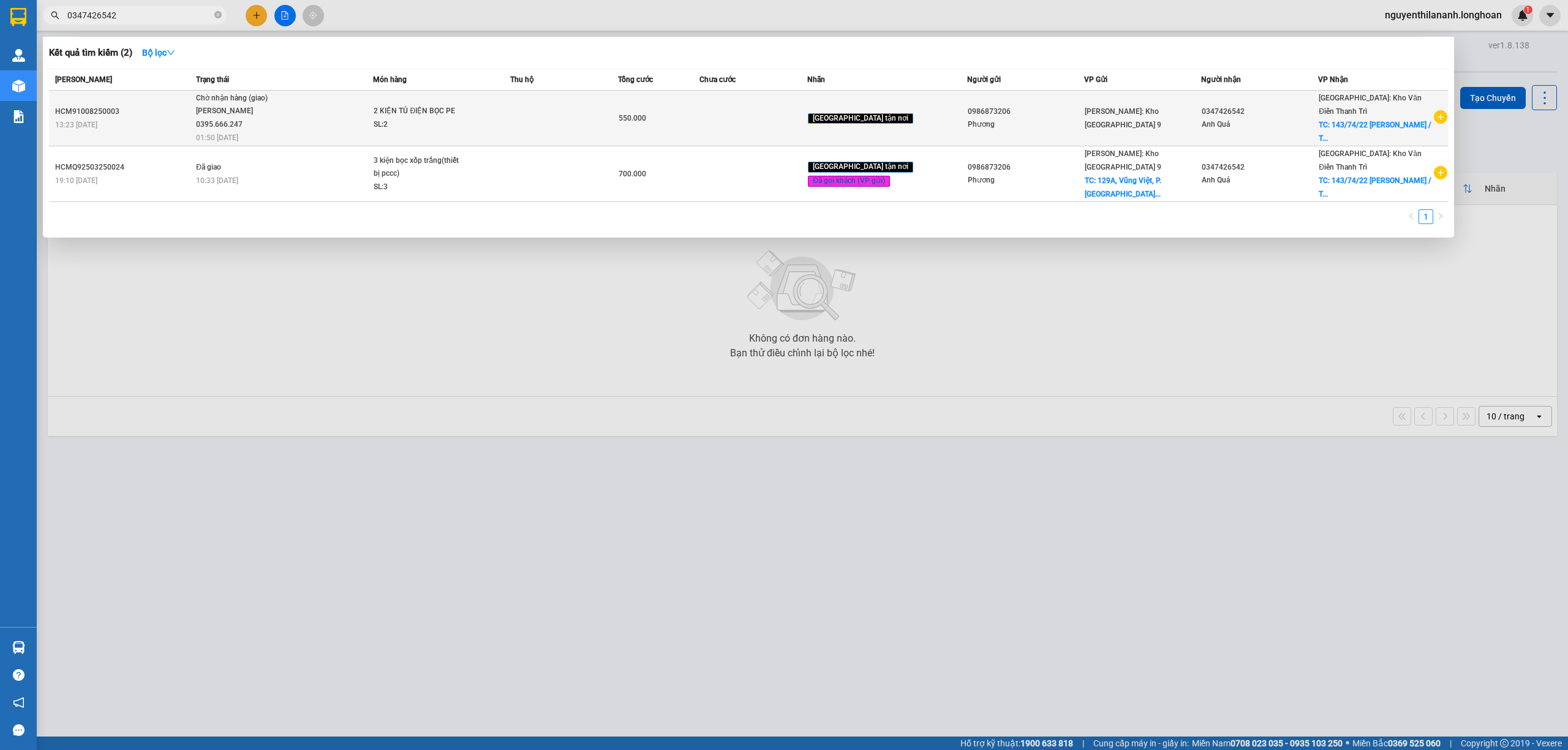
type input "0347426542"
click at [145, 115] on div "HCM91008250003" at bounding box center [124, 111] width 137 height 13
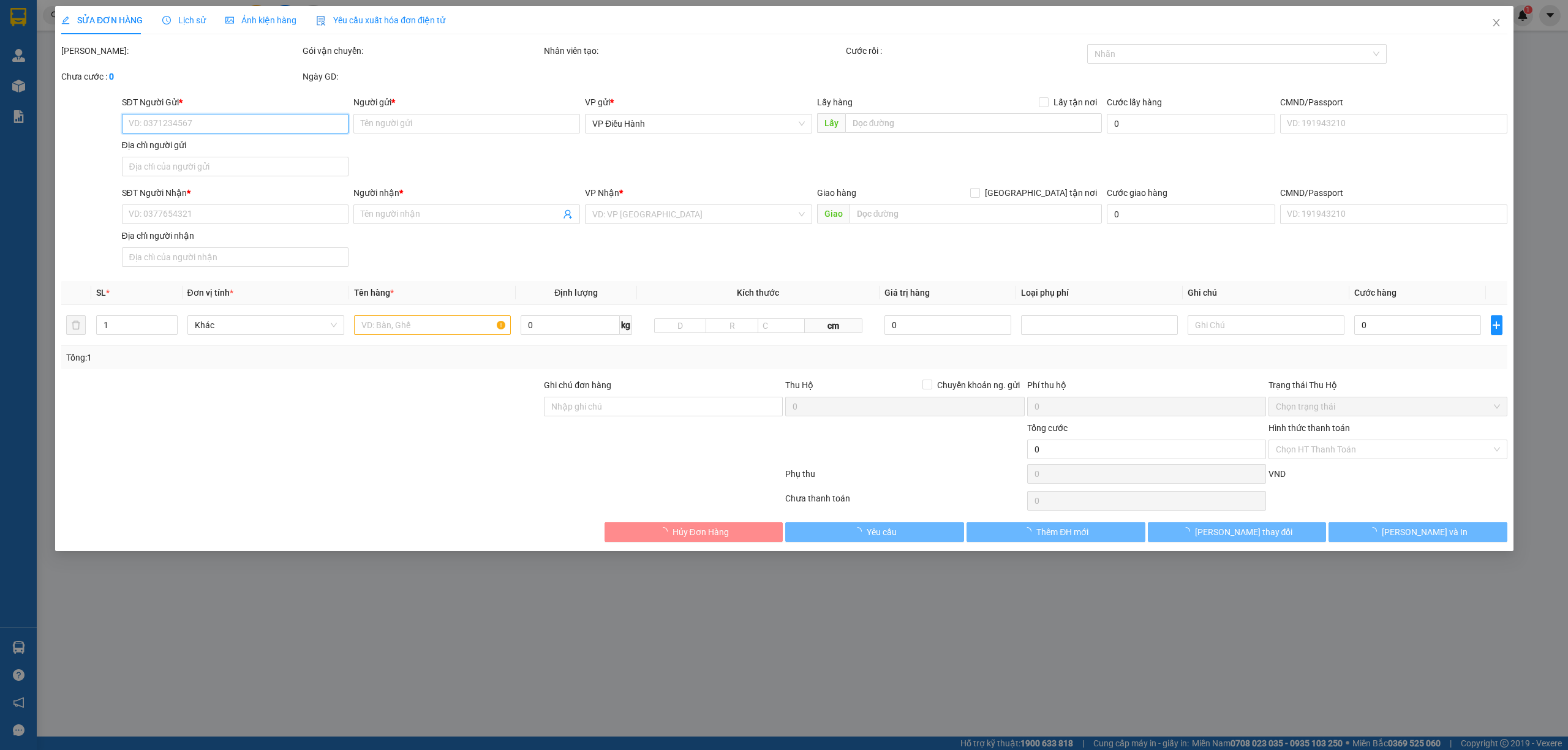
type input "0986873206"
type input "Phương"
type input "0347426542"
type input "Anh Quả"
checkbox input "true"
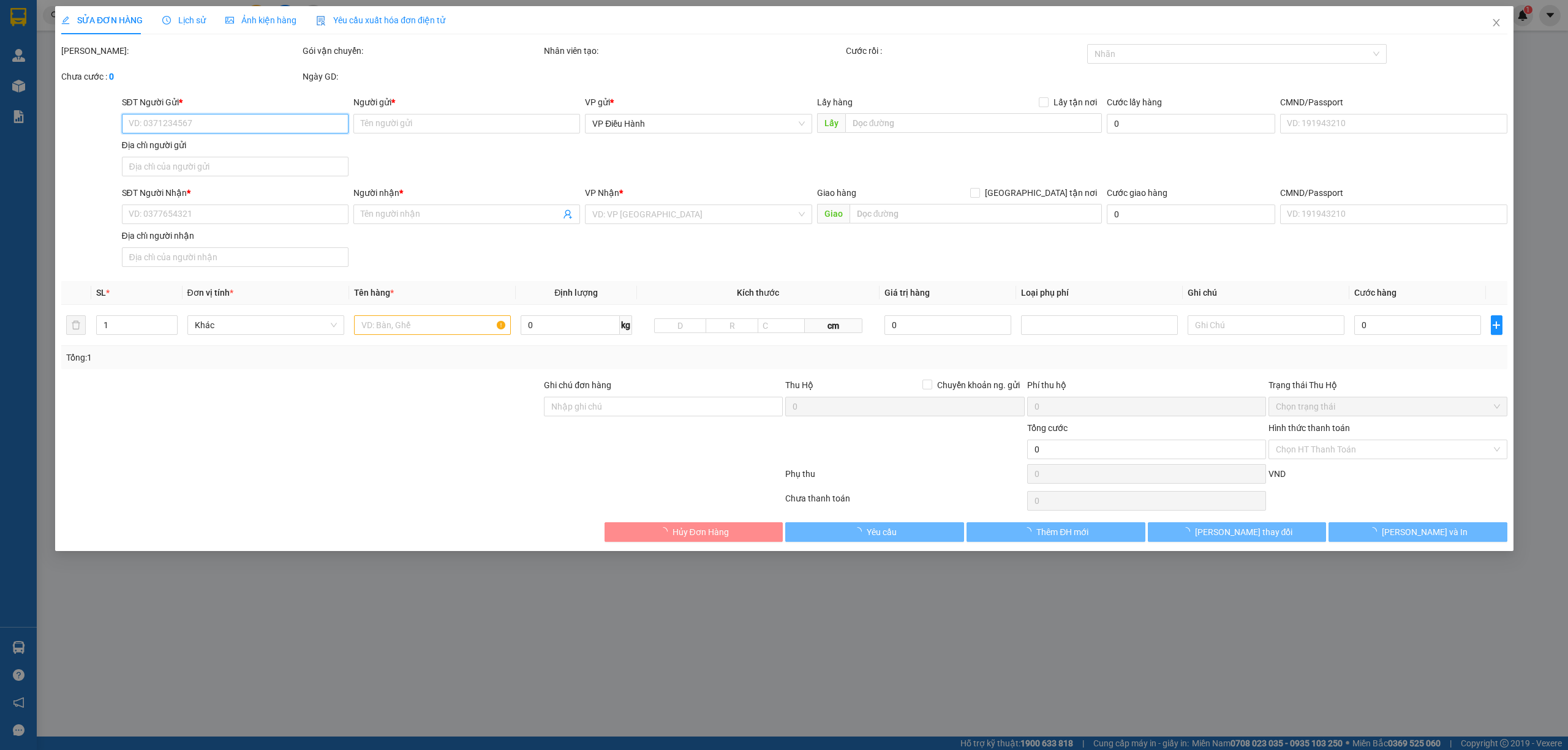
type input "143/74/22 Nguyễn Chính / Thịnh Liệt / Hoàng Mai / Hà Nội"
type input "nhận theo kiện-giao nguyên kiên-hư hỏng không chịu trách nhiệm"
type input "550.000"
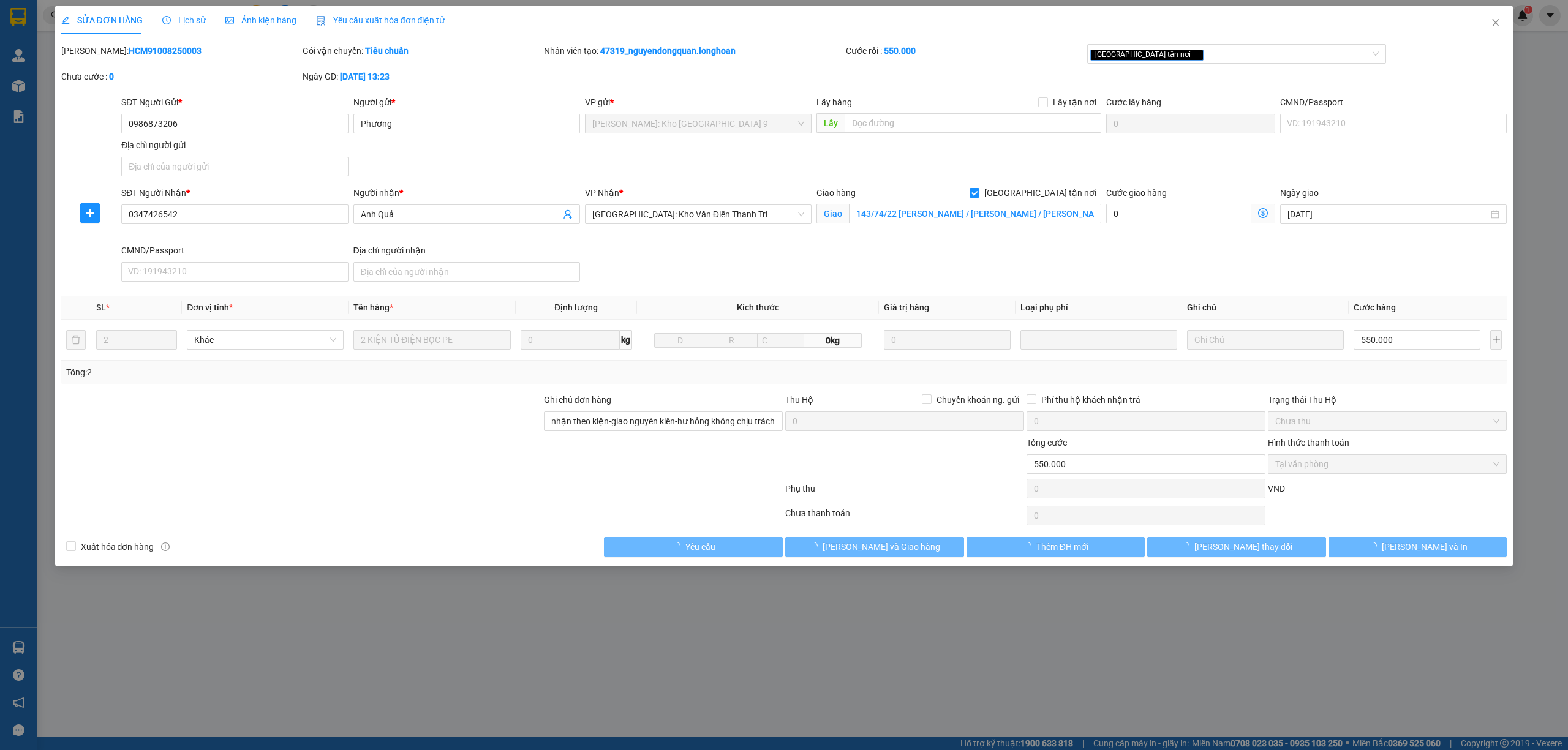
click at [182, 28] on div "Lịch sử" at bounding box center [183, 19] width 43 height 28
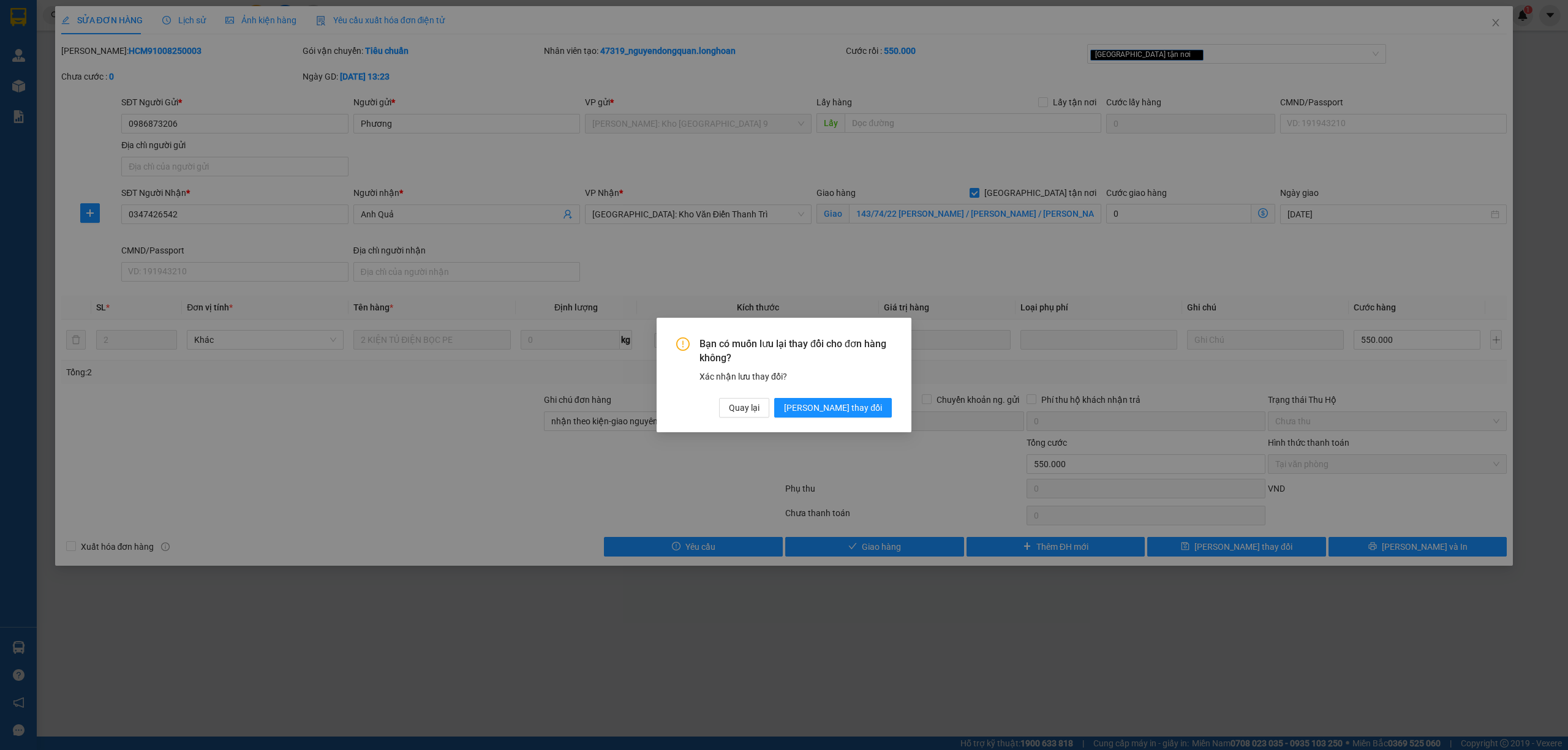
click at [654, 151] on div "Bạn có muốn lưu lại thay đổi cho đơn hàng không? Xác nhận lưu thay đổi? Quay lạ…" at bounding box center [784, 375] width 1568 height 750
click at [703, 188] on div "Bạn có muốn lưu lại thay đổi cho đơn hàng không? Xác nhận lưu thay đổi? Quay lạ…" at bounding box center [784, 375] width 1568 height 750
click at [676, 181] on div "Bạn có muốn lưu lại thay đổi cho đơn hàng không? Xác nhận lưu thay đổi? Quay lạ…" at bounding box center [784, 375] width 1568 height 750
click at [659, 194] on div "Bạn có muốn lưu lại thay đổi cho đơn hàng không? Xác nhận lưu thay đổi? Quay lạ…" at bounding box center [784, 375] width 1568 height 750
click at [759, 413] on span "Quay lại" at bounding box center [744, 408] width 31 height 14
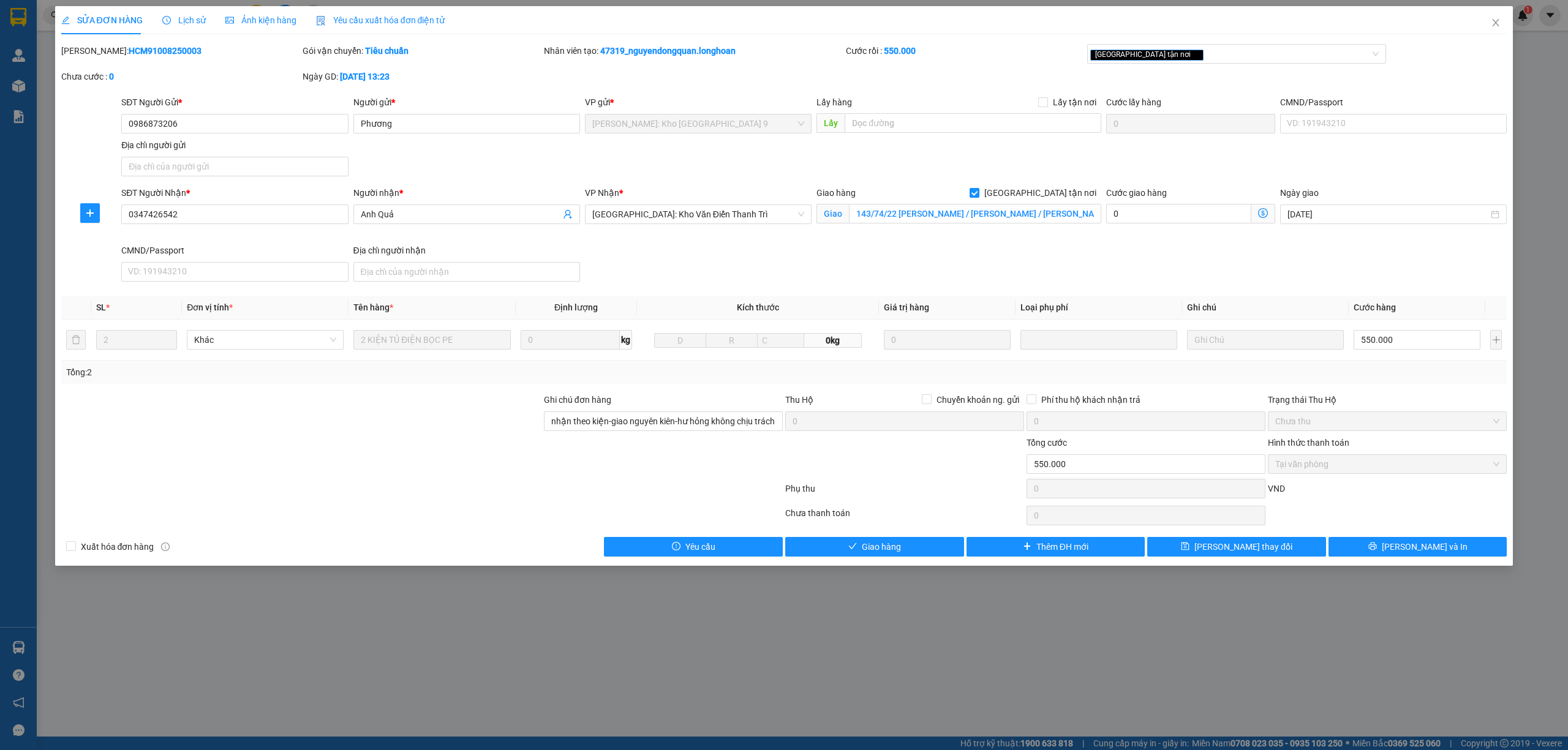
click at [172, 31] on div "Lịch sử" at bounding box center [183, 19] width 43 height 28
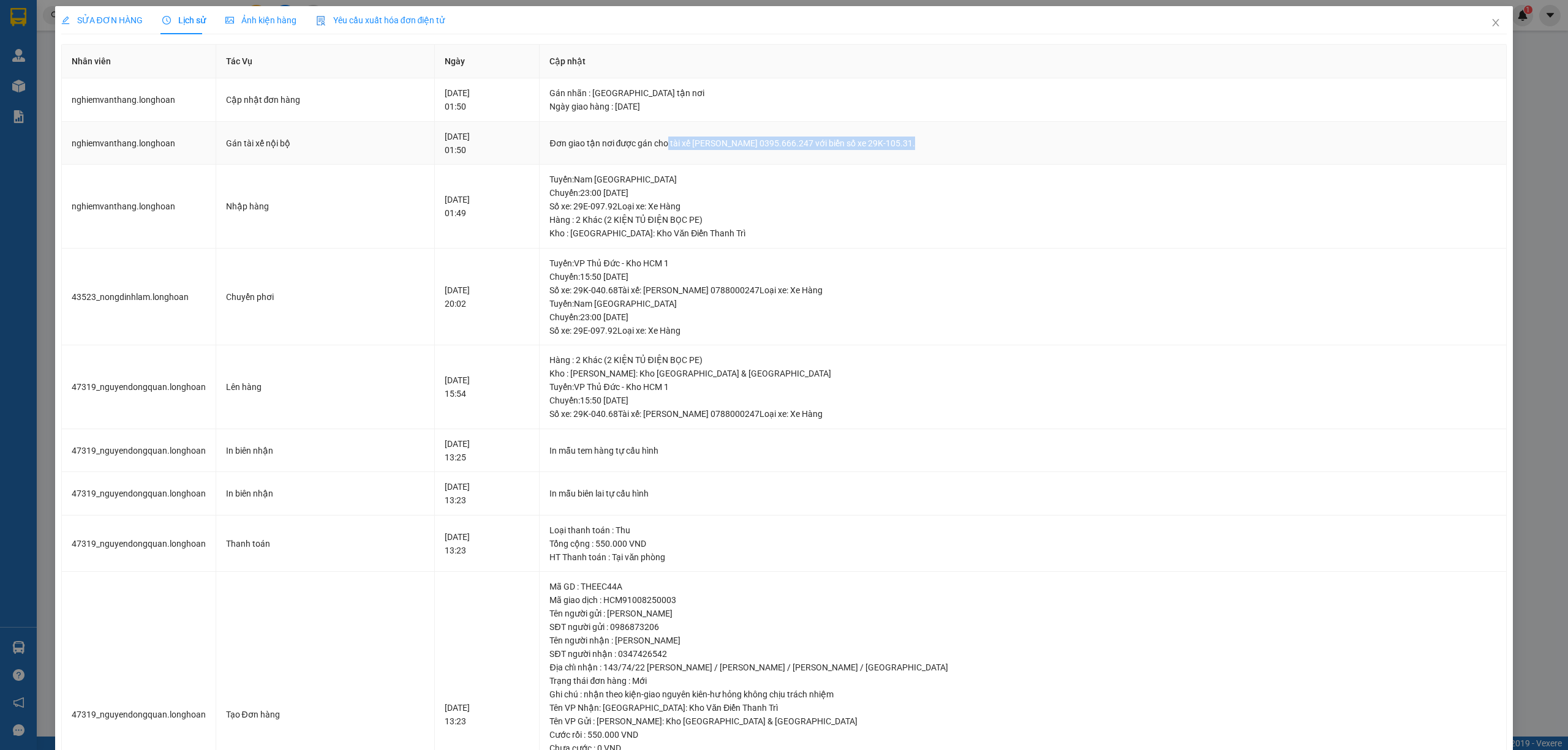
drag, startPoint x: 722, startPoint y: 145, endPoint x: 958, endPoint y: 158, distance: 236.4
click at [958, 158] on td "Đơn giao tận nơi được gán cho tài xế Phạm Thế Luân 0395.666.247 với biển số xe …" at bounding box center [1023, 143] width 967 height 43
click at [1491, 20] on icon "close" at bounding box center [1496, 22] width 10 height 10
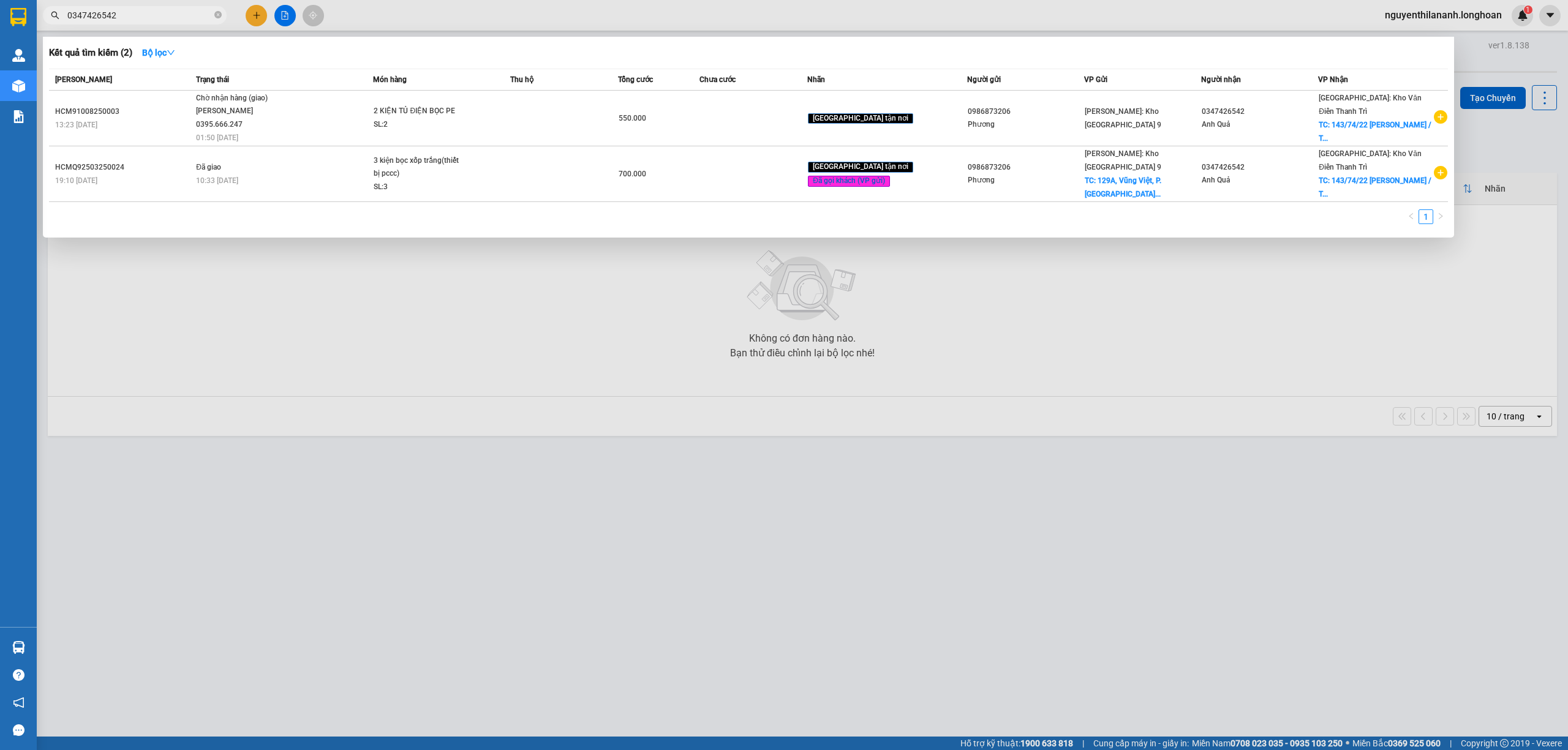
click at [169, 9] on input "0347426542" at bounding box center [140, 15] width 145 height 14
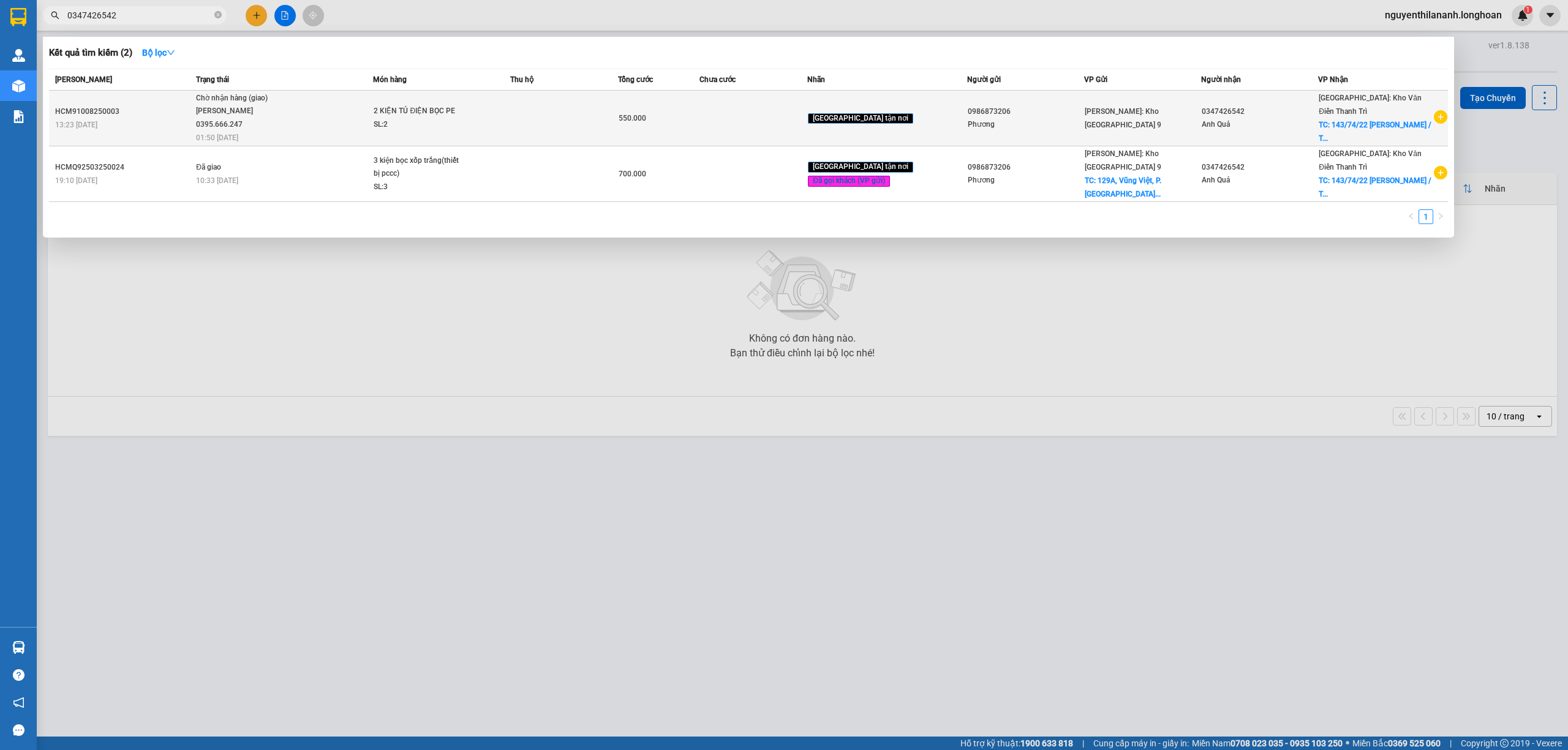
click at [170, 98] on td "HCM91008250003 13:23 - 10/08" at bounding box center [121, 119] width 144 height 56
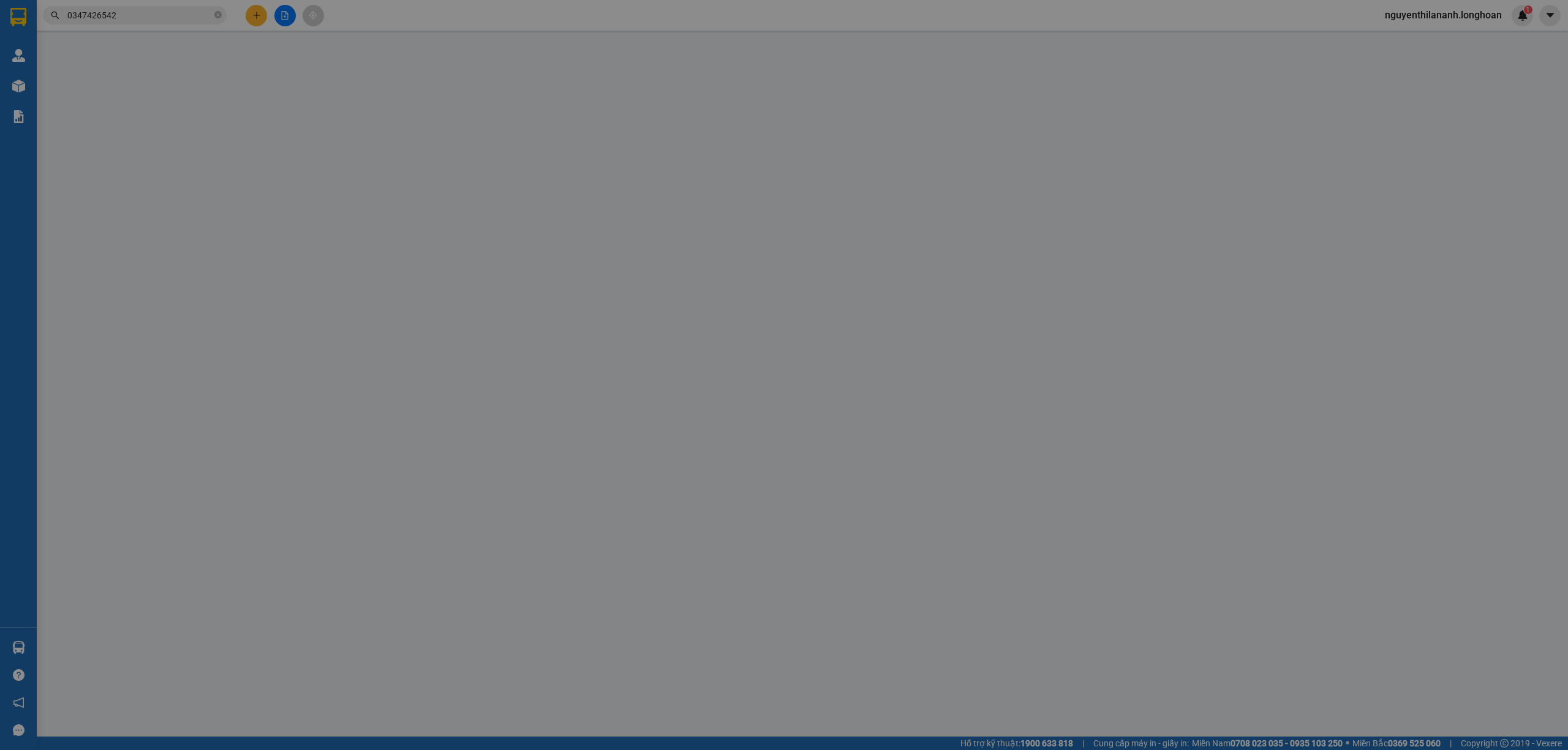
type input "0986873206"
type input "Phương"
type input "0347426542"
type input "Anh Quả"
checkbox input "true"
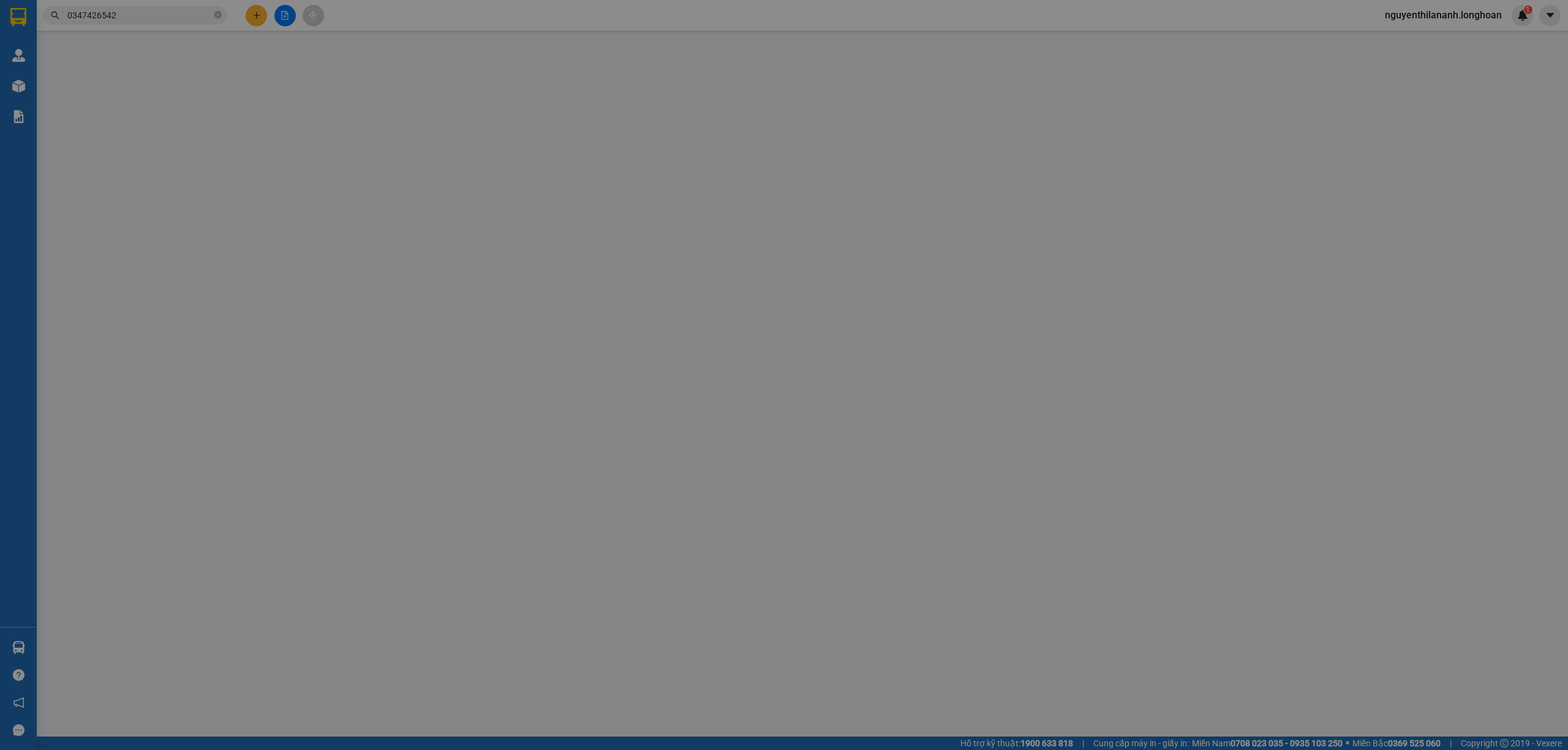
type input "143/74/22 Nguyễn Chính / Thịnh Liệt / Hoàng Mai / Hà Nội"
type input "nhận theo kiện-giao nguyên kiên-hư hỏng không chịu trách nhiệm"
type input "550.000"
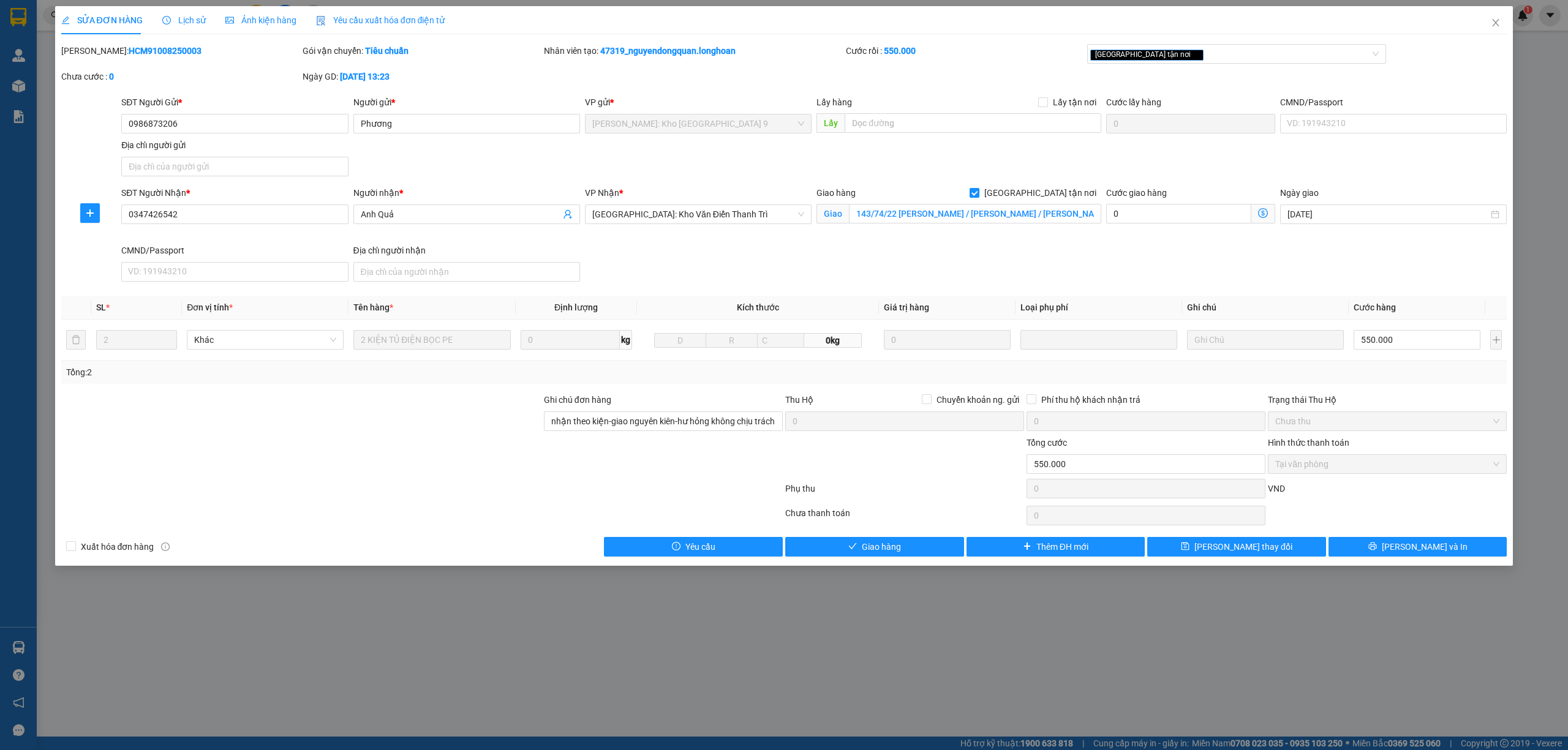
click at [173, 24] on span "Lịch sử" at bounding box center [183, 20] width 43 height 10
